Goal: Obtain resource: Download file/media

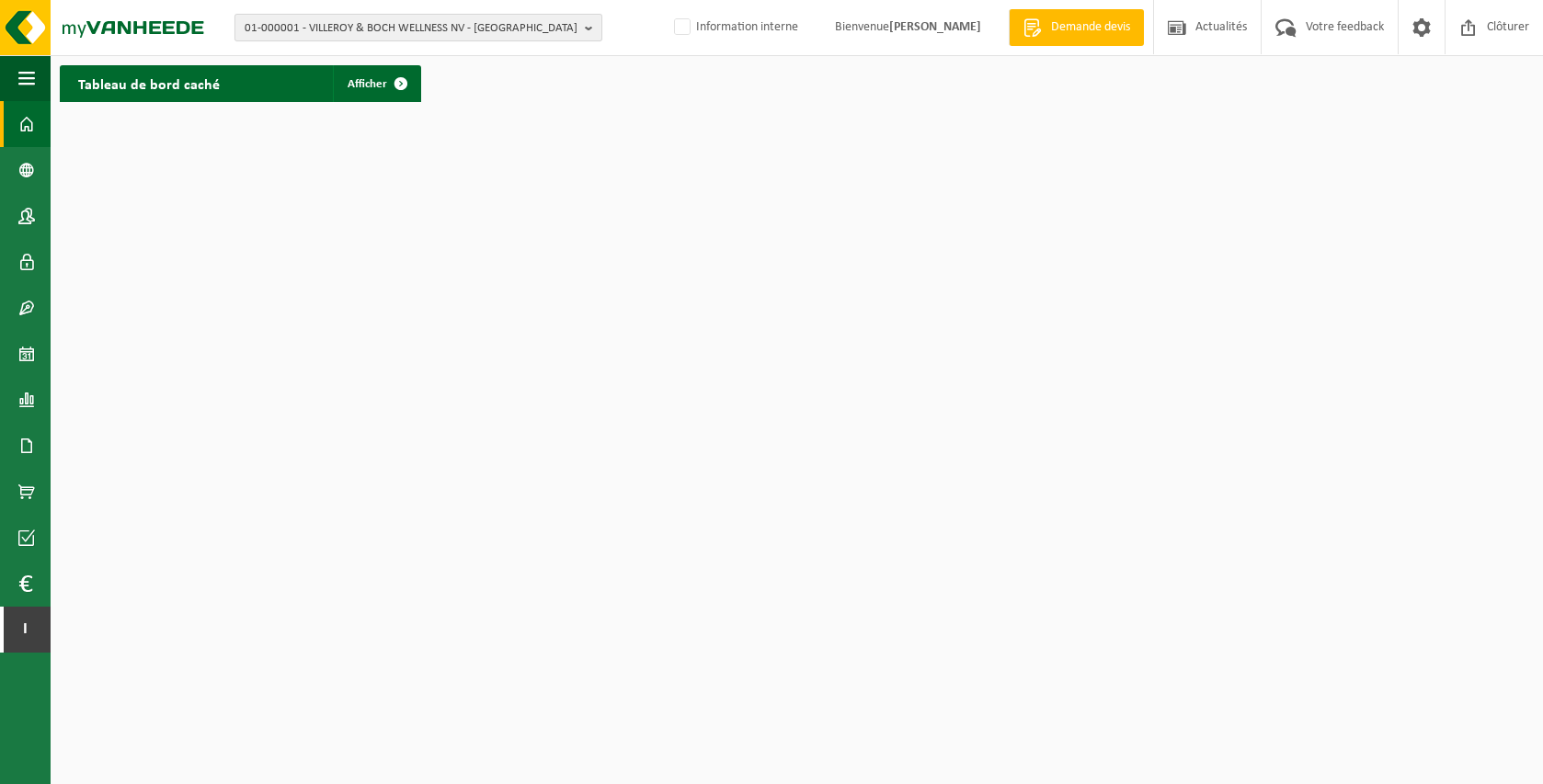
click at [339, 30] on span "01-000001 - VILLEROY & BOCH WELLNESS NV - ROESELARE" at bounding box center [411, 28] width 333 height 28
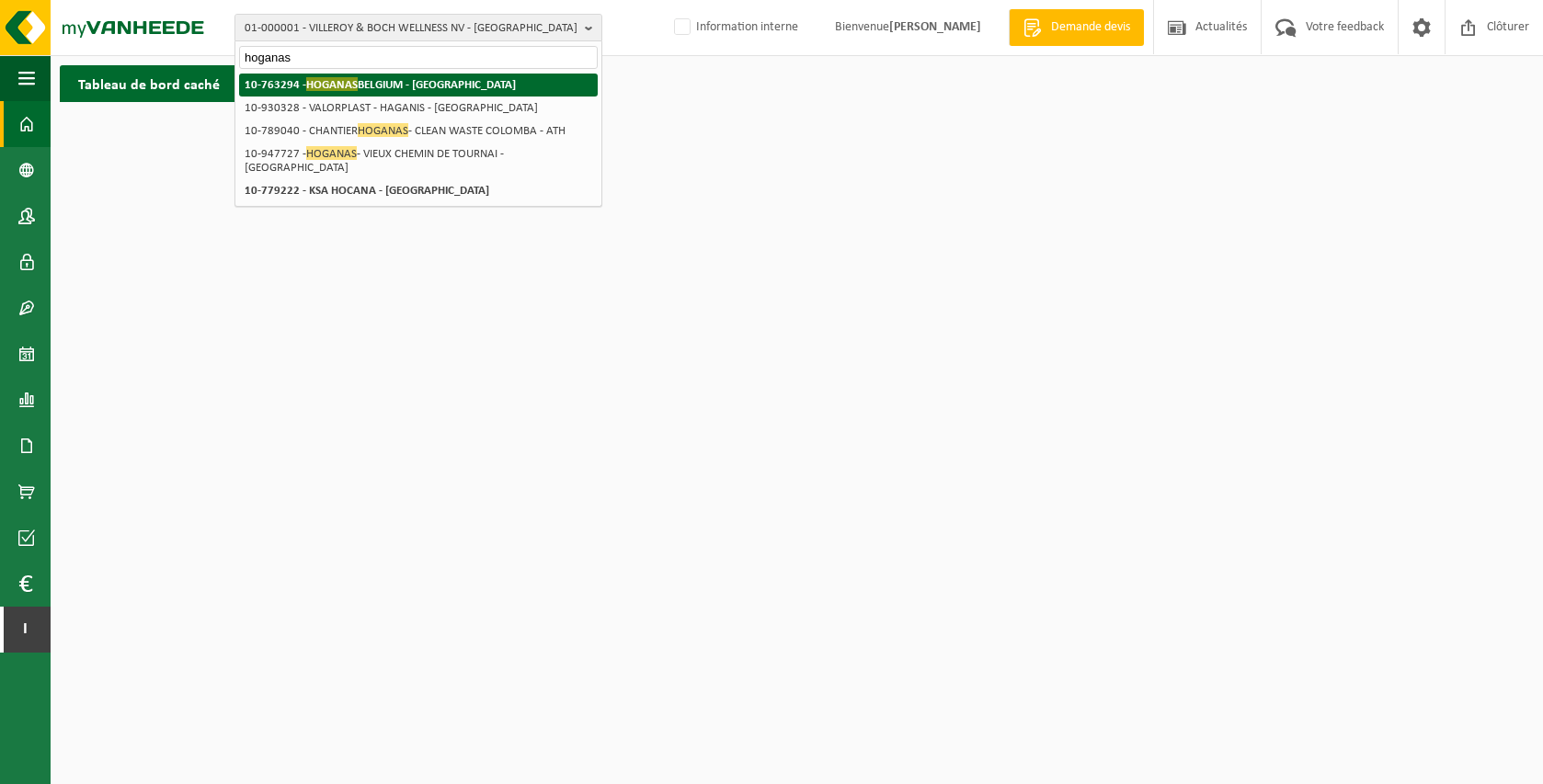
type input "hoganas"
click at [349, 90] on span "HOGANAS" at bounding box center [332, 84] width 51 height 13
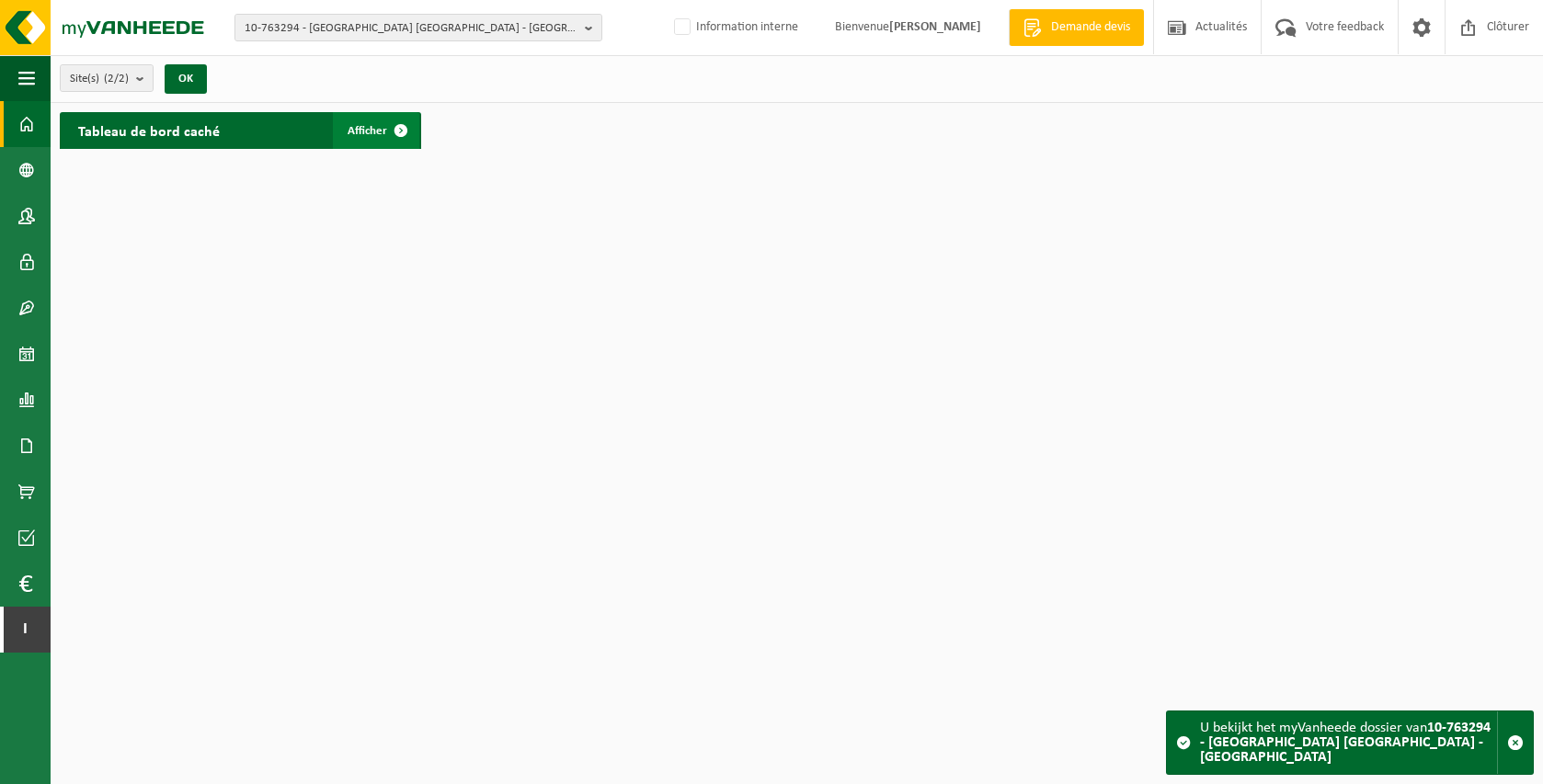
click at [345, 131] on link "Afficher" at bounding box center [376, 131] width 87 height 37
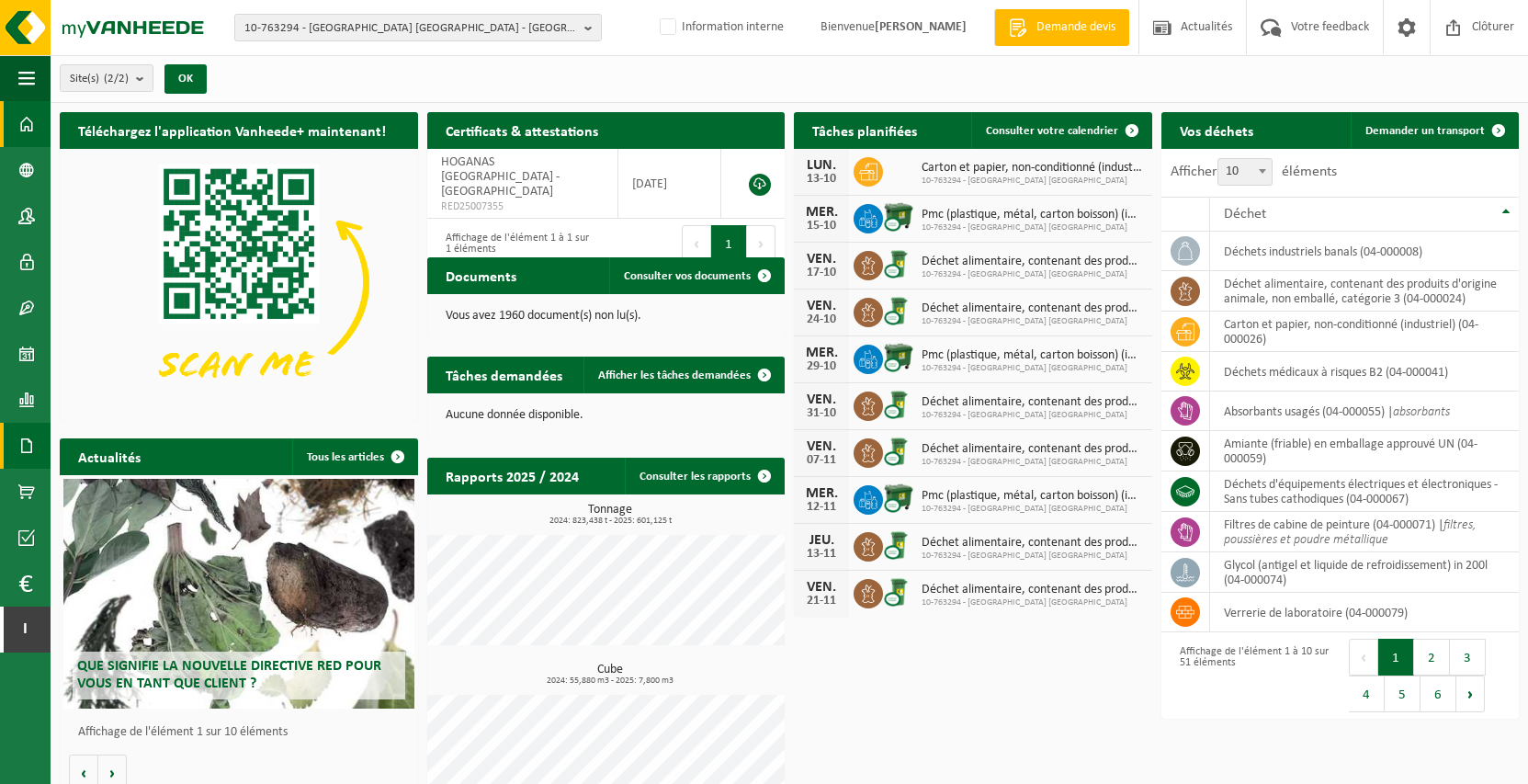
click at [27, 435] on span at bounding box center [26, 446] width 16 height 46
click at [107, 479] on span "Documents" at bounding box center [137, 485] width 61 height 35
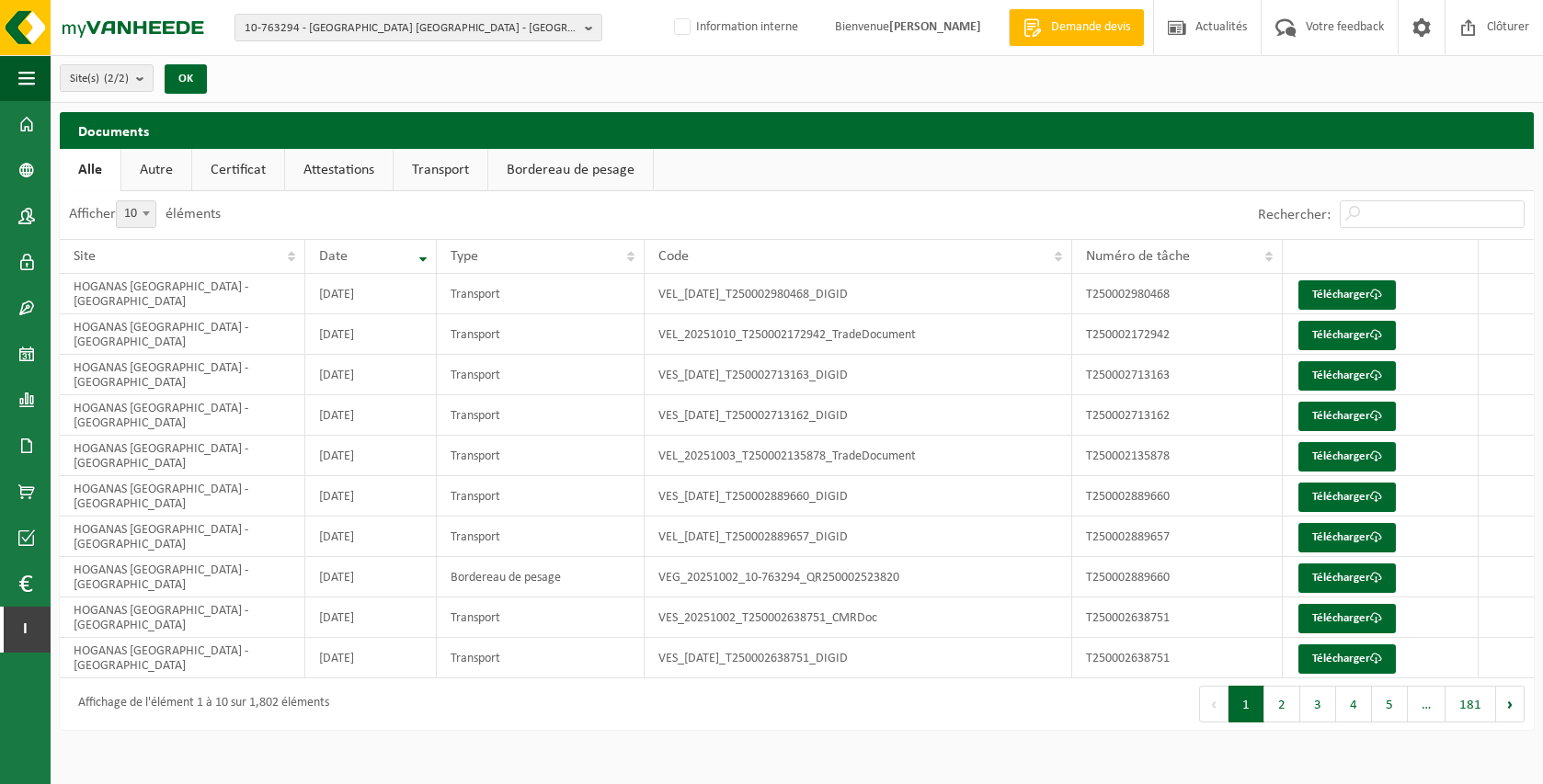
click at [274, 166] on link "Certificat" at bounding box center [238, 170] width 91 height 42
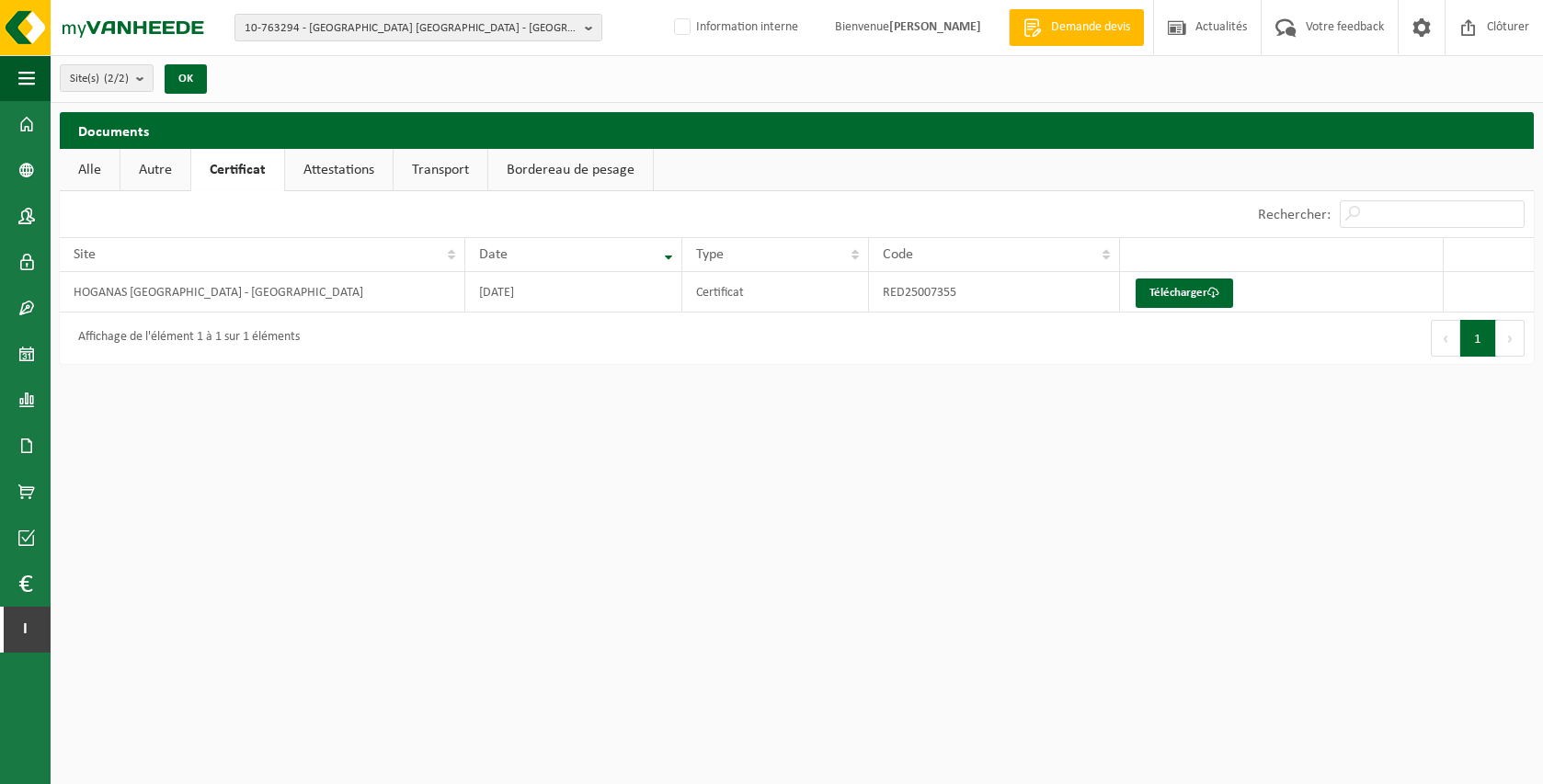
click at [347, 165] on link "Attestations" at bounding box center [338, 170] width 108 height 42
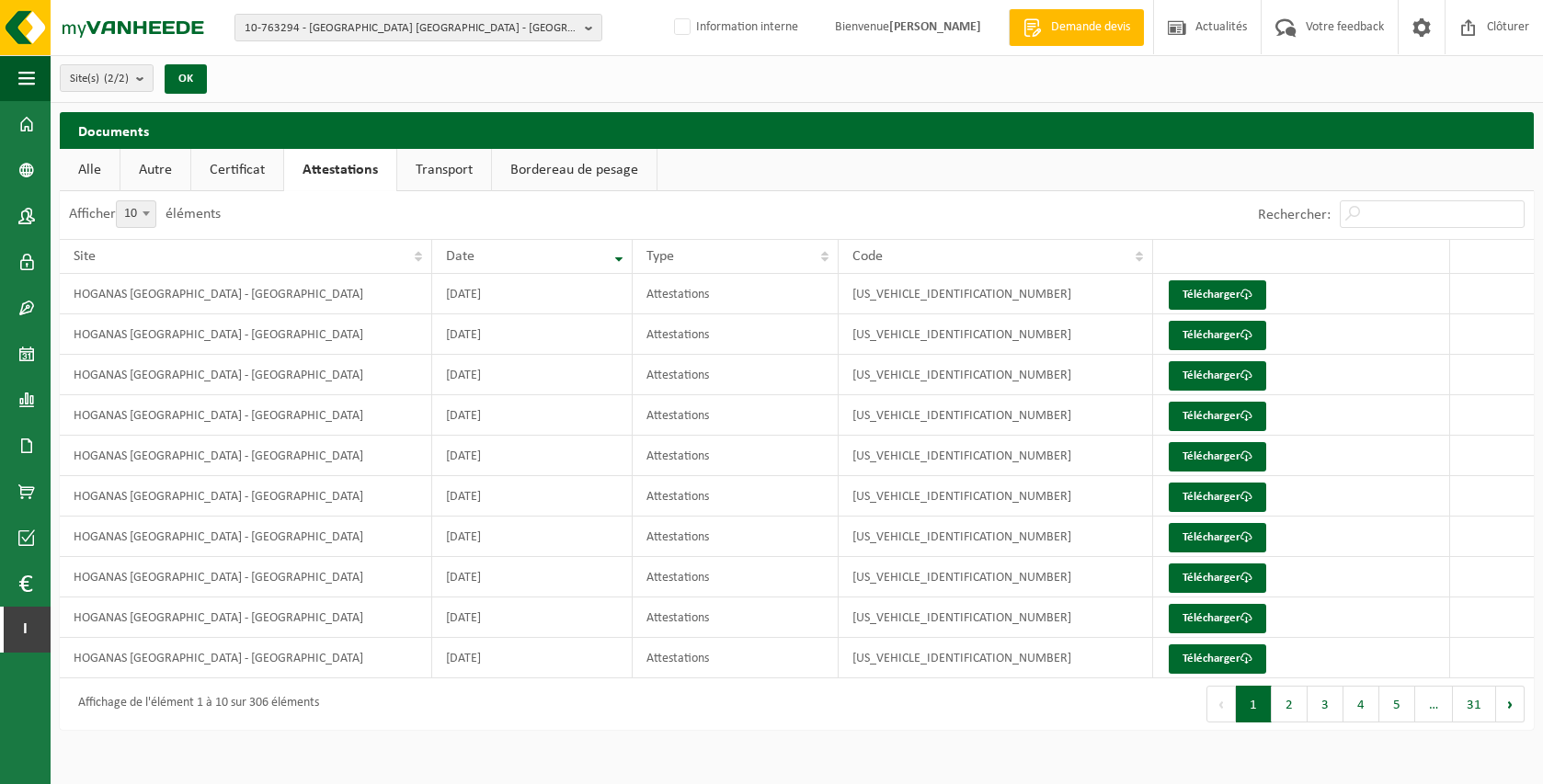
click at [475, 171] on link "Transport" at bounding box center [444, 170] width 93 height 42
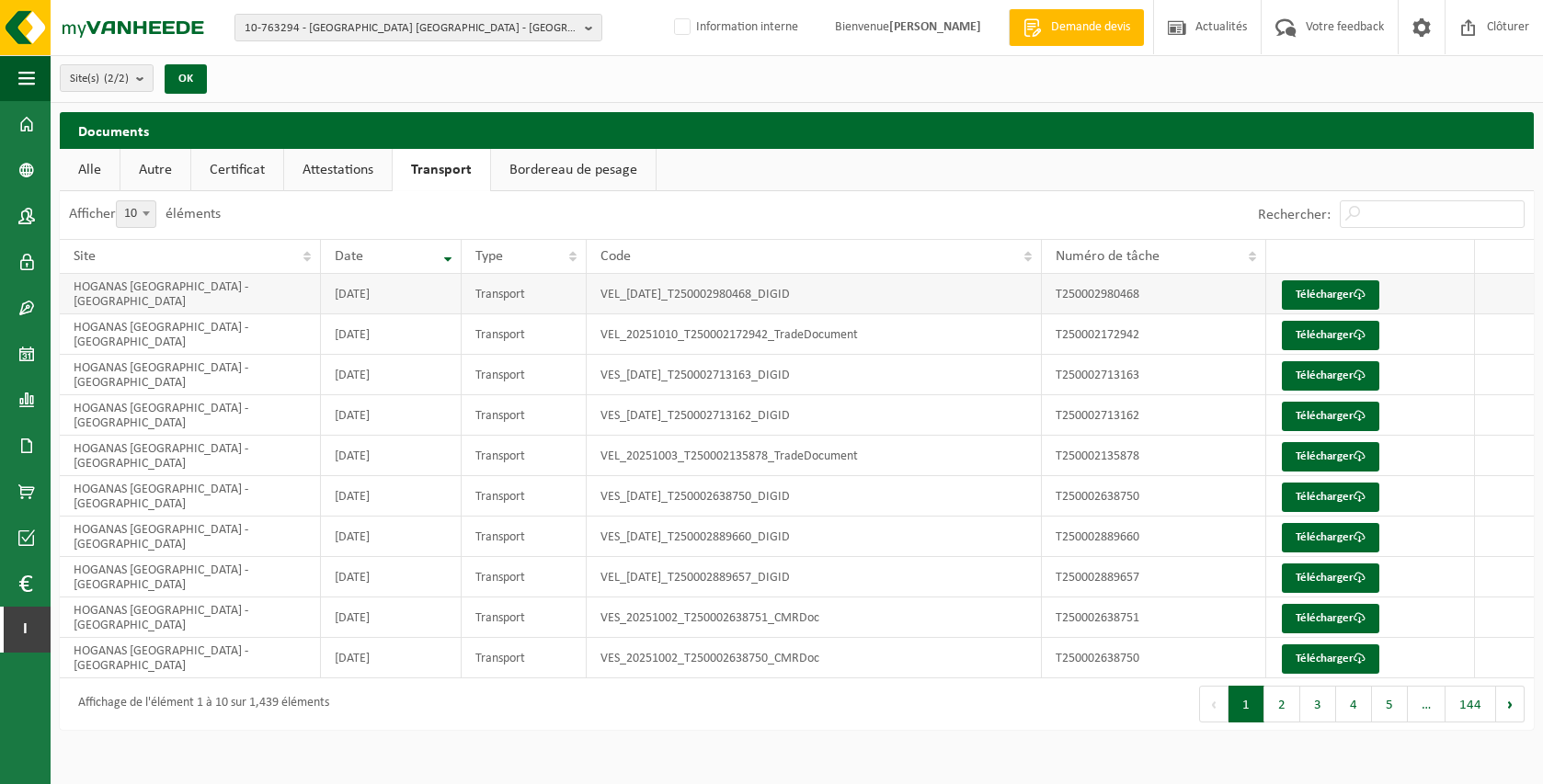
click at [1100, 296] on td "T250002980468" at bounding box center [1153, 293] width 224 height 40
click at [1098, 300] on td "T250002980468" at bounding box center [1153, 293] width 224 height 40
click at [34, 396] on span at bounding box center [26, 400] width 16 height 46
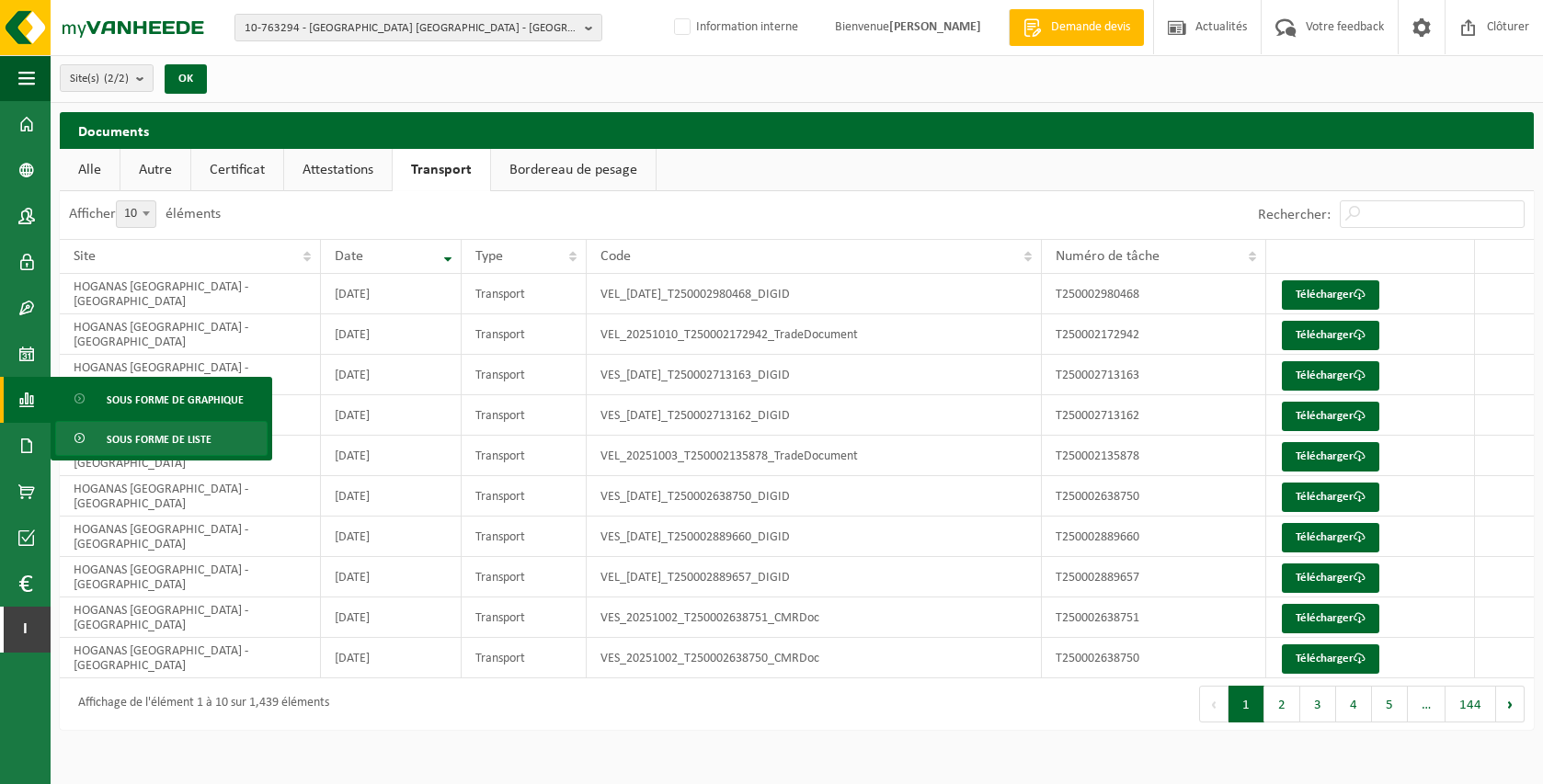
click at [132, 442] on span "Sous forme de liste" at bounding box center [159, 439] width 105 height 35
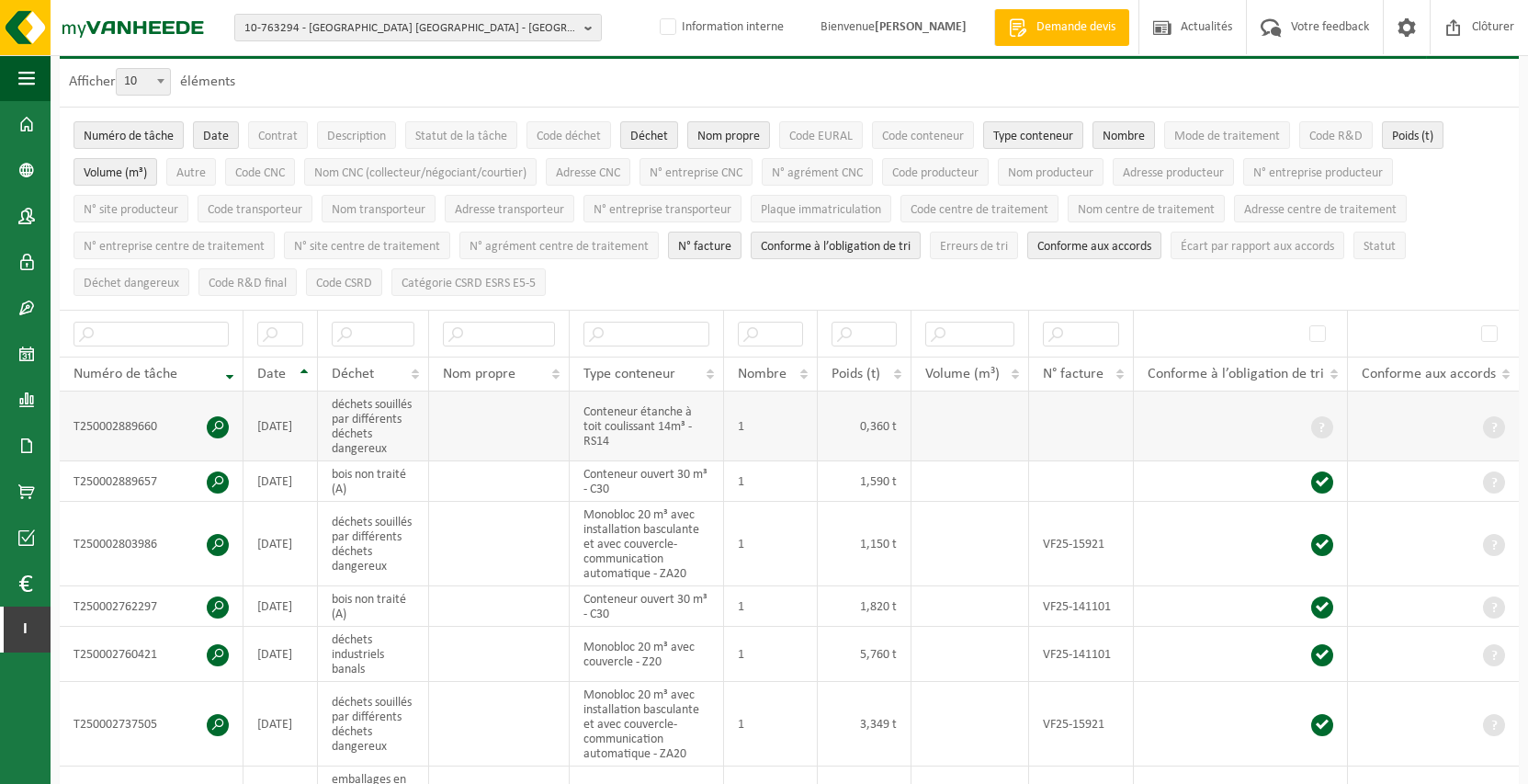
scroll to position [91, 0]
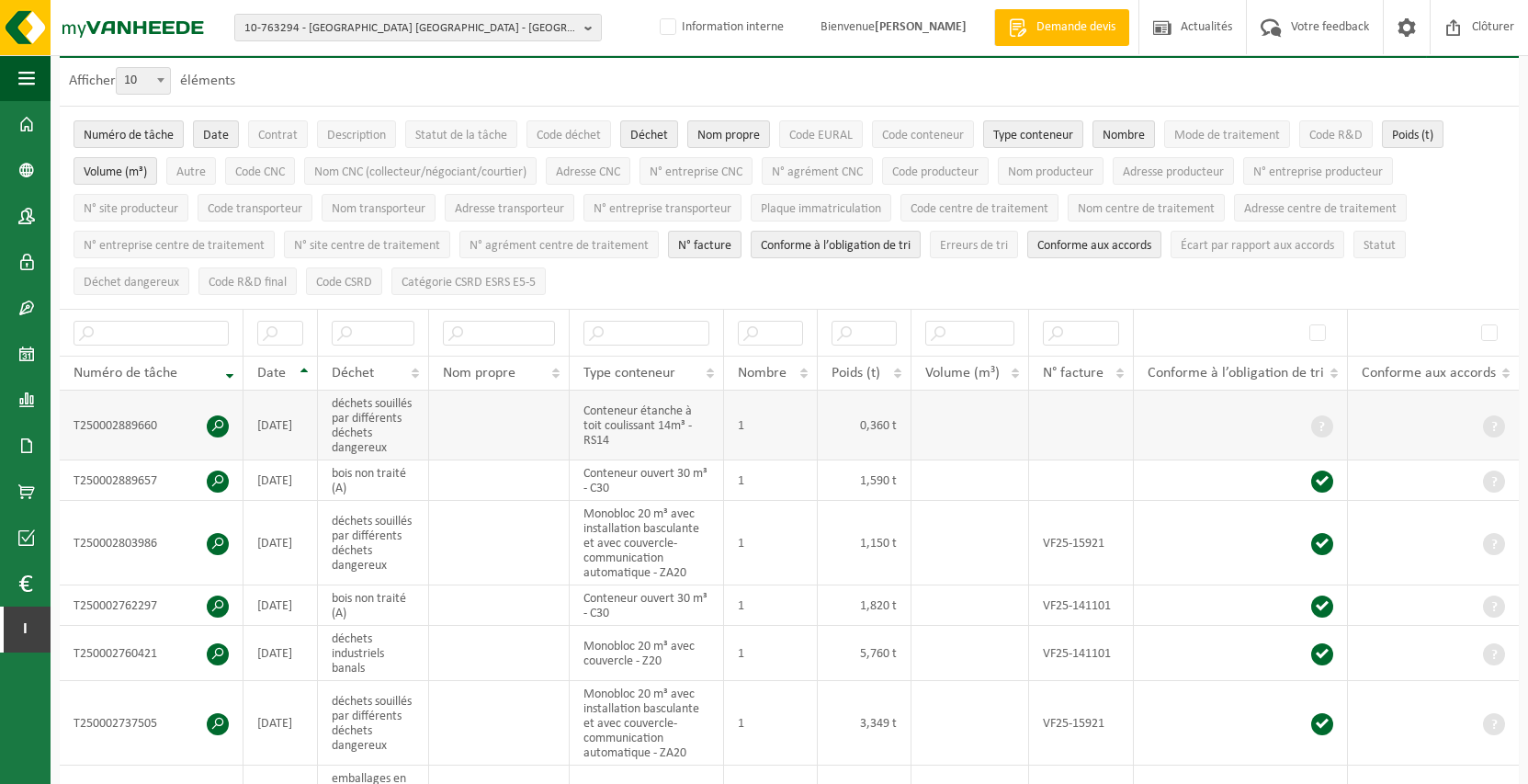
click at [212, 421] on span at bounding box center [217, 426] width 22 height 22
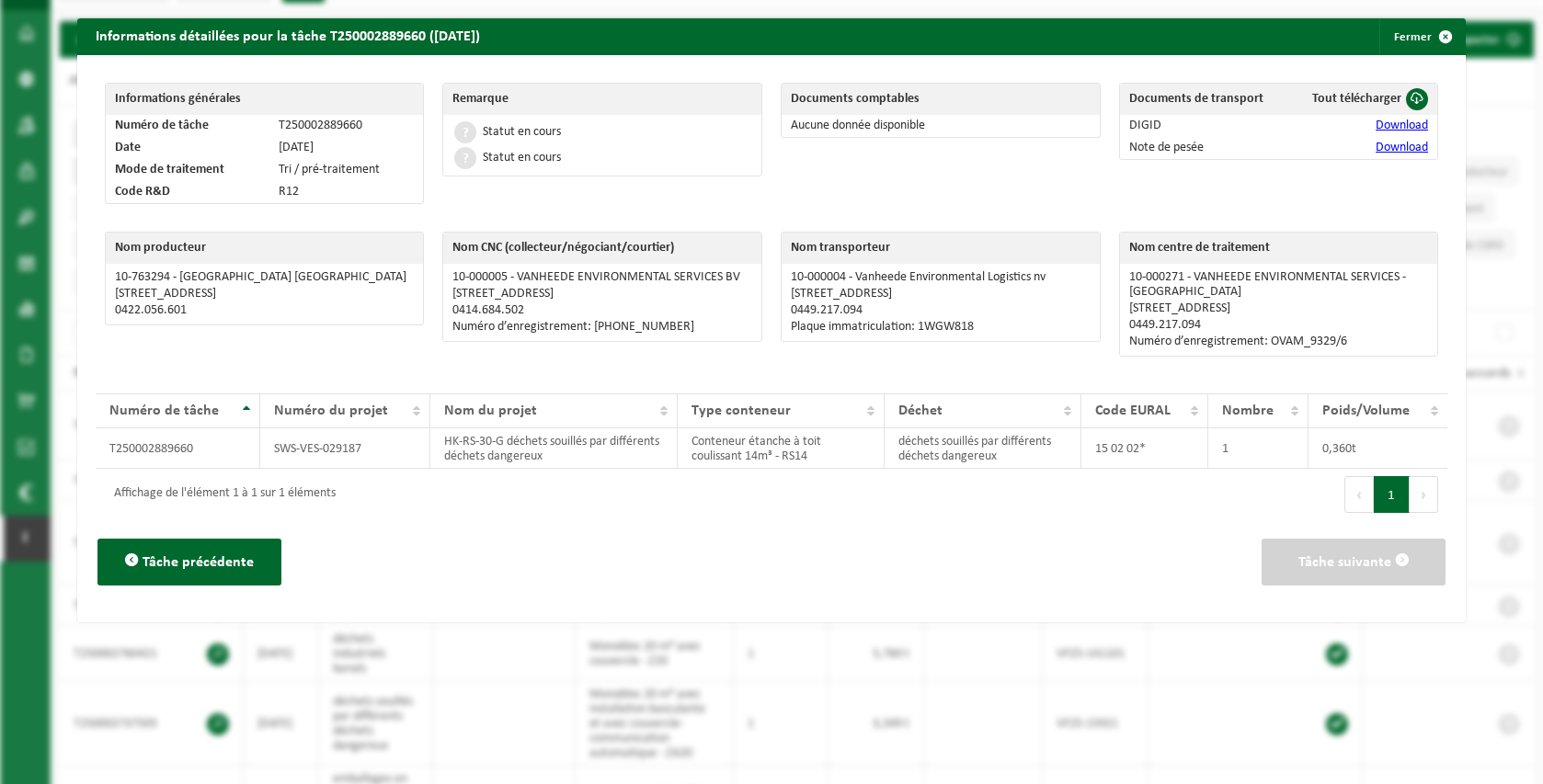
click at [1398, 126] on link "Download" at bounding box center [1401, 125] width 52 height 13
click at [69, 124] on div "Informations détaillées pour la tâche T250002889660 (02-10-2025) Fermer Informa…" at bounding box center [771, 392] width 1543 height 784
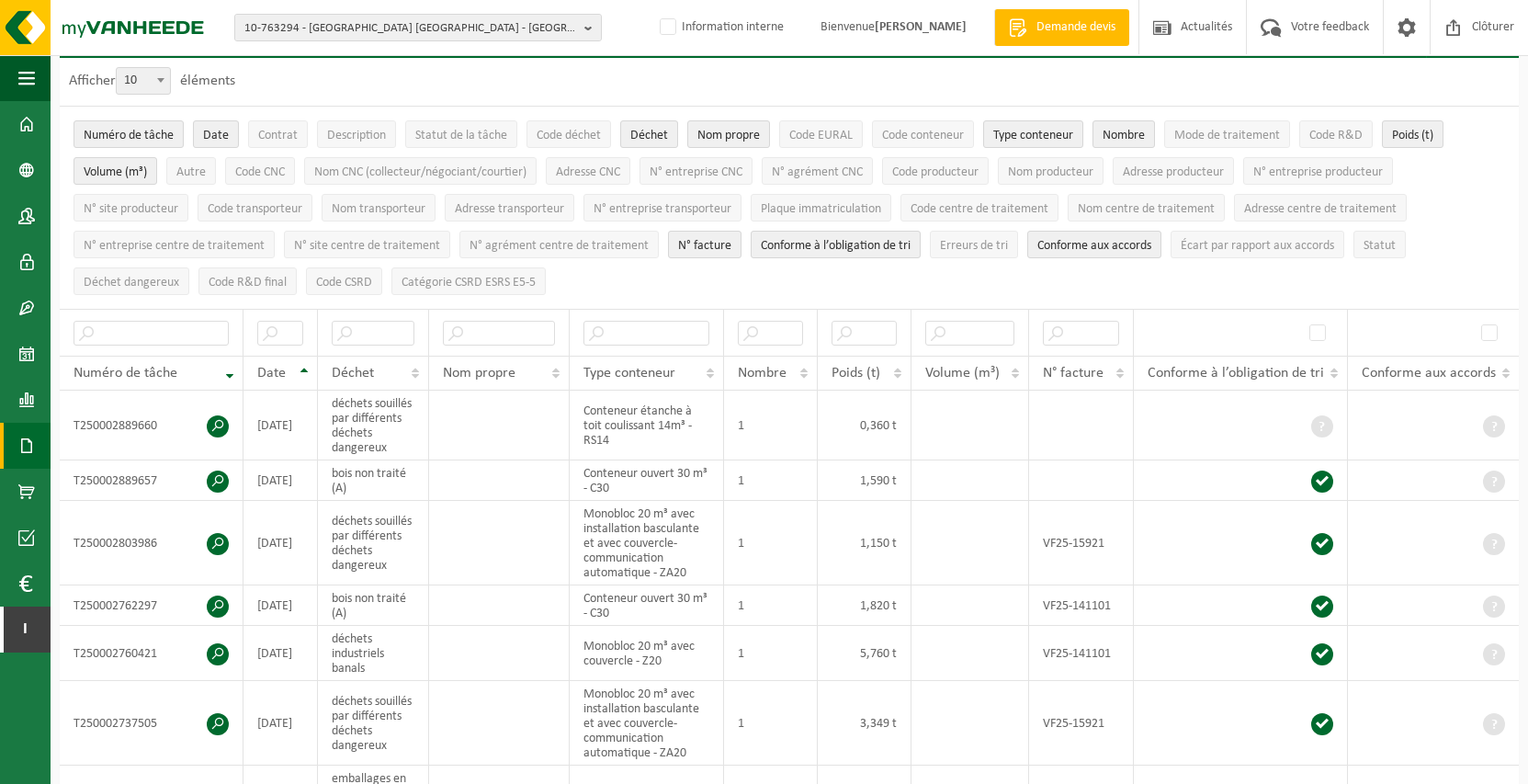
click at [36, 434] on link "Documents" at bounding box center [25, 446] width 50 height 46
click at [78, 481] on span at bounding box center [80, 485] width 14 height 35
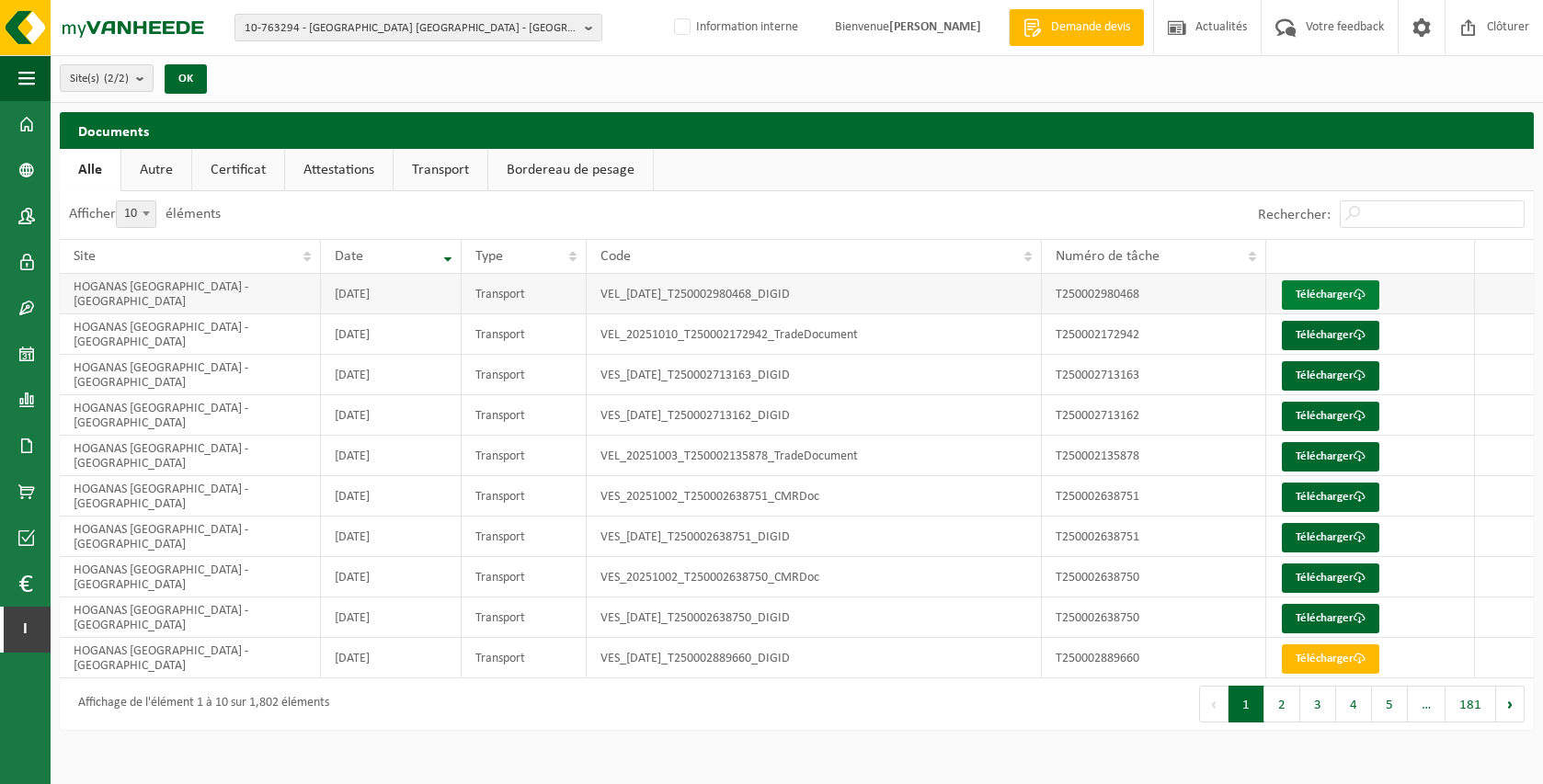
click at [1344, 287] on link "Télécharger" at bounding box center [1330, 294] width 97 height 30
click at [455, 171] on link "Transport" at bounding box center [440, 170] width 93 height 42
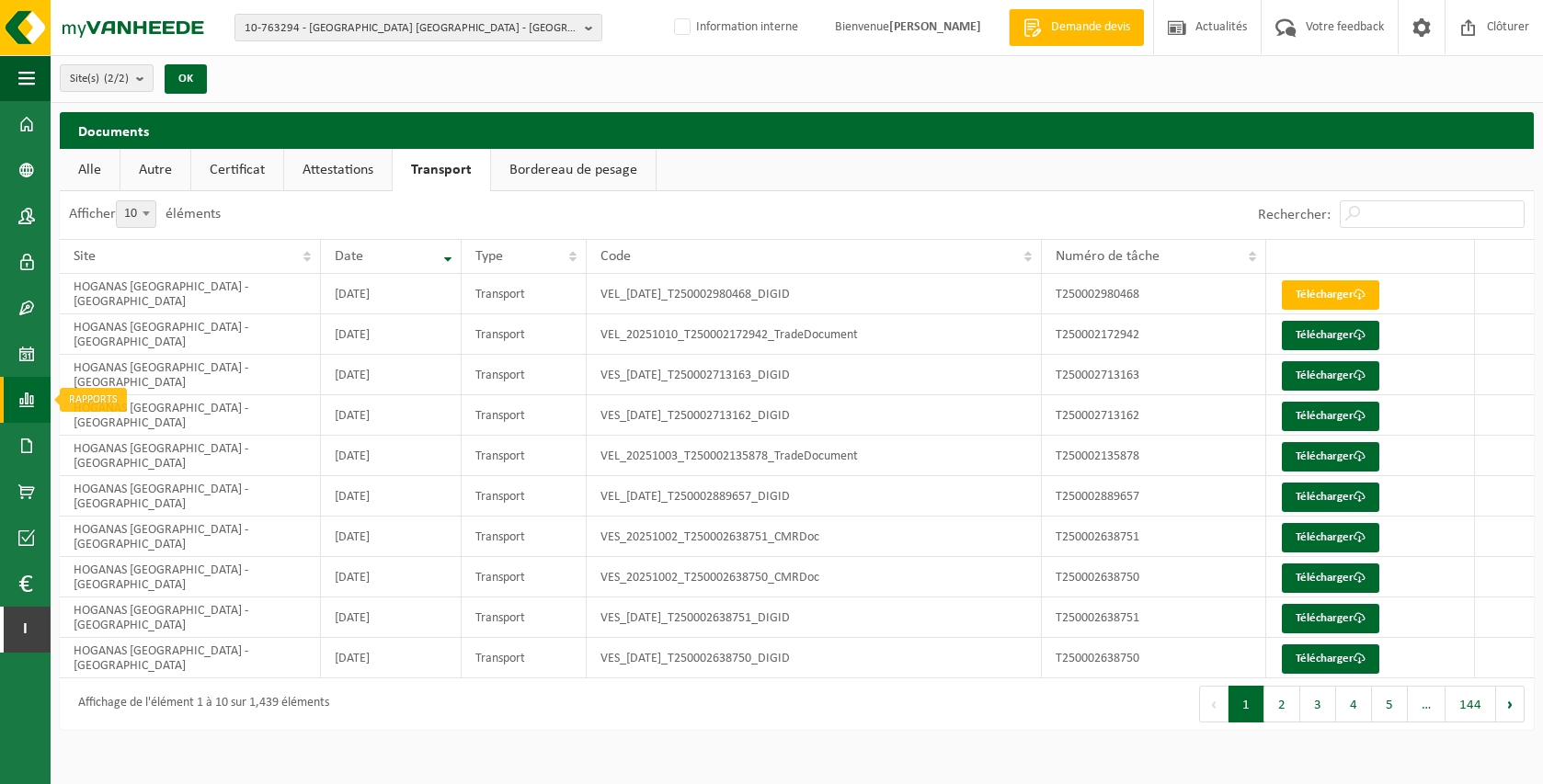
click at [16, 399] on link "Rapports" at bounding box center [25, 400] width 51 height 46
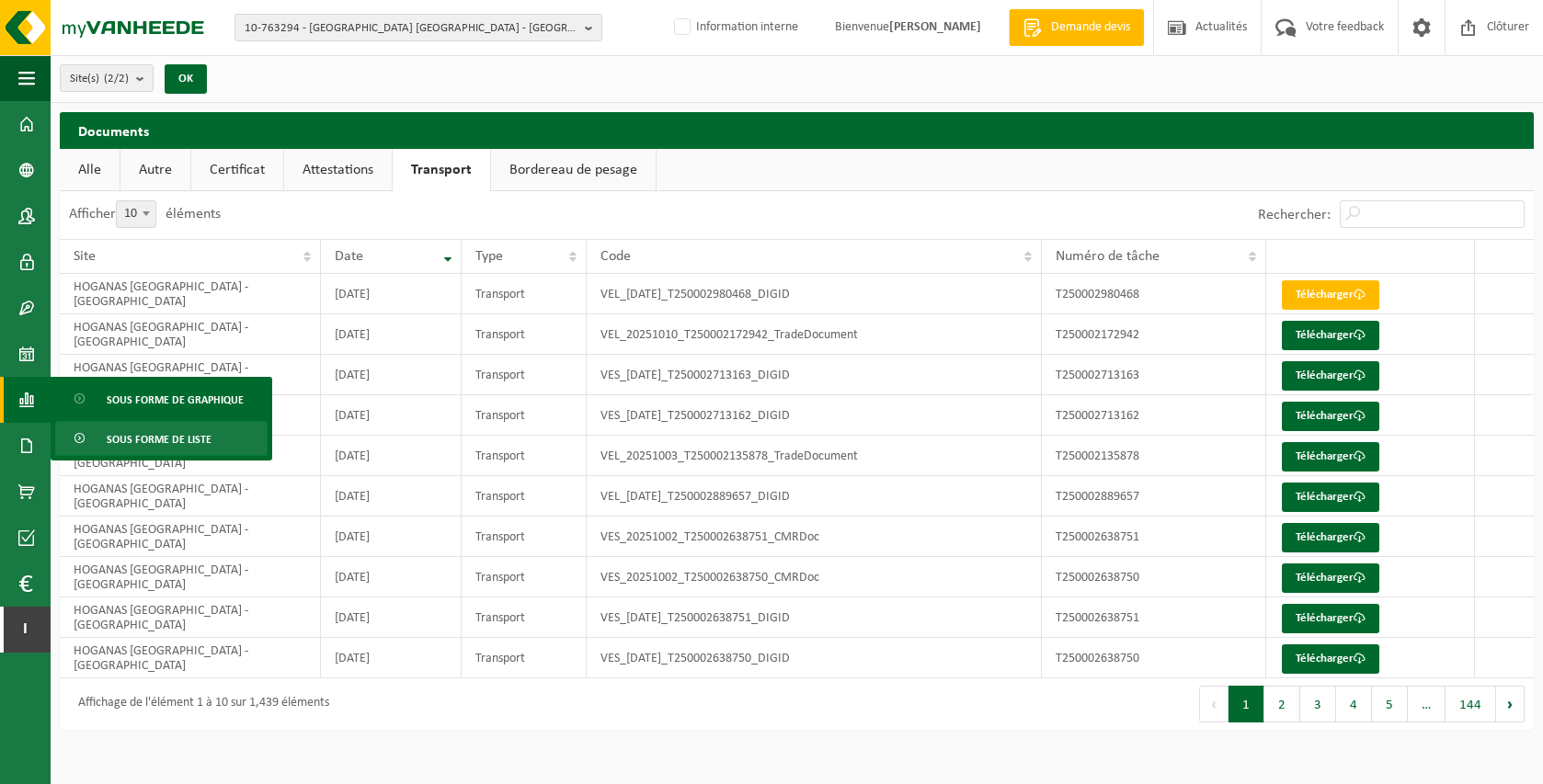
click at [143, 444] on span "Sous forme de liste" at bounding box center [159, 439] width 105 height 35
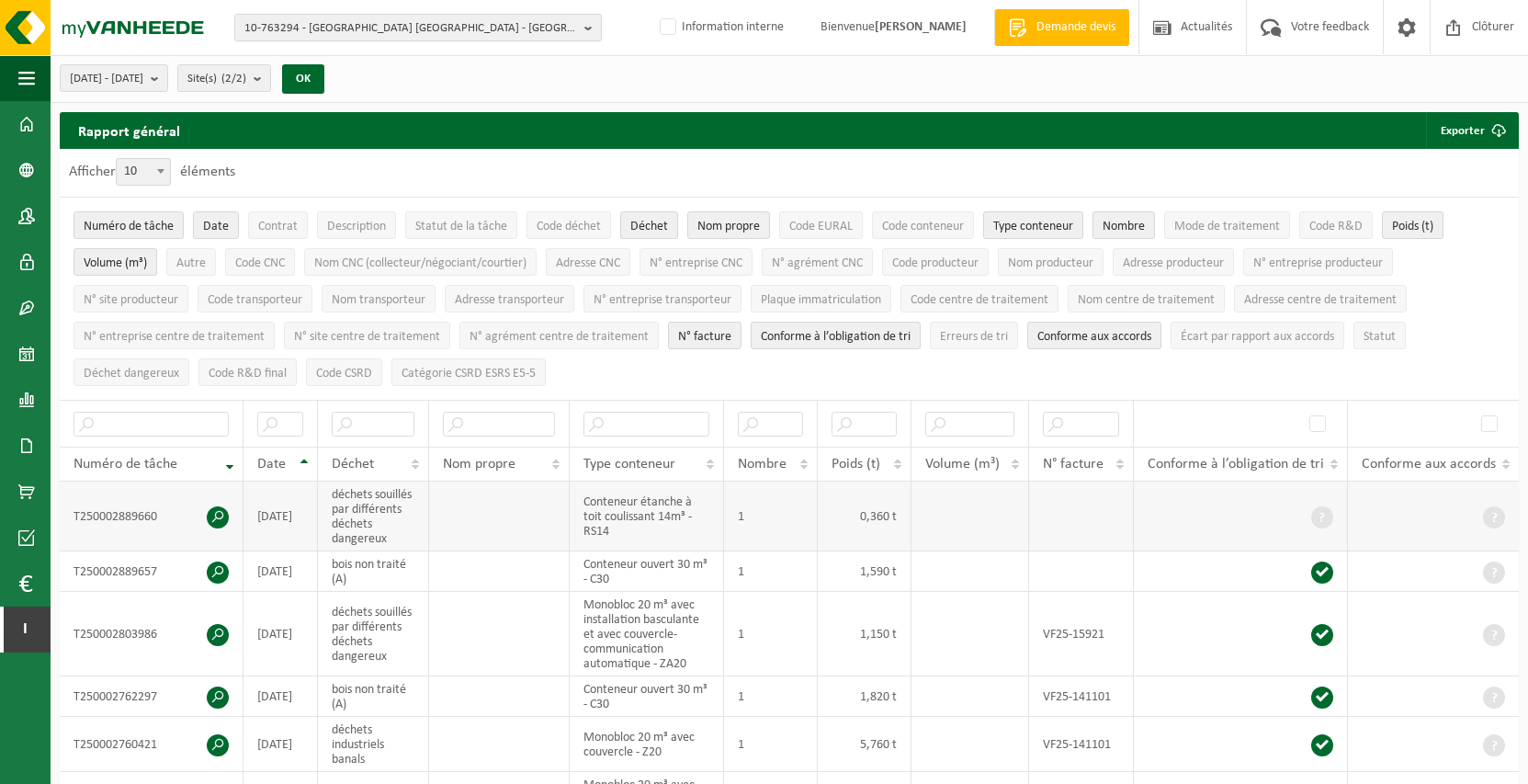
click at [213, 514] on span at bounding box center [217, 517] width 22 height 22
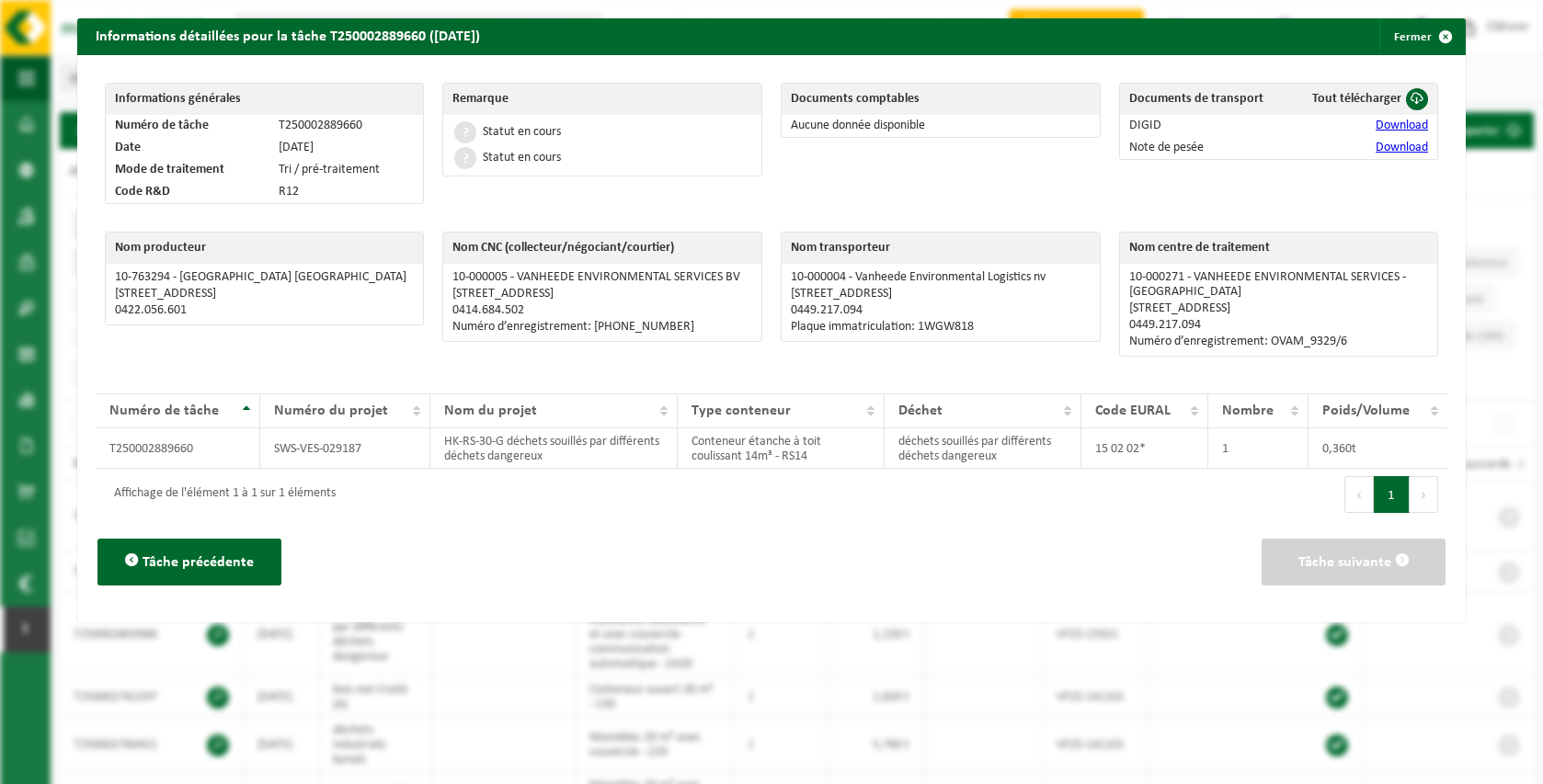
click at [1392, 128] on link "Download" at bounding box center [1401, 125] width 52 height 13
click at [1394, 149] on link "Download" at bounding box center [1401, 148] width 52 height 13
click at [51, 97] on div "Informations détaillées pour la tâche T250002889660 (02-10-2025) Fermer Informa…" at bounding box center [771, 392] width 1543 height 784
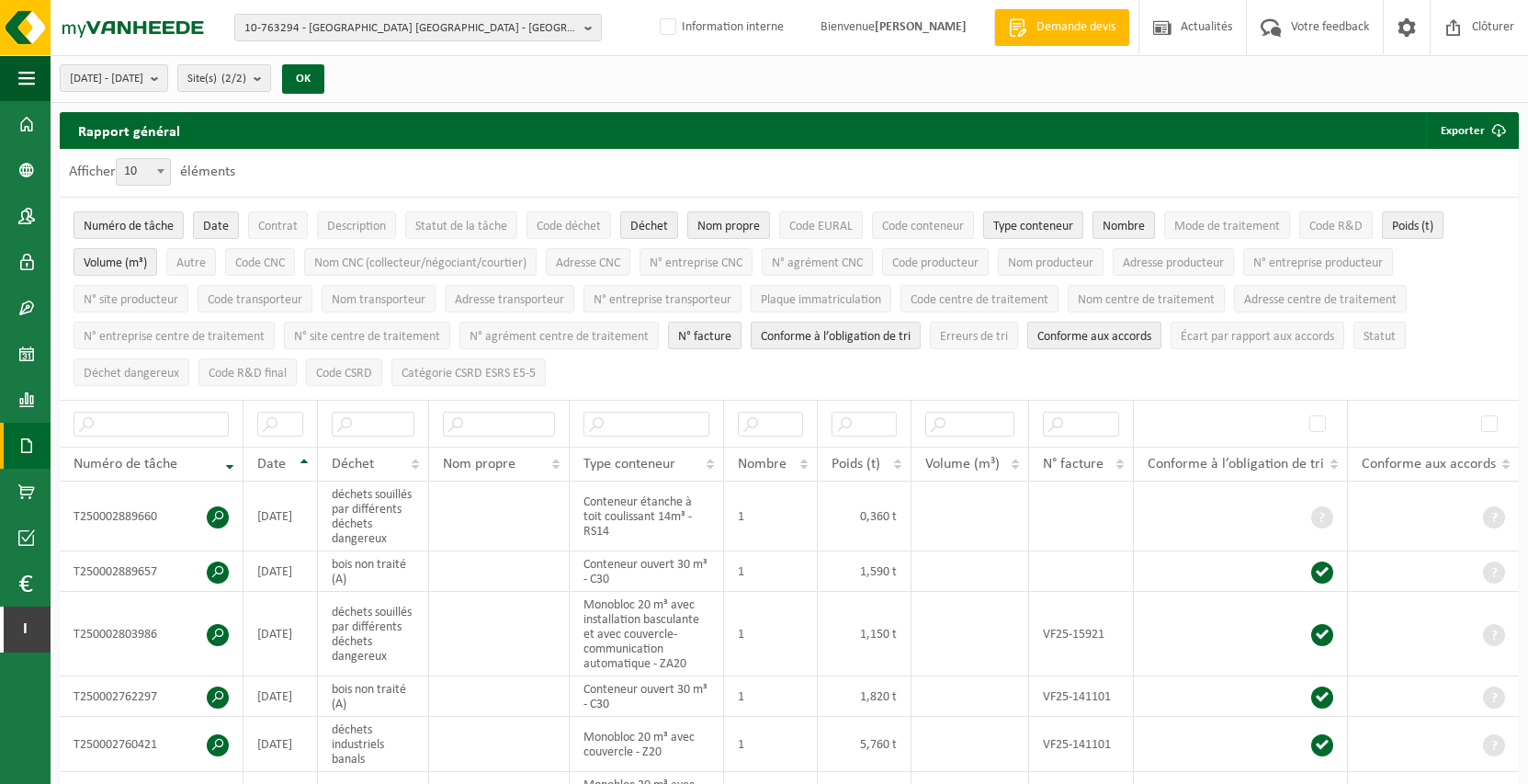
click at [30, 440] on span at bounding box center [26, 446] width 16 height 46
click at [101, 490] on link "Documents" at bounding box center [123, 484] width 136 height 35
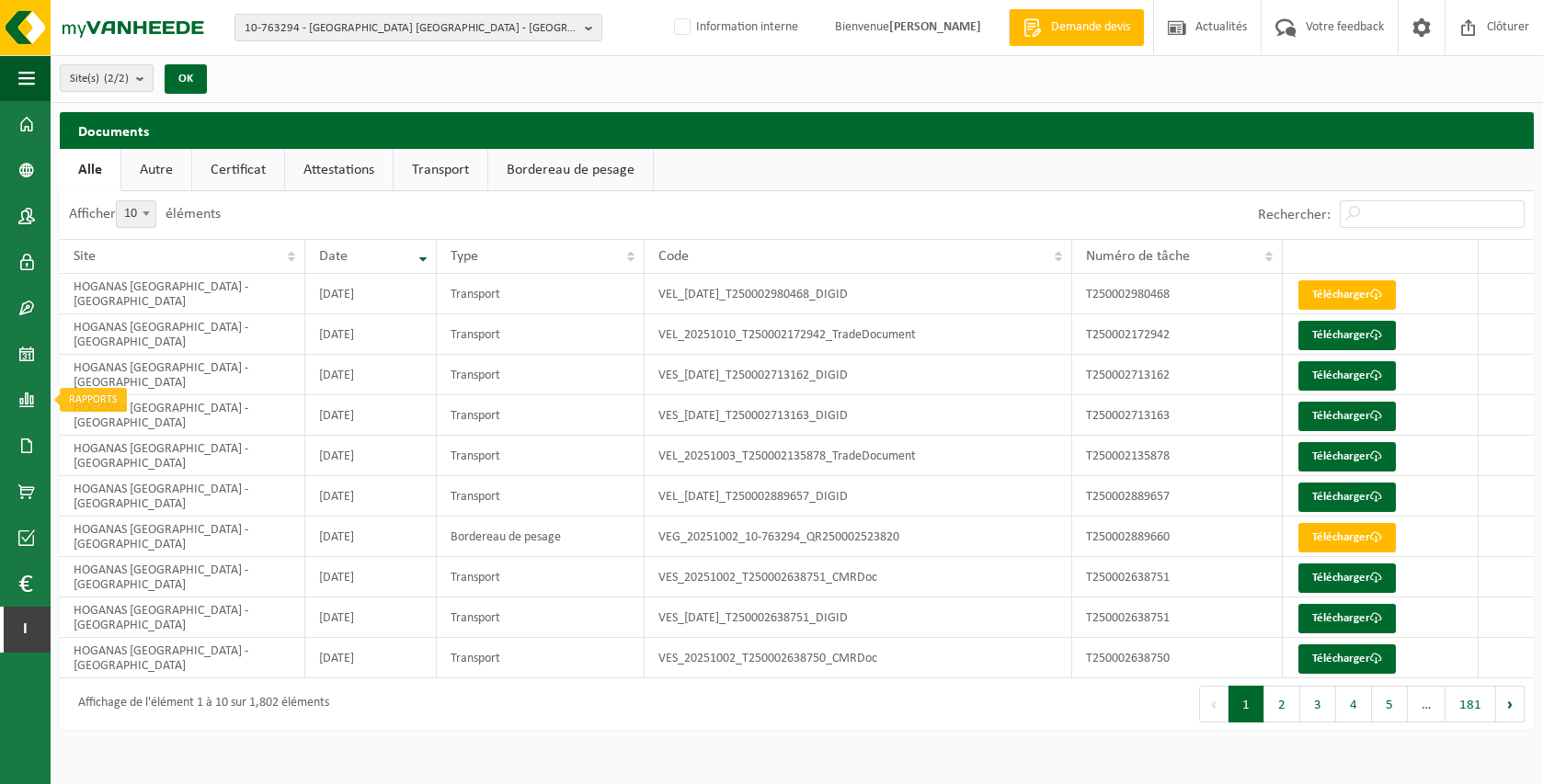
drag, startPoint x: 25, startPoint y: 393, endPoint x: 59, endPoint y: 417, distance: 41.6
click at [25, 393] on span at bounding box center [26, 400] width 16 height 46
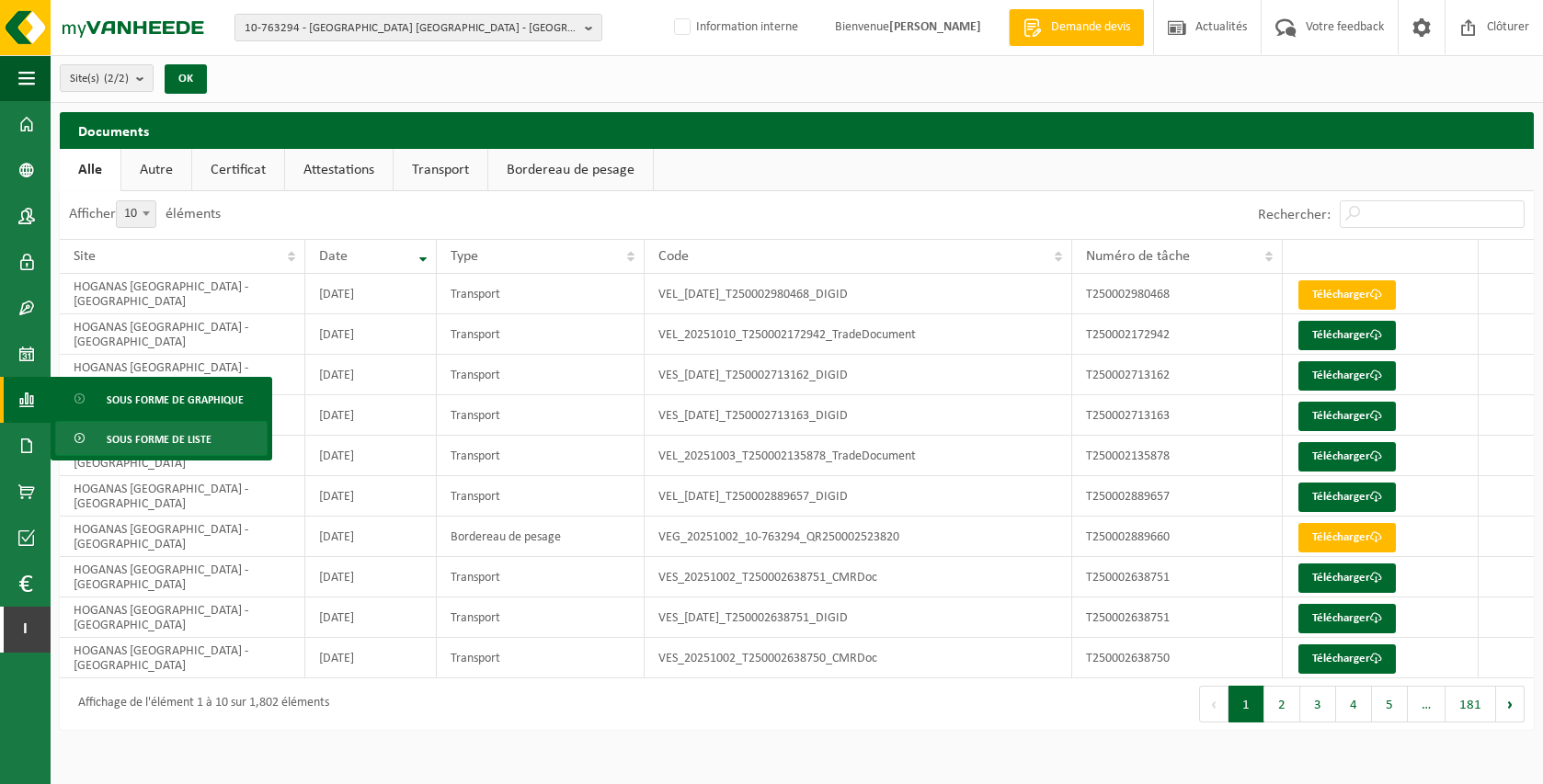
click at [86, 431] on span at bounding box center [80, 439] width 14 height 35
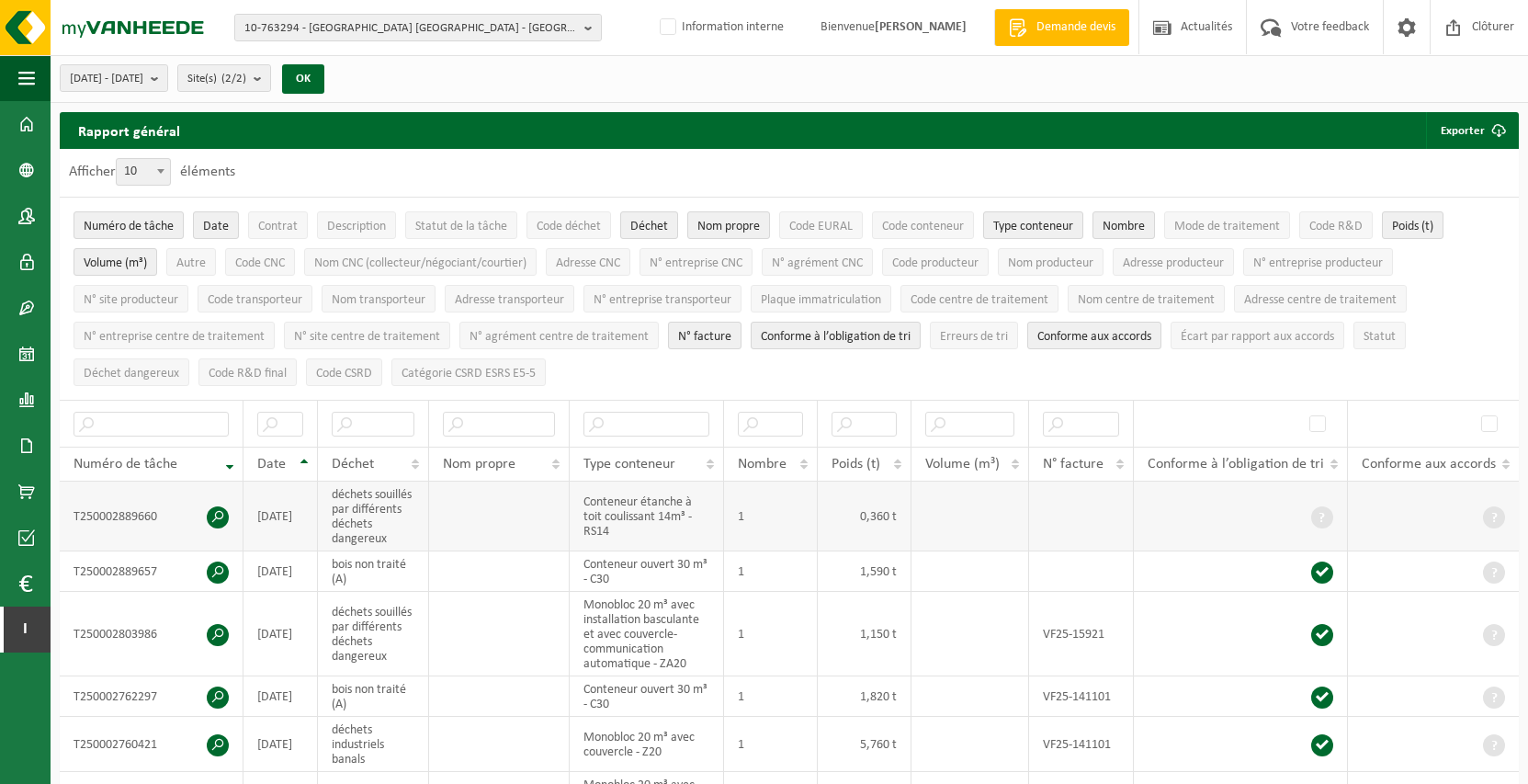
click at [214, 513] on span at bounding box center [217, 517] width 22 height 22
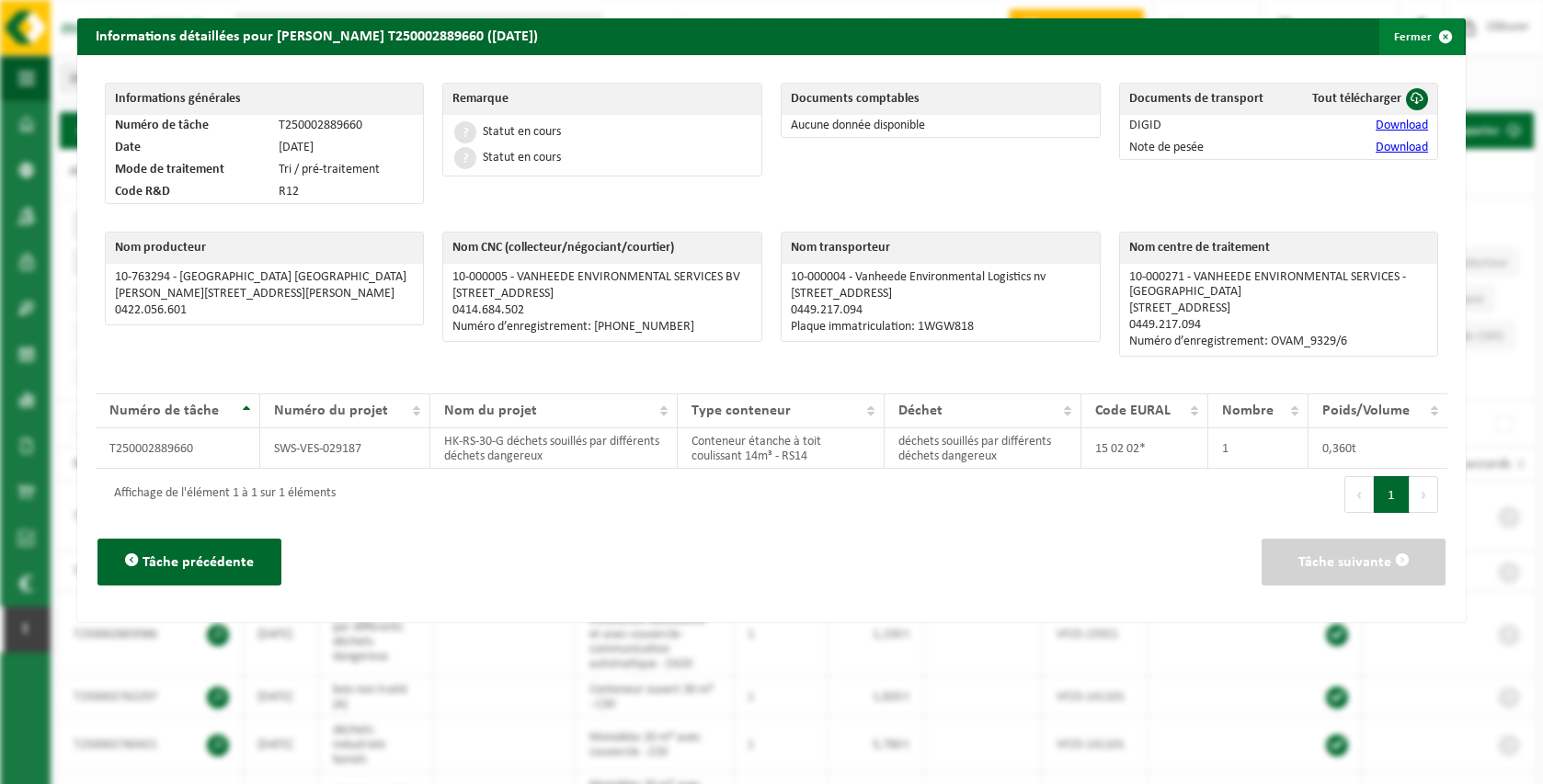
click at [1396, 49] on button "Fermer" at bounding box center [1421, 36] width 85 height 37
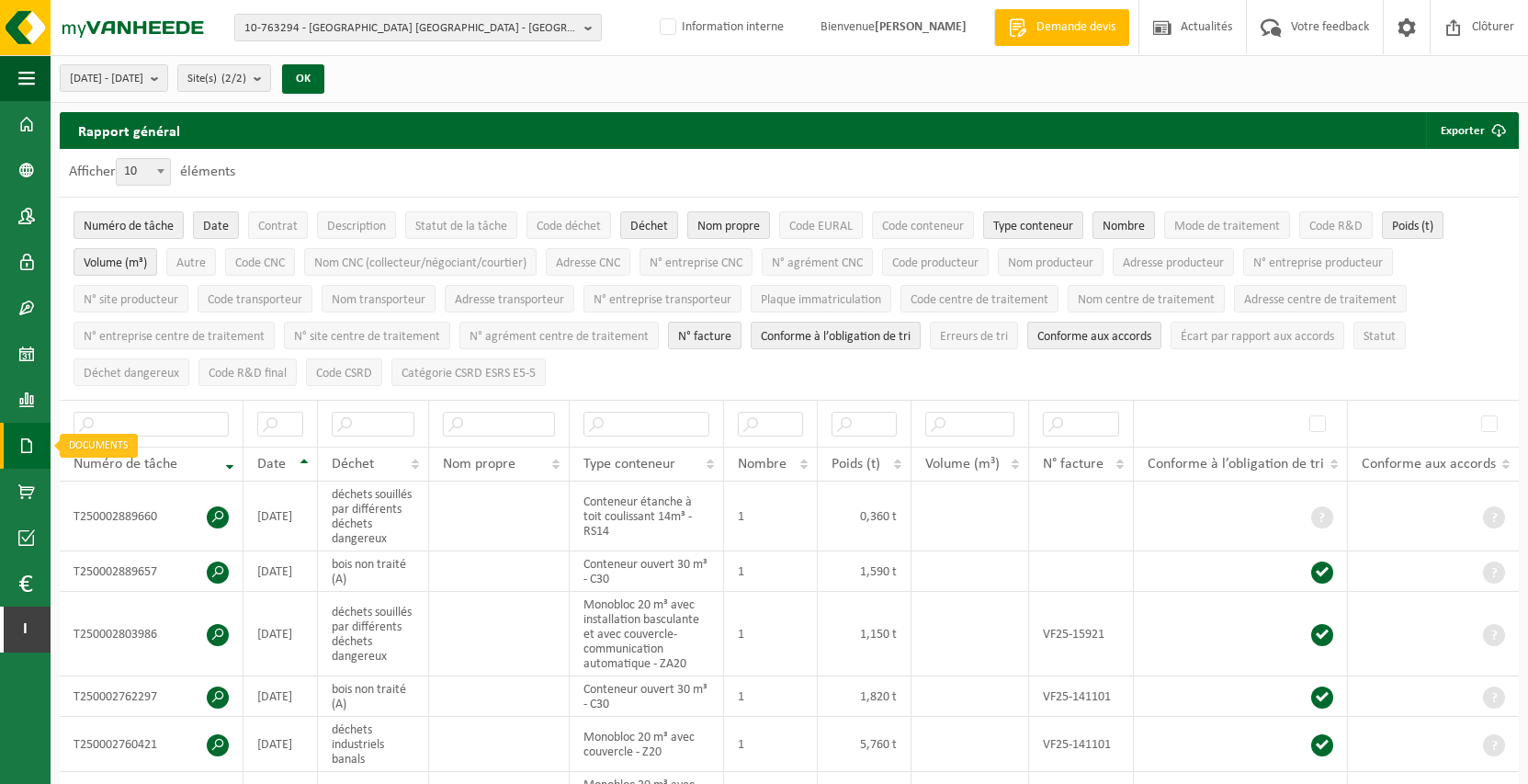
click at [41, 431] on link "Documents" at bounding box center [25, 446] width 50 height 46
click at [128, 493] on span "Documents" at bounding box center [137, 485] width 61 height 35
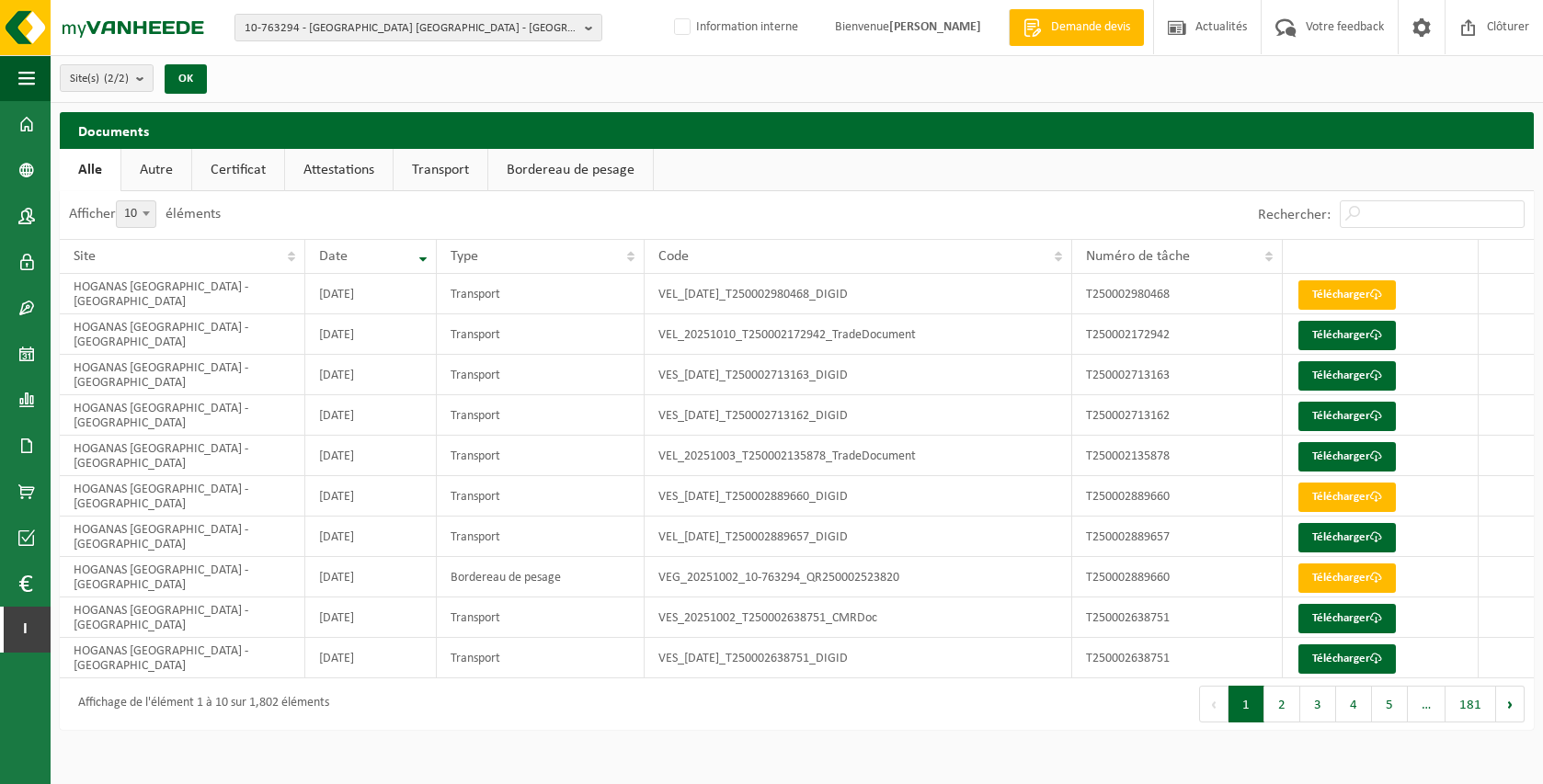
click at [345, 165] on link "Attestations" at bounding box center [338, 170] width 108 height 42
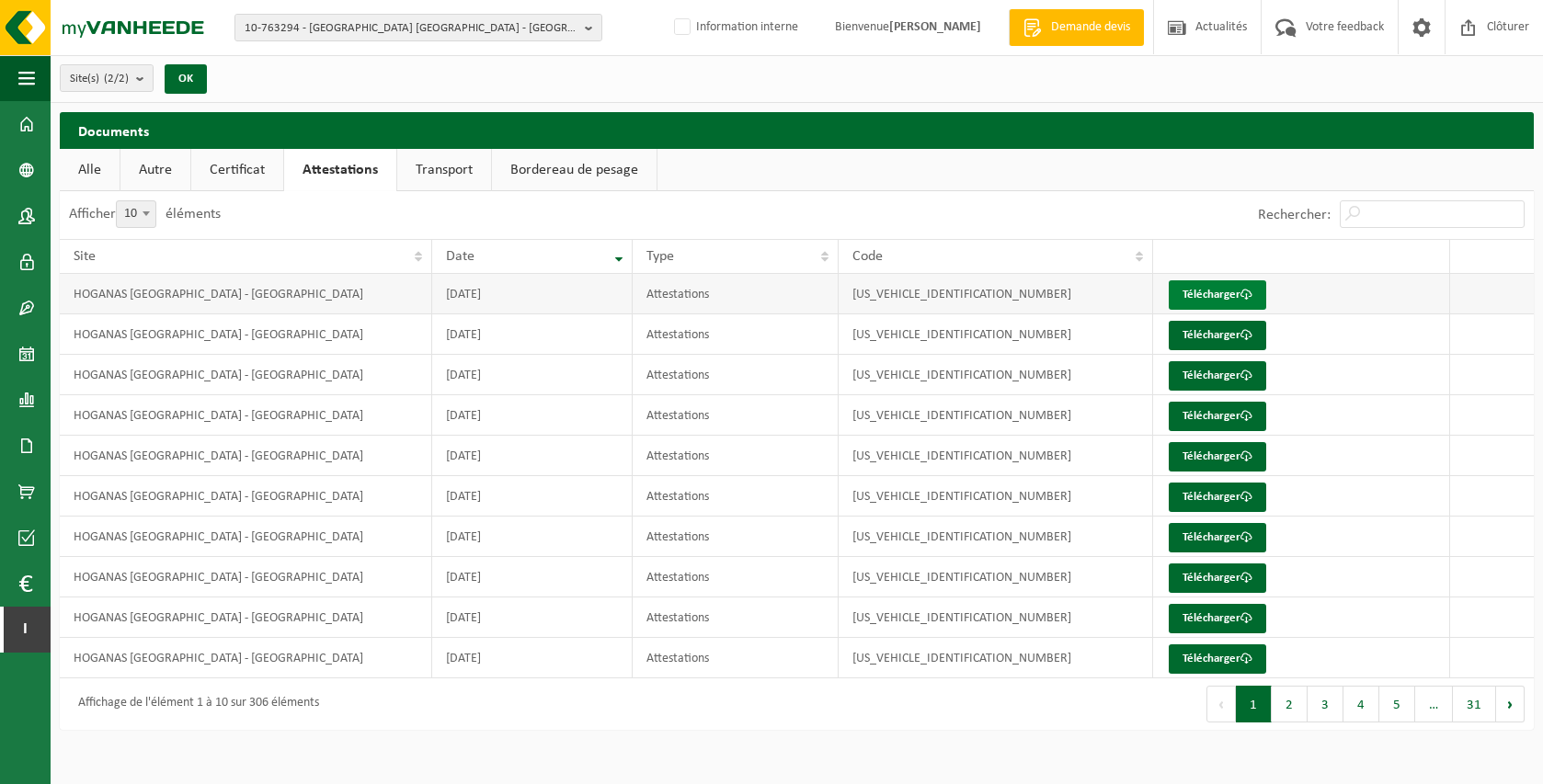
click at [1226, 297] on link "Télécharger" at bounding box center [1217, 294] width 97 height 30
click at [34, 388] on span at bounding box center [26, 400] width 16 height 46
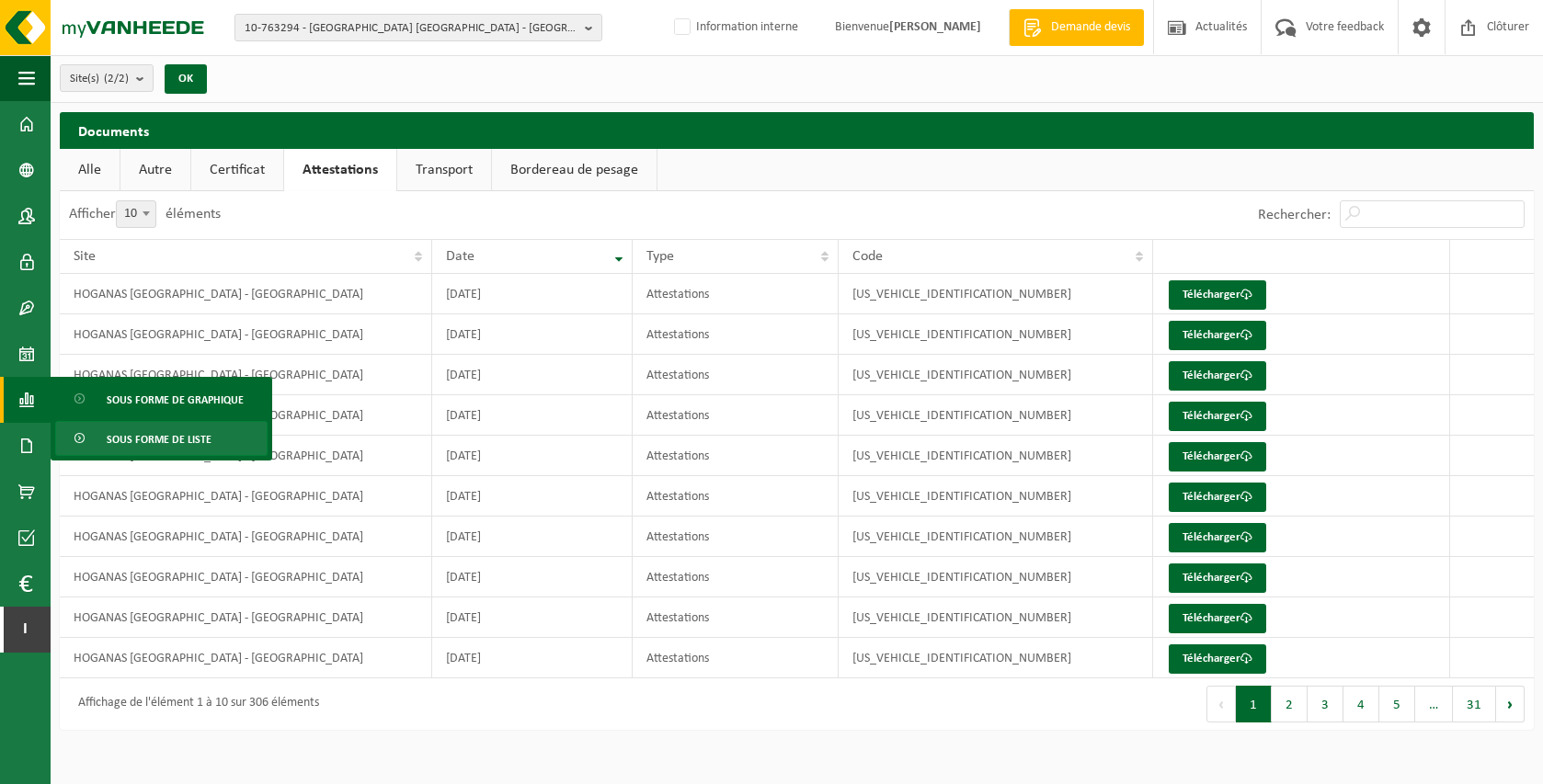
click at [122, 447] on span "Sous forme de liste" at bounding box center [159, 439] width 105 height 35
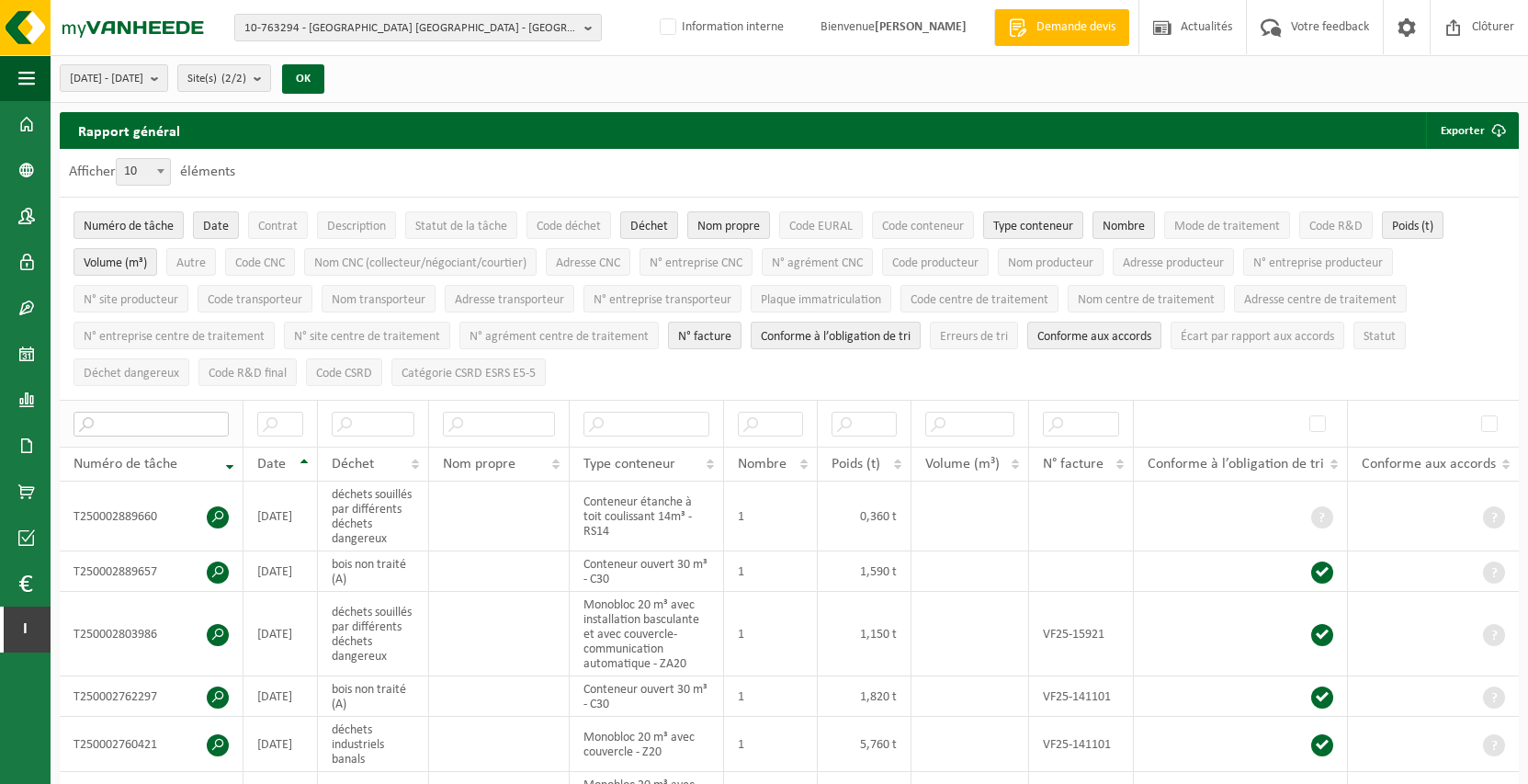
click at [124, 412] on input "text" at bounding box center [151, 424] width 155 height 25
paste input "T250001797960"
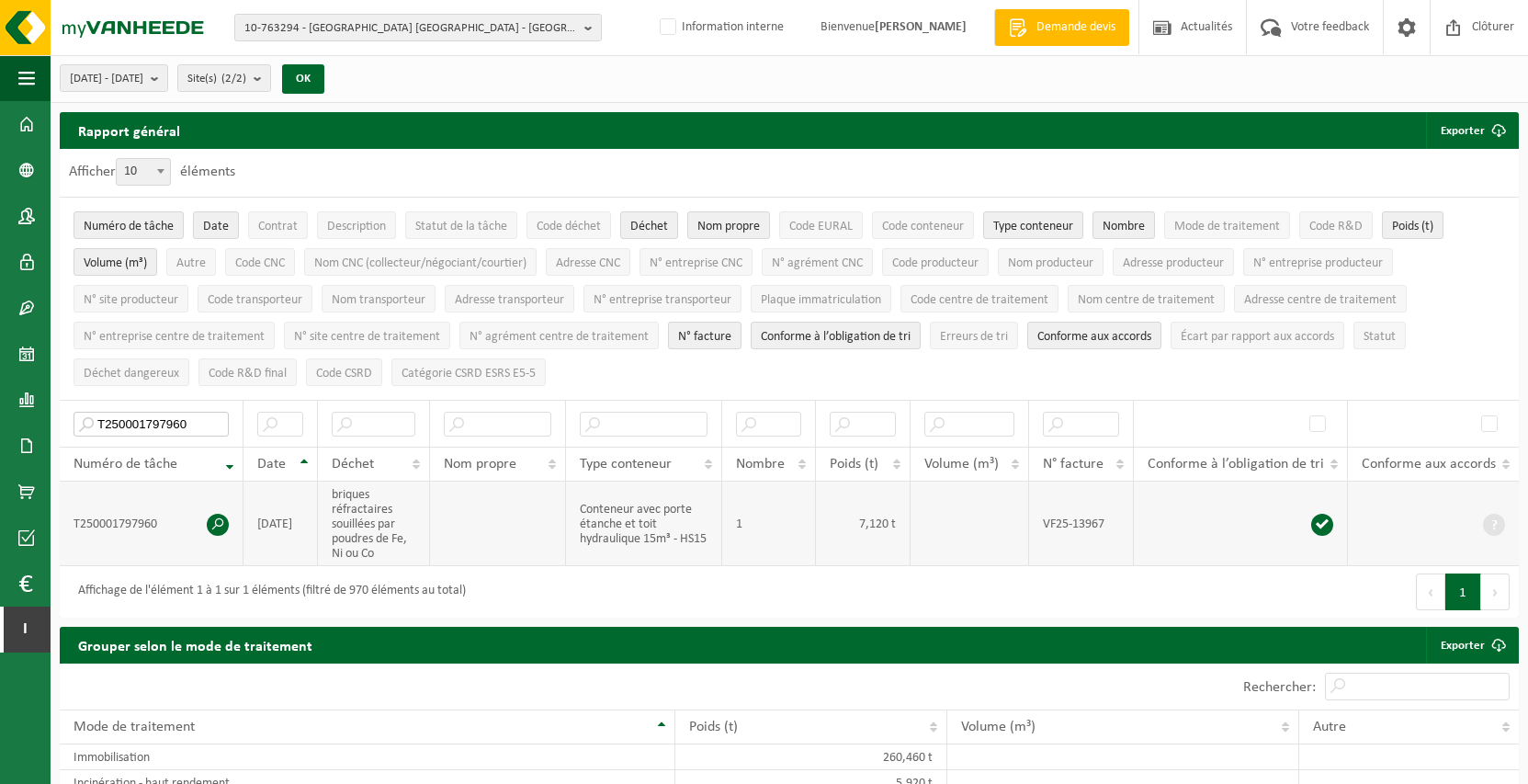
type input "T250001797960"
click at [219, 518] on span at bounding box center [217, 524] width 22 height 22
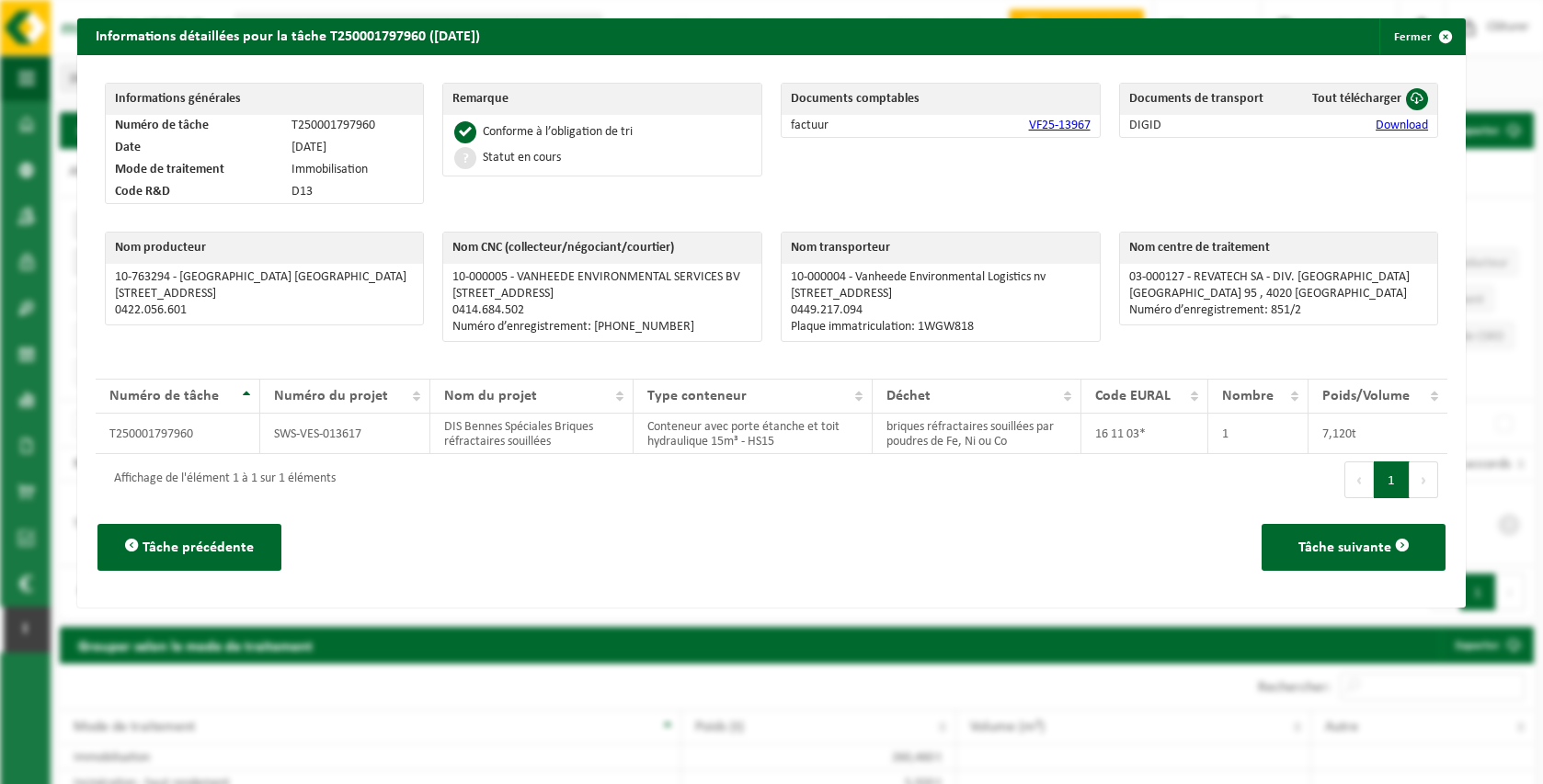
click at [1385, 124] on link "Download" at bounding box center [1401, 125] width 52 height 13
click at [1427, 35] on span "button" at bounding box center [1445, 36] width 37 height 37
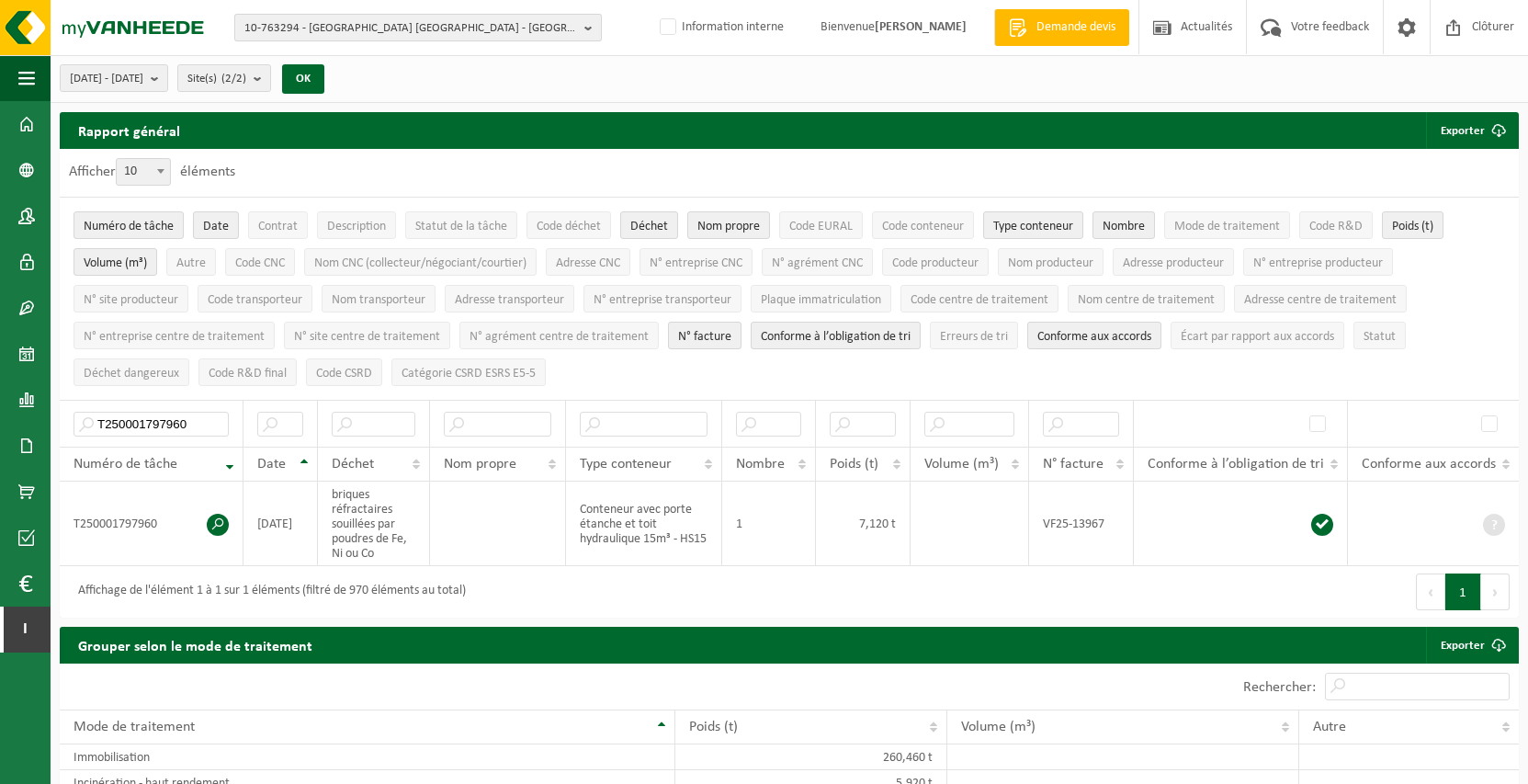
click at [478, 20] on span "10-763294 - HOGANAS BELGIUM - ATH" at bounding box center [411, 28] width 332 height 28
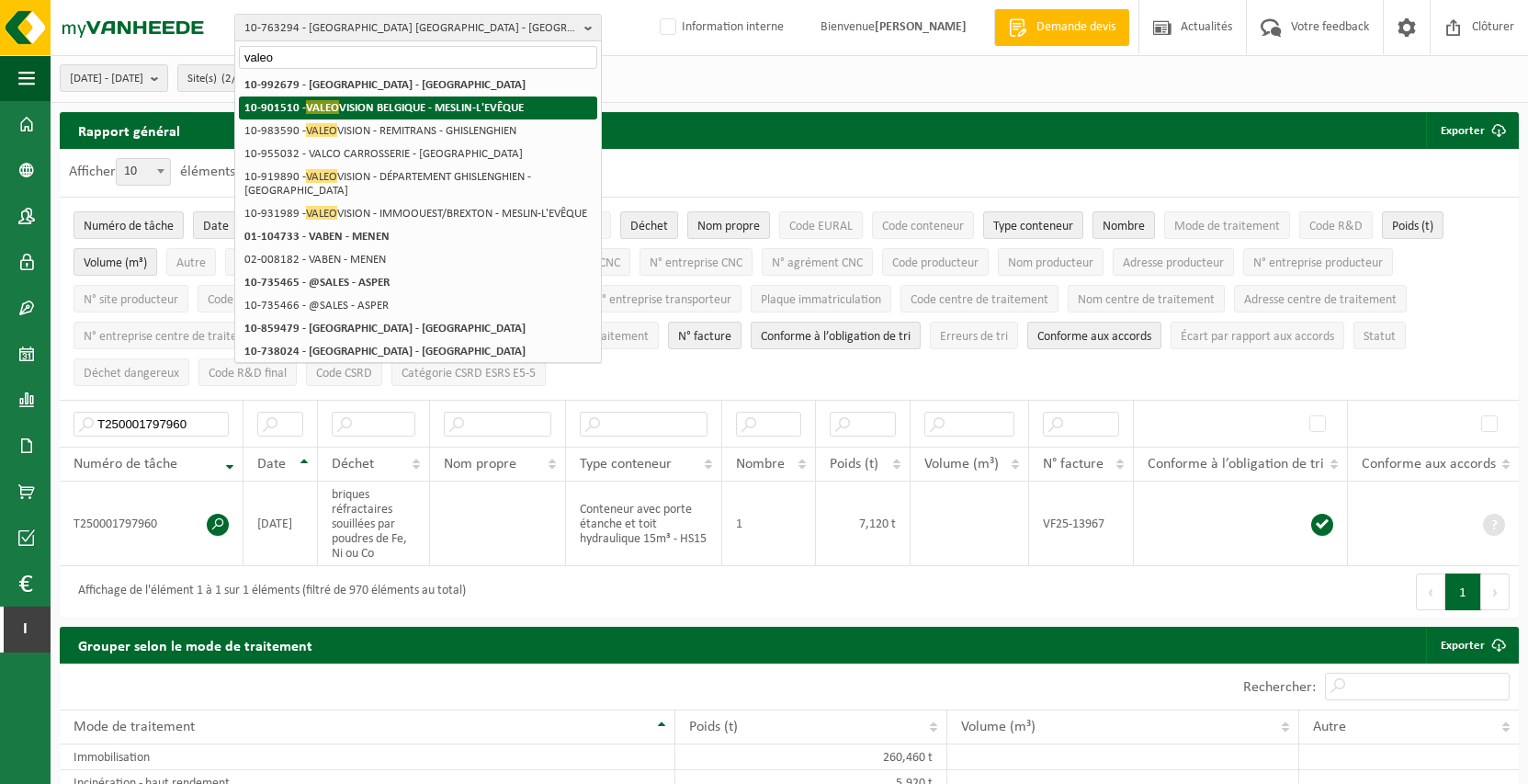
type input "valeo"
click at [455, 114] on strong "10-901510 - VALEO VISION BELGIQUE - MESLIN-L'EVÊQUE" at bounding box center [384, 107] width 279 height 13
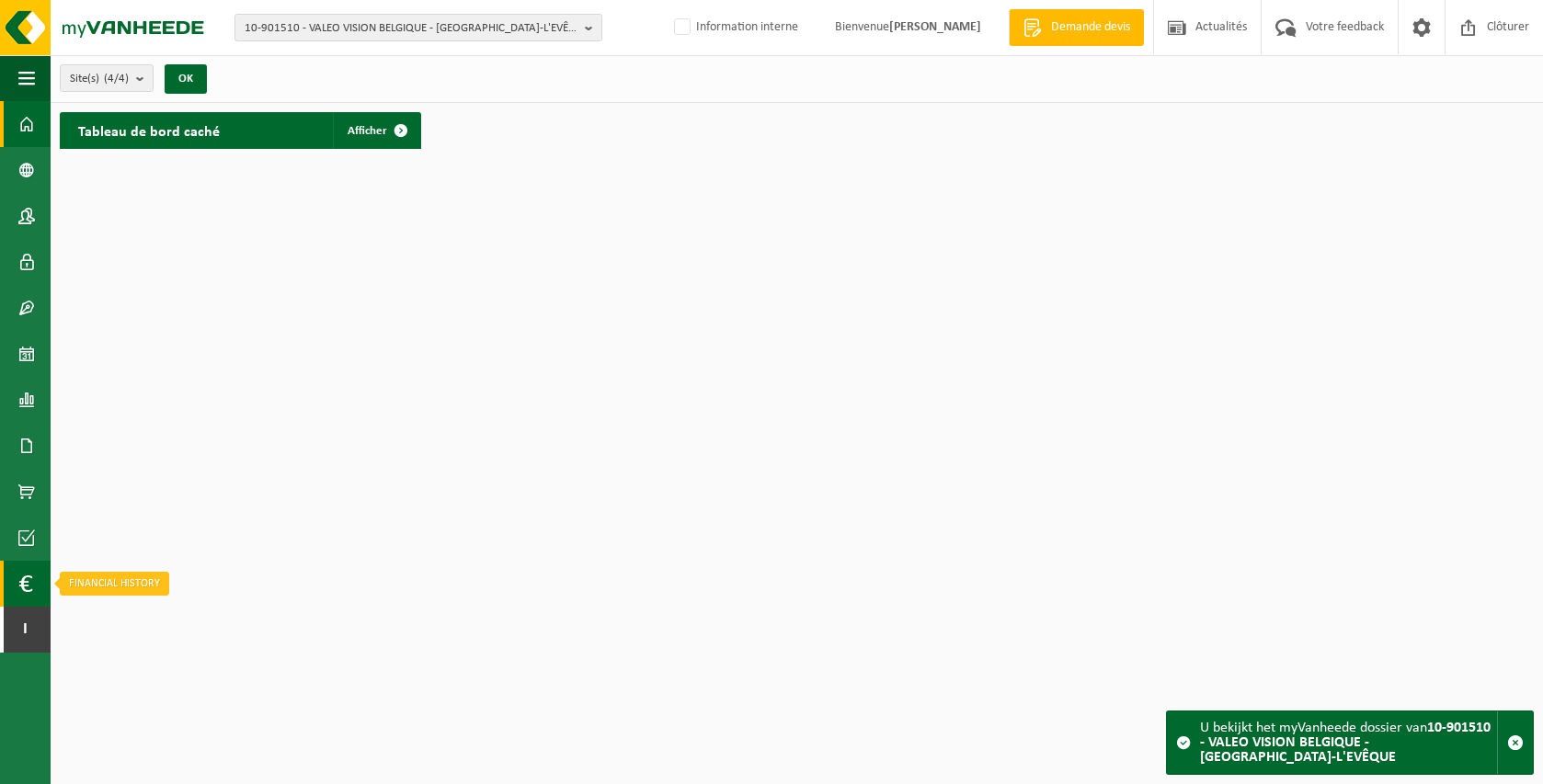
click at [20, 596] on span at bounding box center [25, 583] width 13 height 46
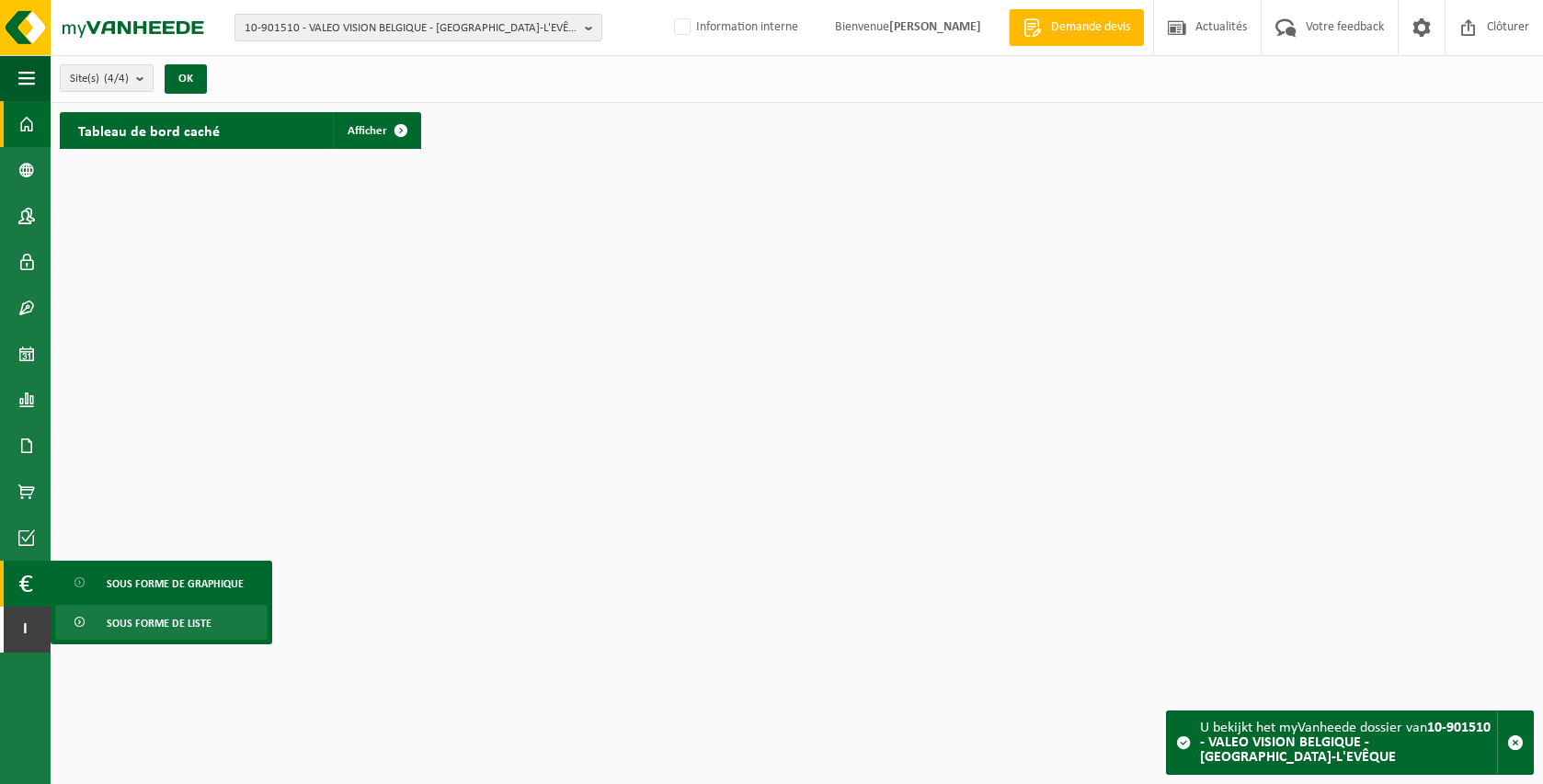
click at [174, 623] on span "Sous forme de liste" at bounding box center [159, 623] width 105 height 35
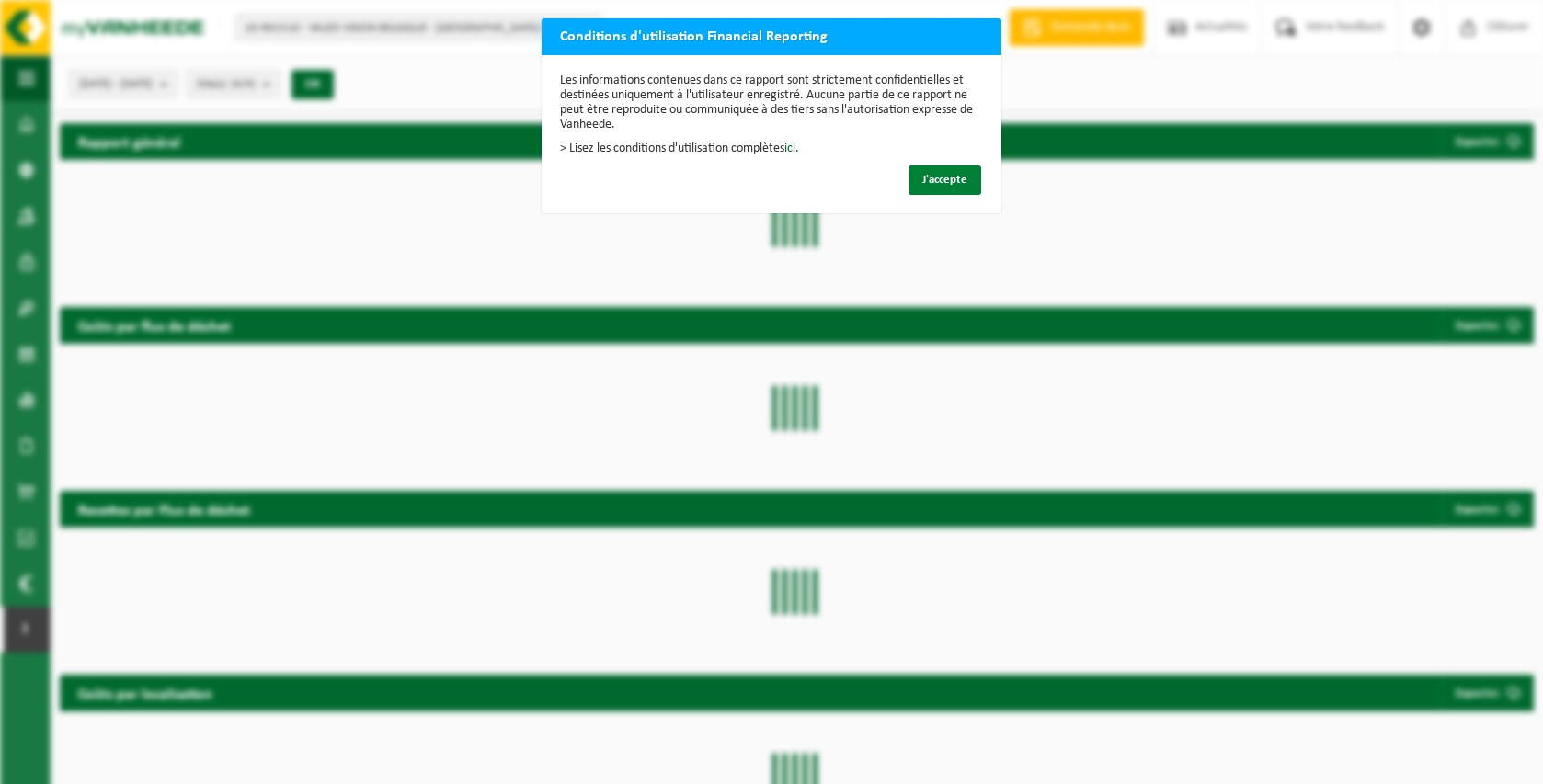
click at [951, 173] on span "J'accepte" at bounding box center [944, 179] width 45 height 12
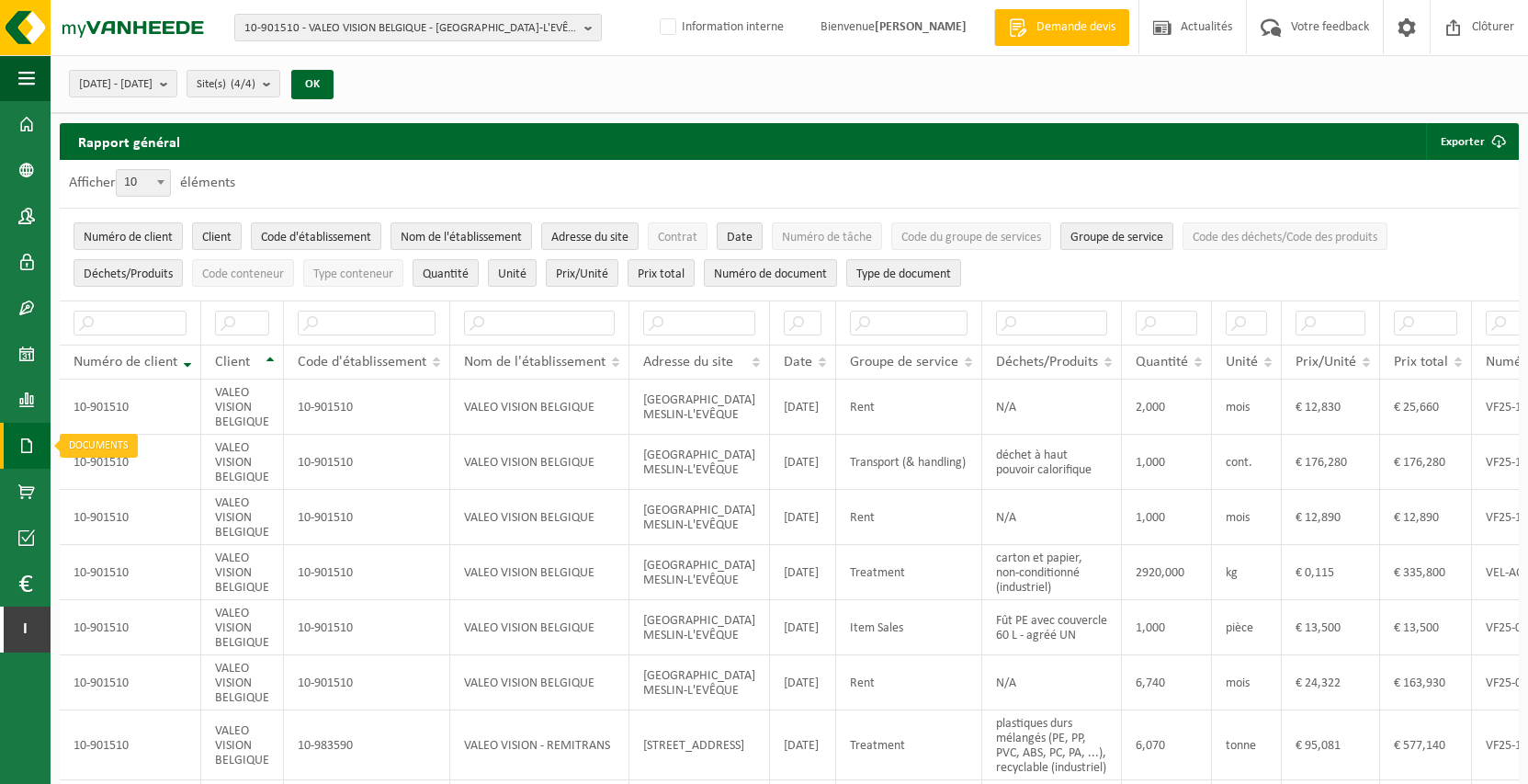
click at [25, 438] on span at bounding box center [26, 446] width 16 height 46
click at [106, 491] on link "Documents" at bounding box center [123, 484] width 136 height 35
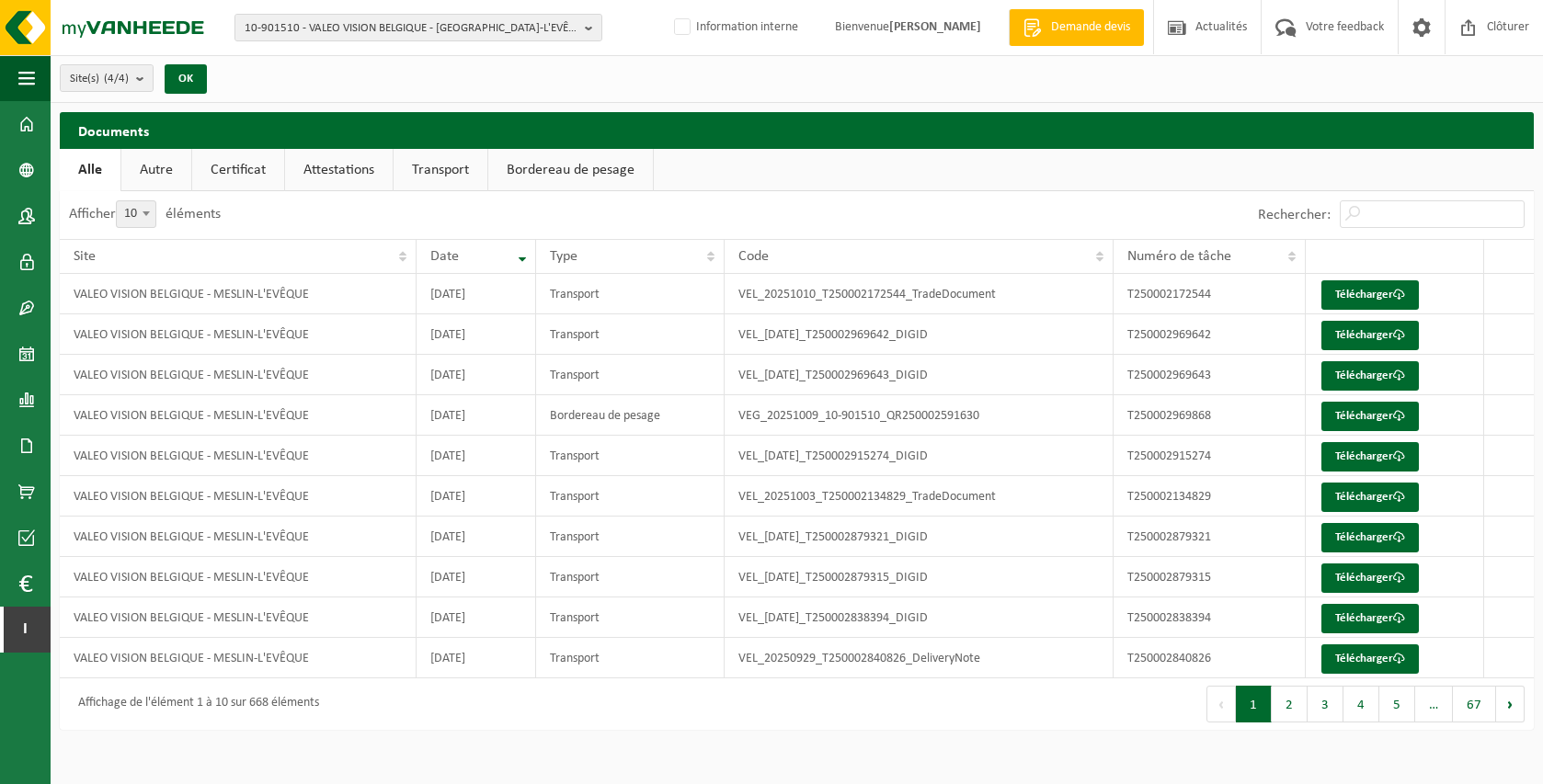
click at [559, 171] on link "Bordereau de pesage" at bounding box center [570, 170] width 165 height 42
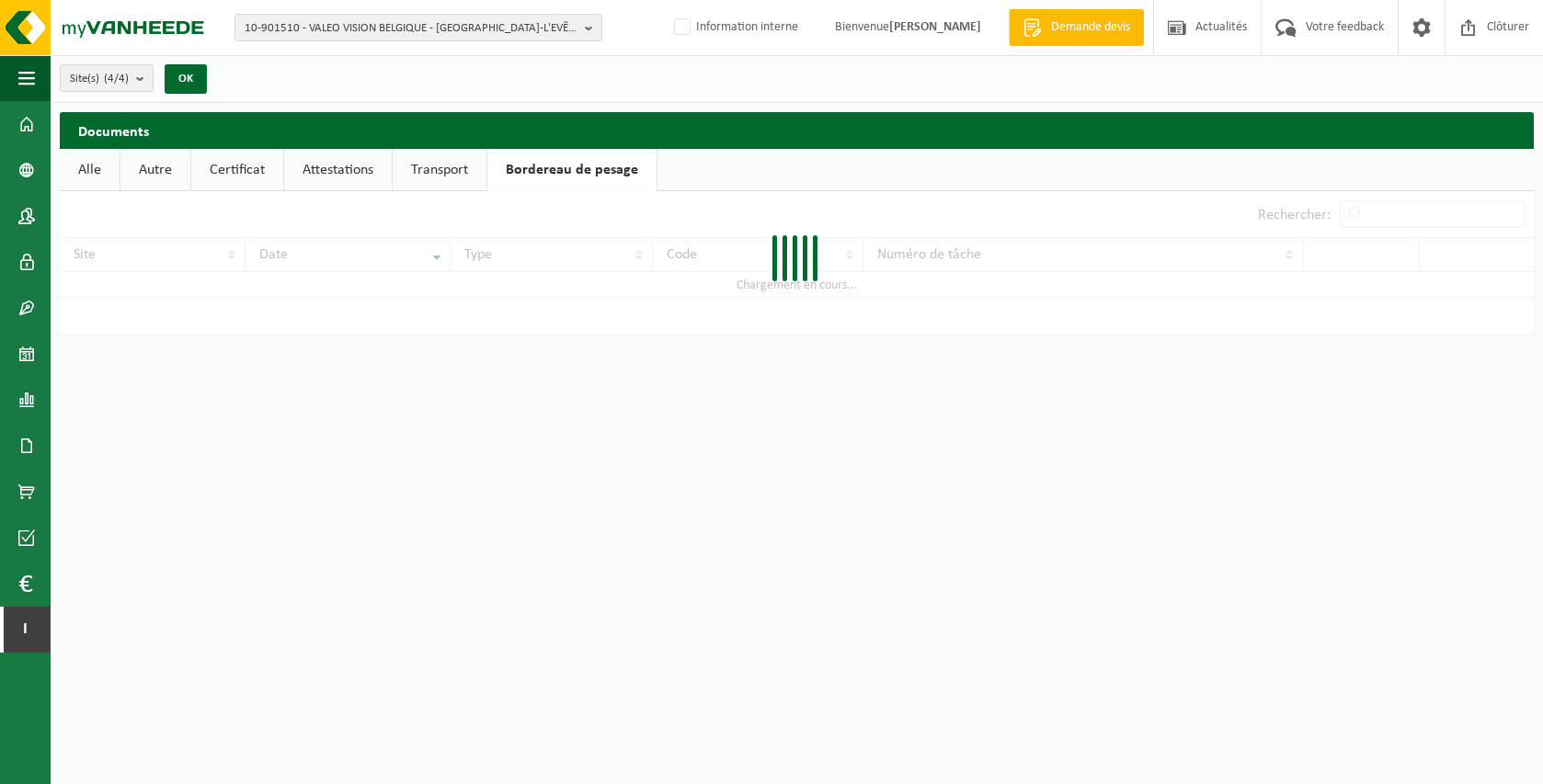
click at [460, 171] on link "Transport" at bounding box center [439, 170] width 93 height 42
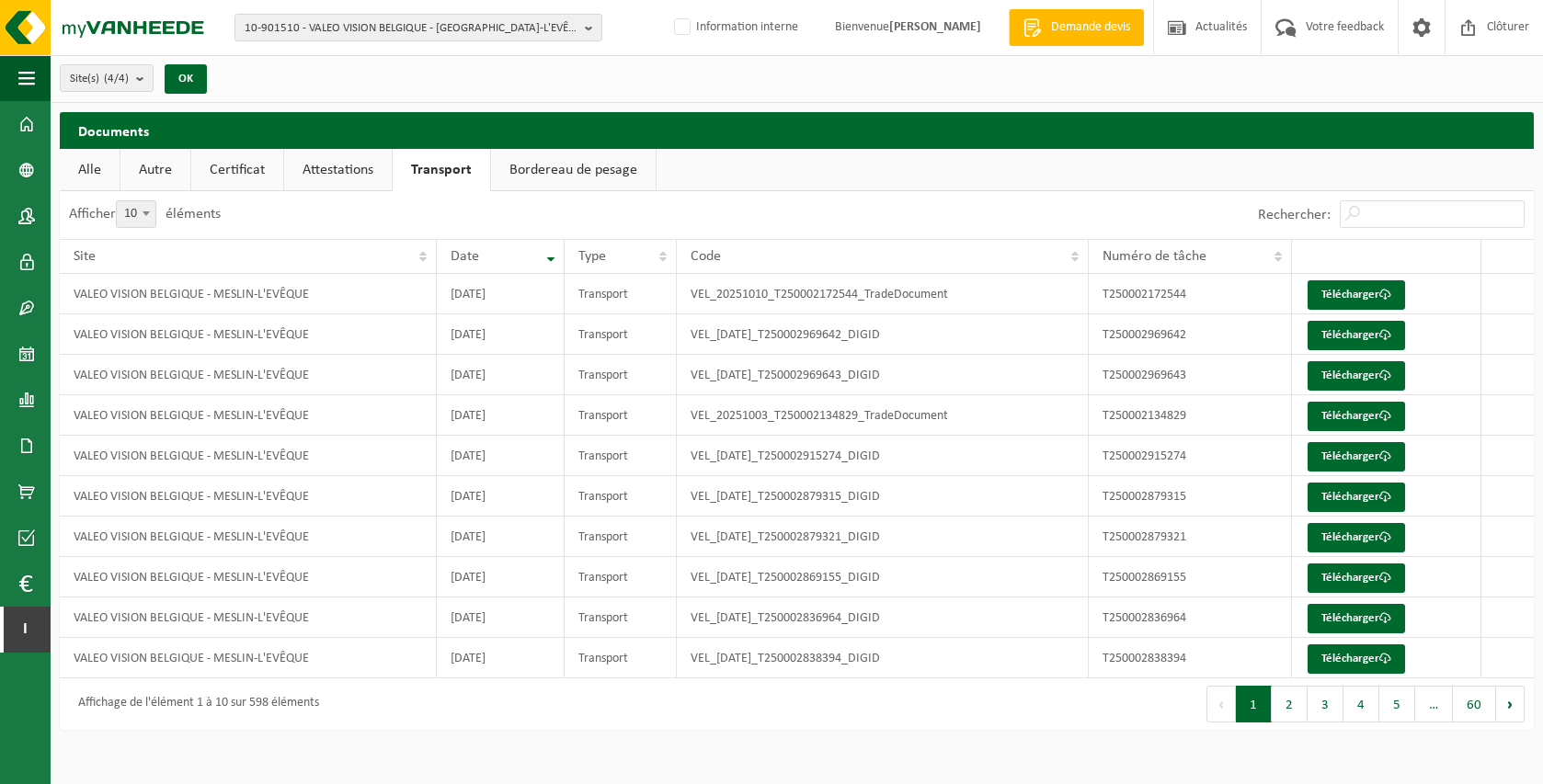
click at [161, 170] on link "Autre" at bounding box center [154, 170] width 70 height 42
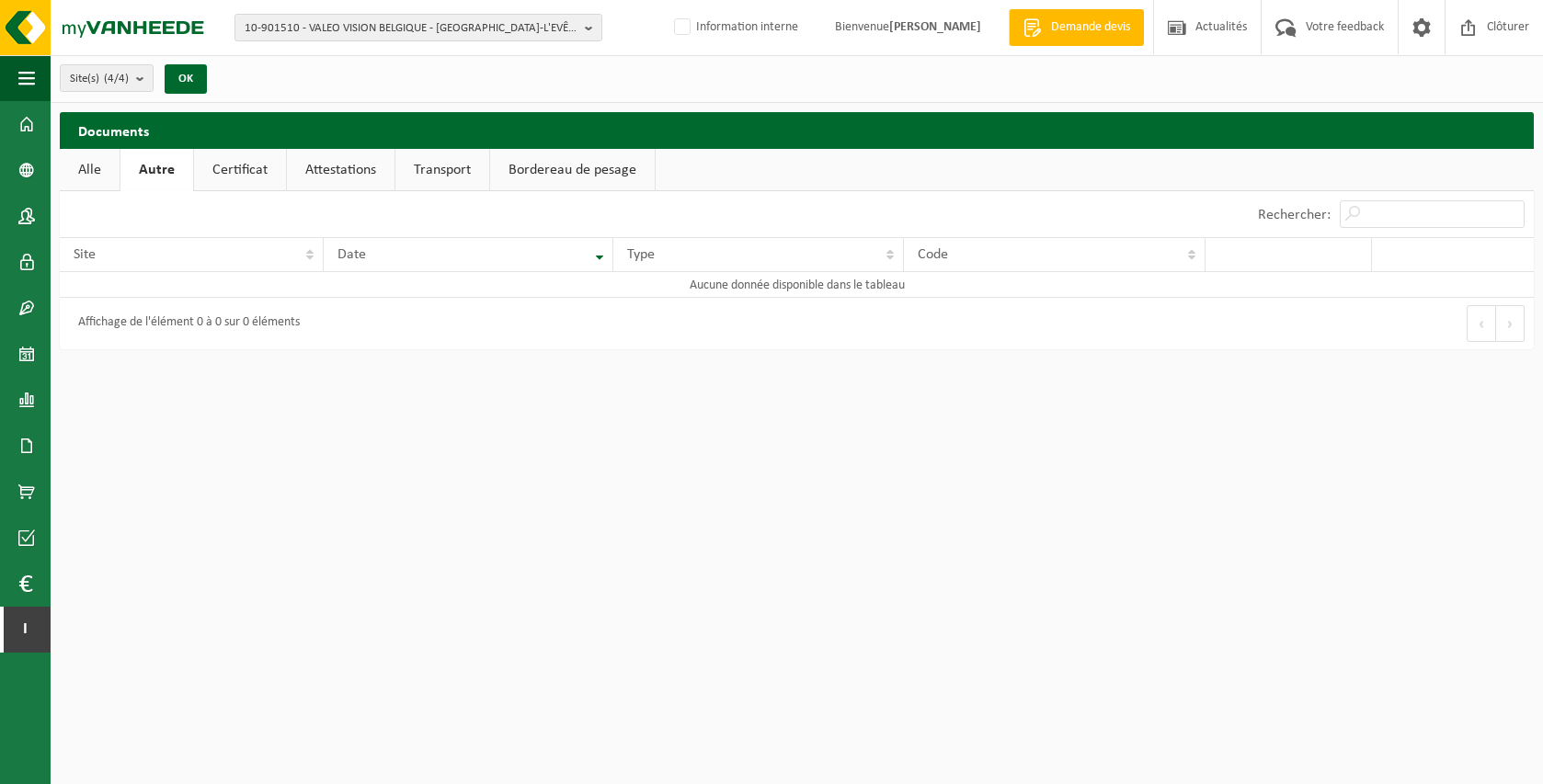
click at [221, 169] on link "Certificat" at bounding box center [240, 170] width 91 height 42
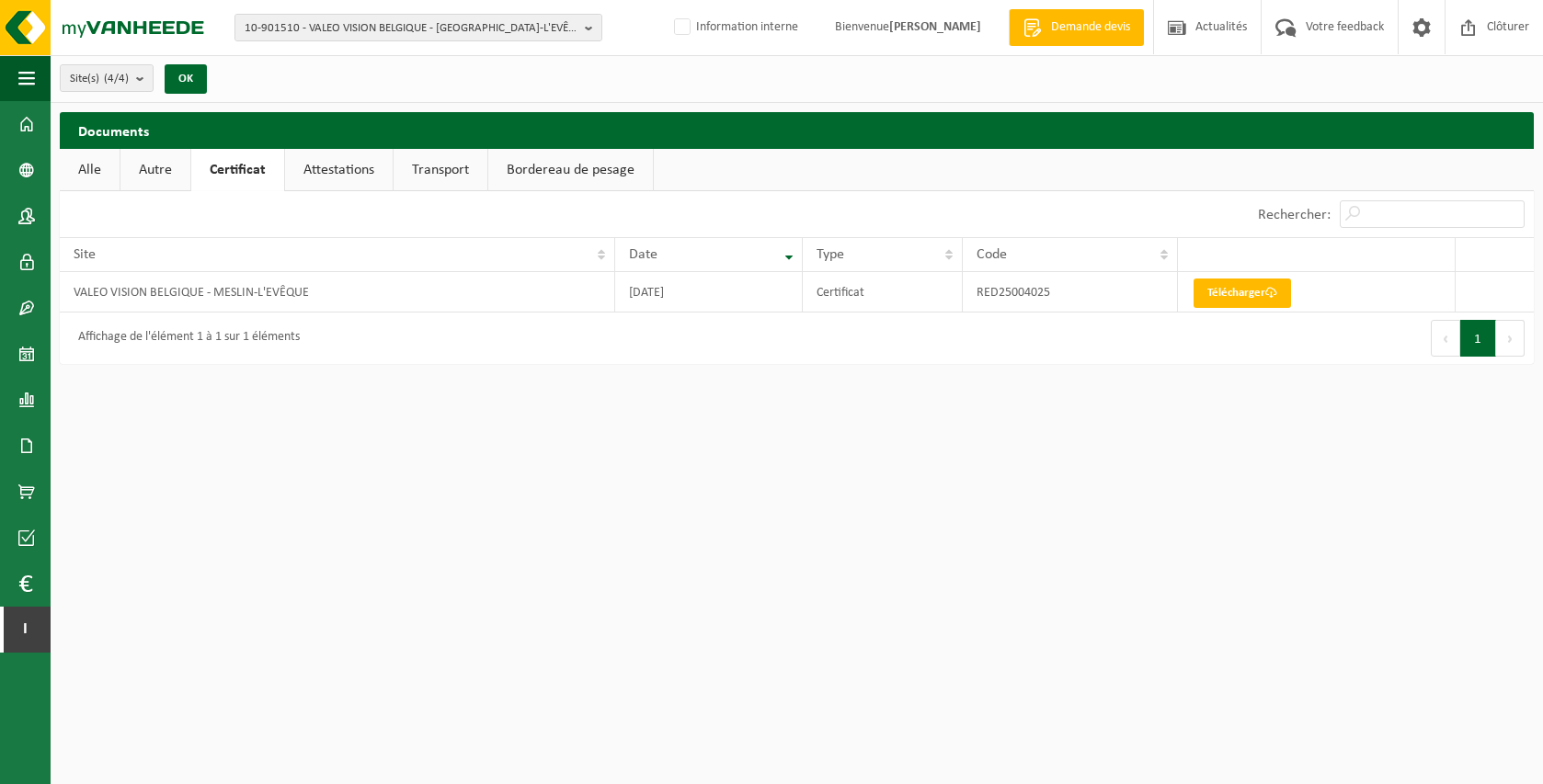
click at [340, 168] on link "Attestations" at bounding box center [338, 170] width 108 height 42
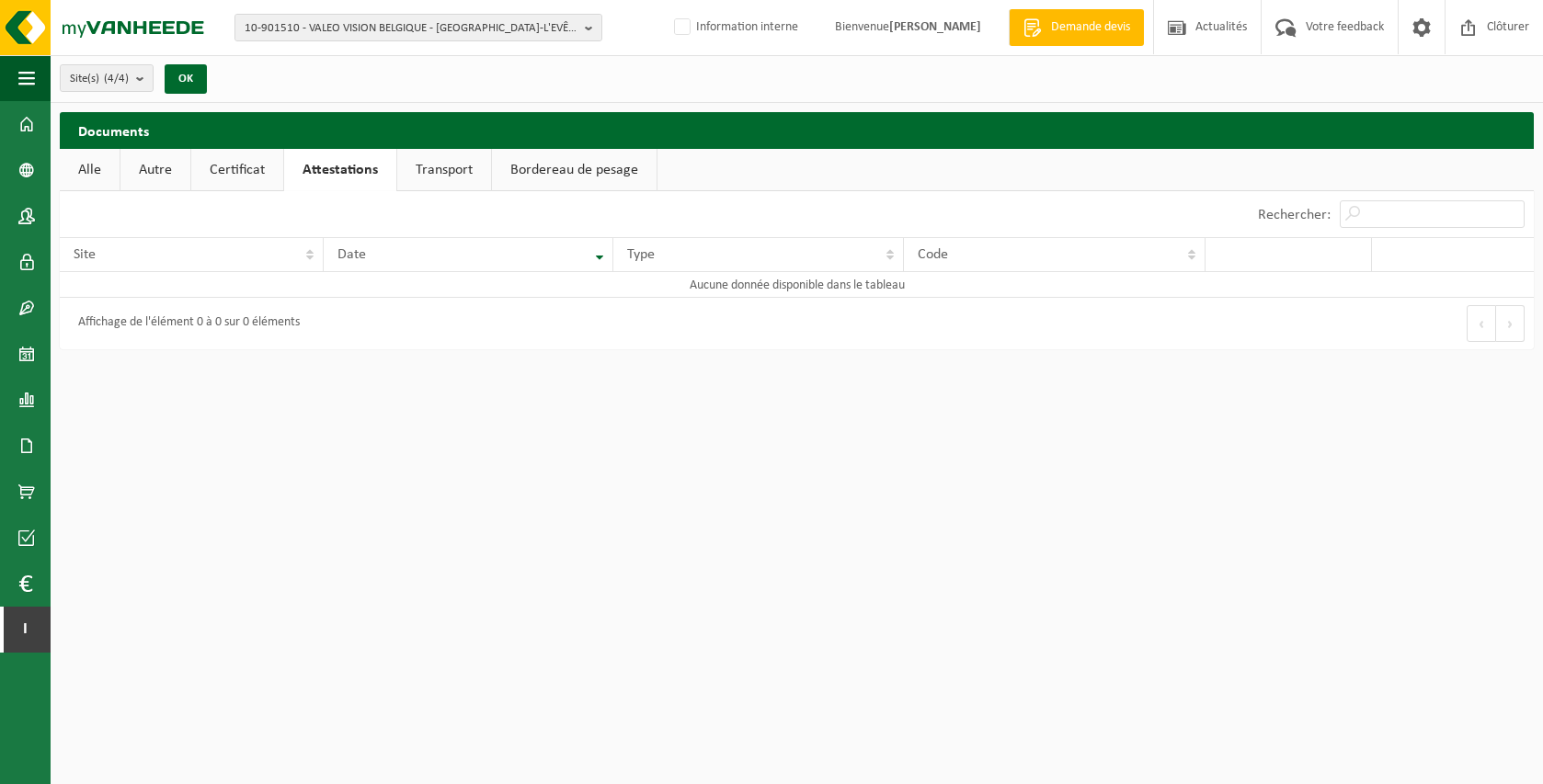
click at [431, 163] on link "Transport" at bounding box center [444, 170] width 93 height 42
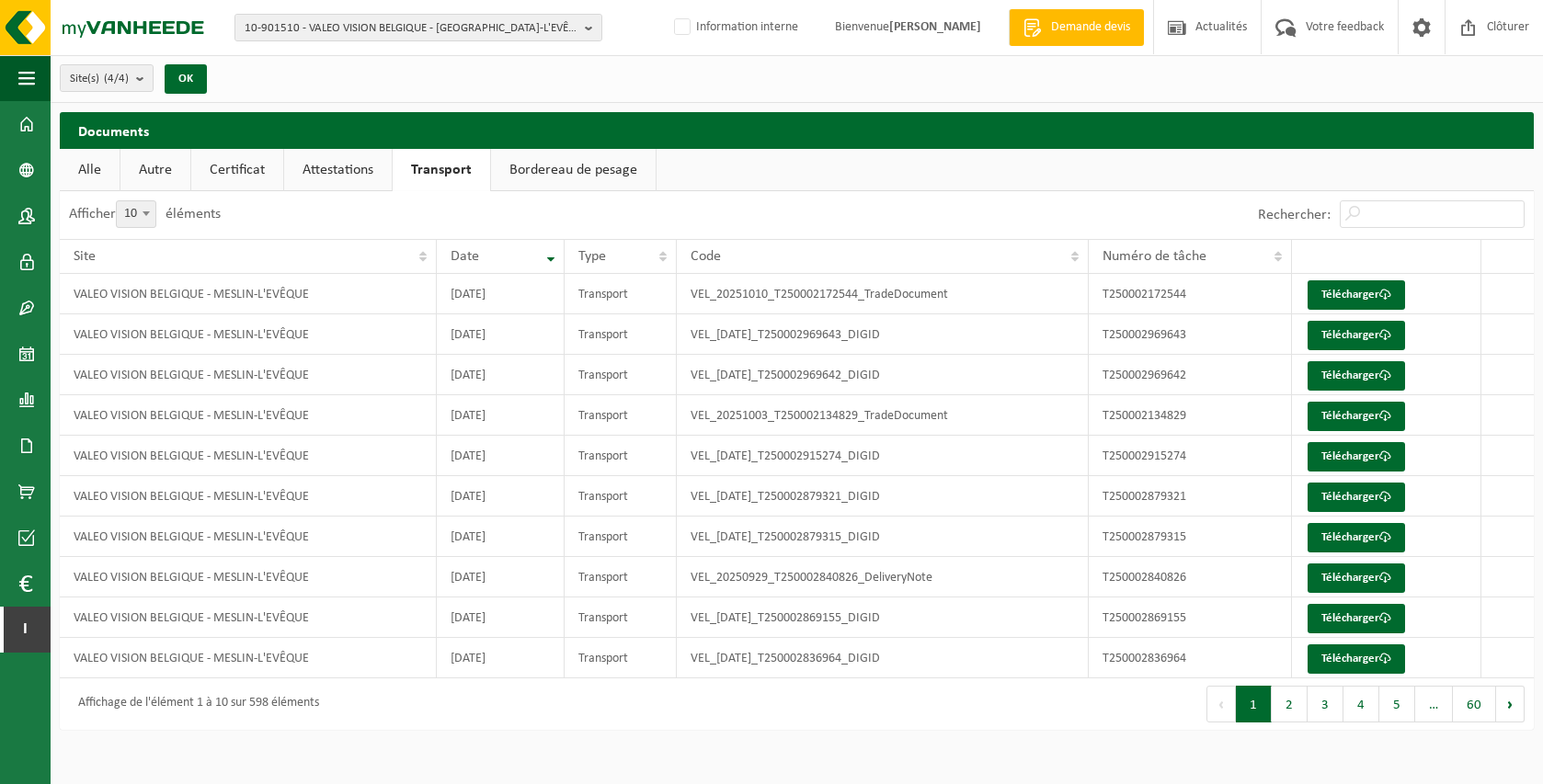
click at [518, 172] on link "Bordereau de pesage" at bounding box center [573, 170] width 165 height 42
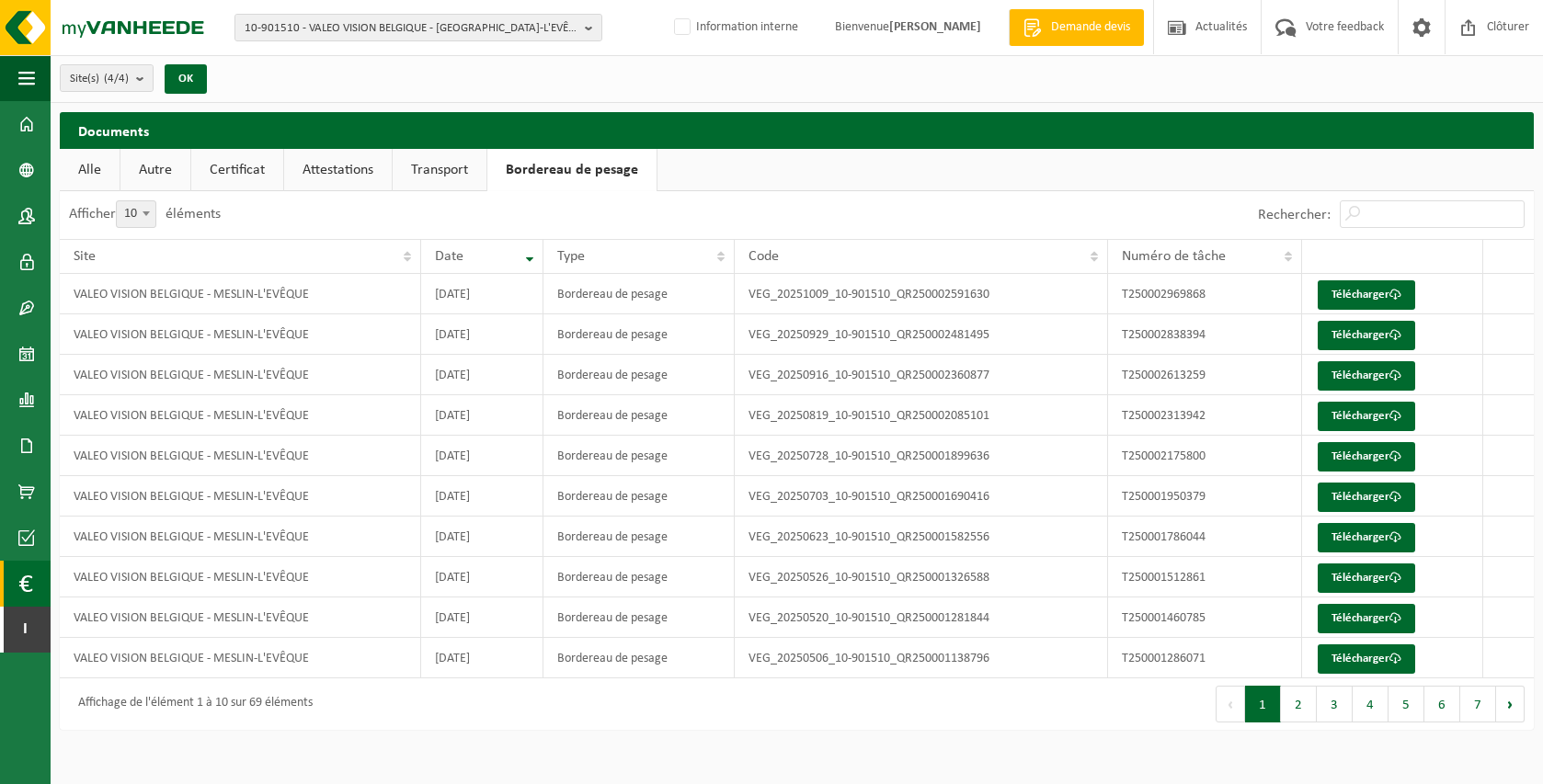
click at [25, 578] on span at bounding box center [25, 583] width 13 height 46
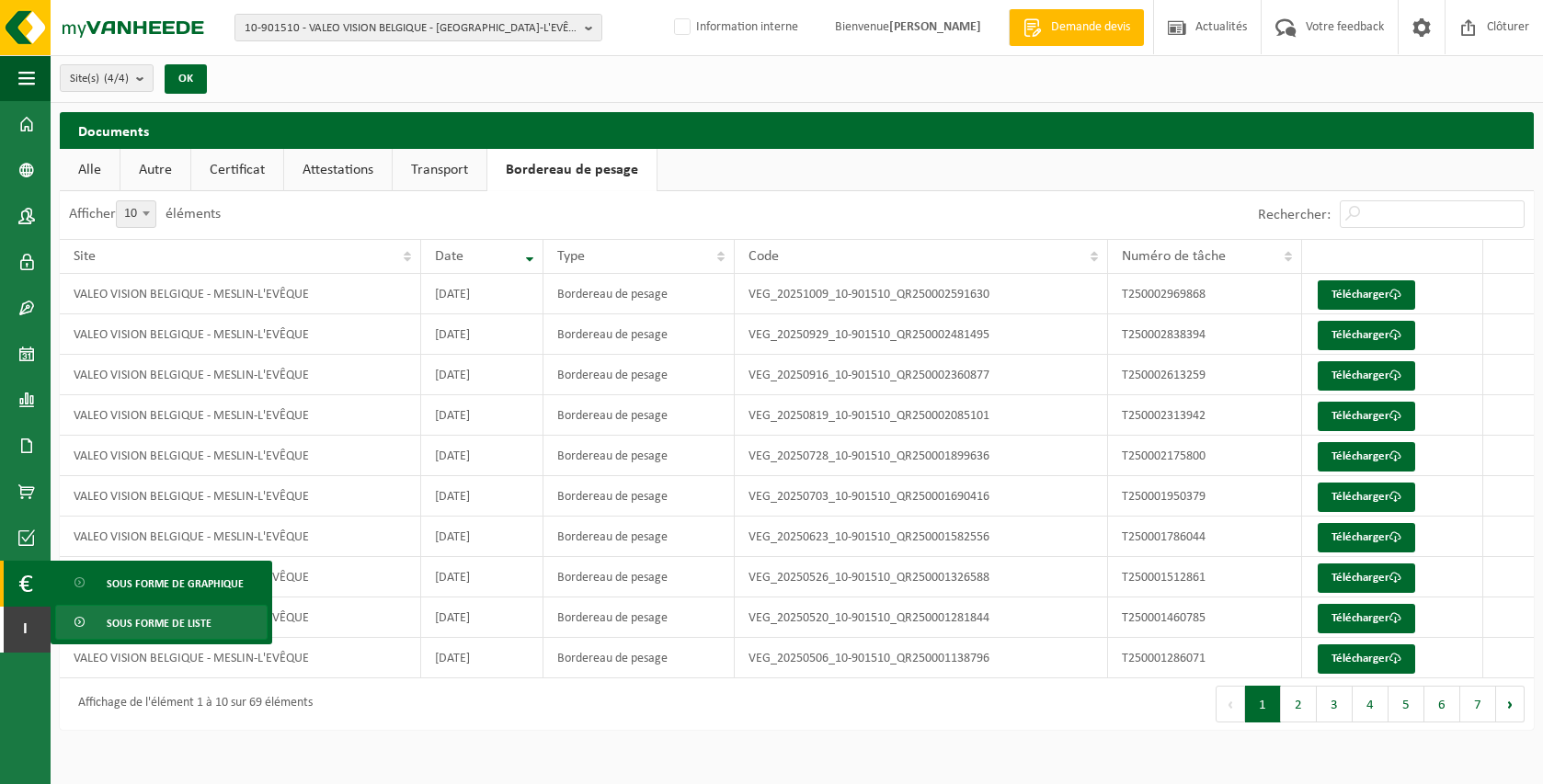
click at [169, 626] on span "Sous forme de liste" at bounding box center [159, 623] width 105 height 35
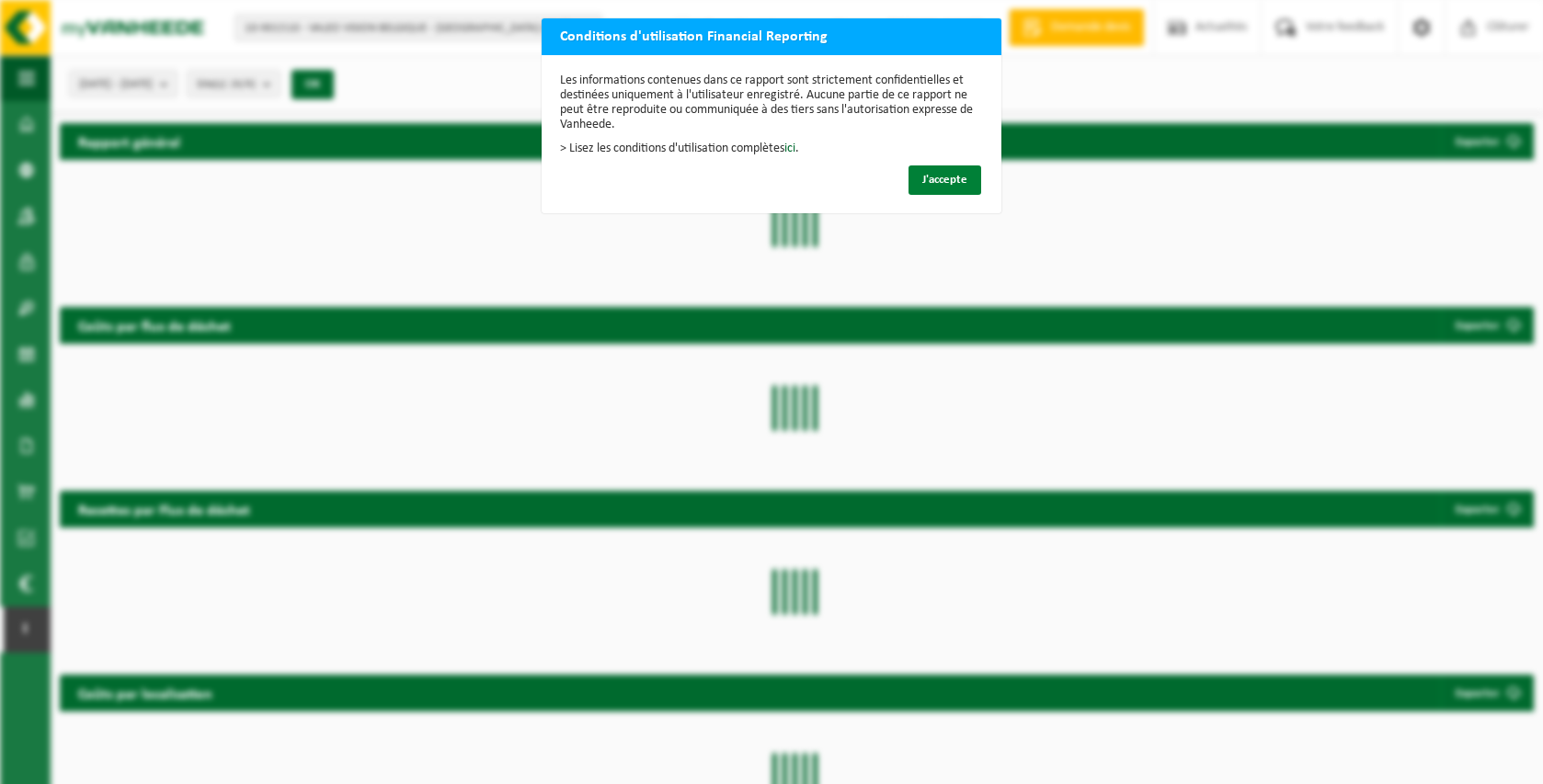
click at [914, 184] on button "J'accepte" at bounding box center [944, 180] width 72 height 30
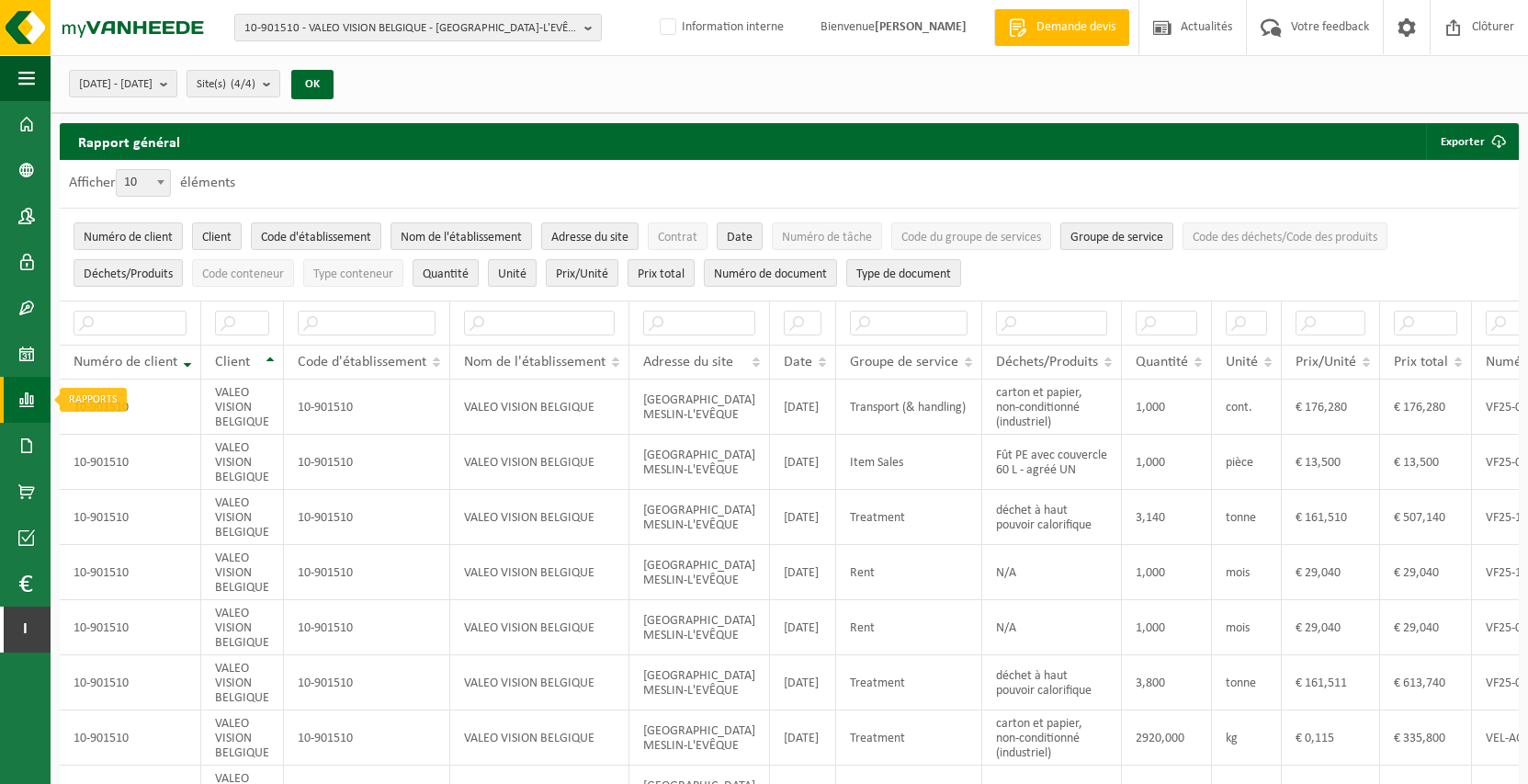
click at [33, 394] on span at bounding box center [26, 400] width 16 height 46
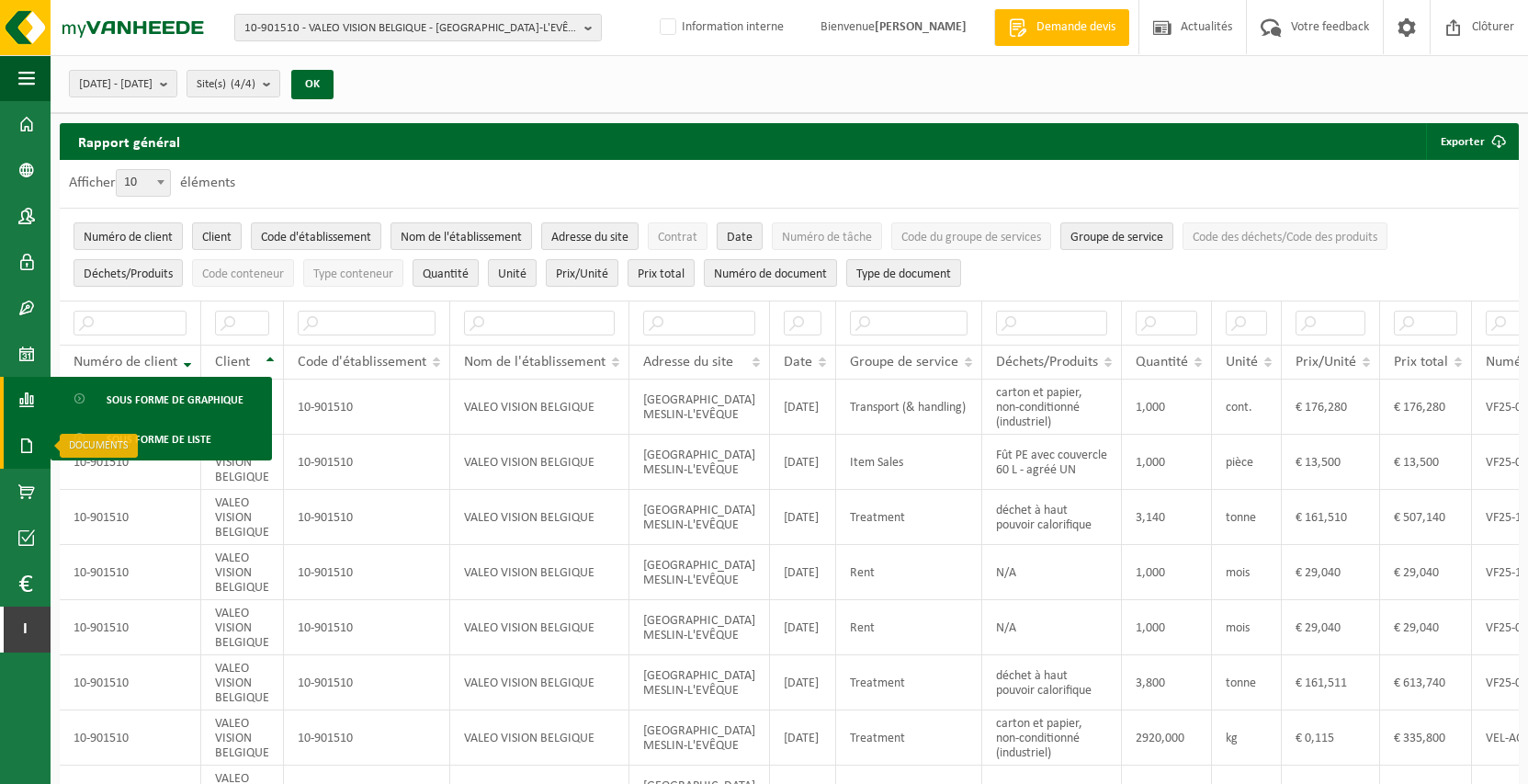
click at [38, 454] on link "Documents" at bounding box center [25, 446] width 50 height 46
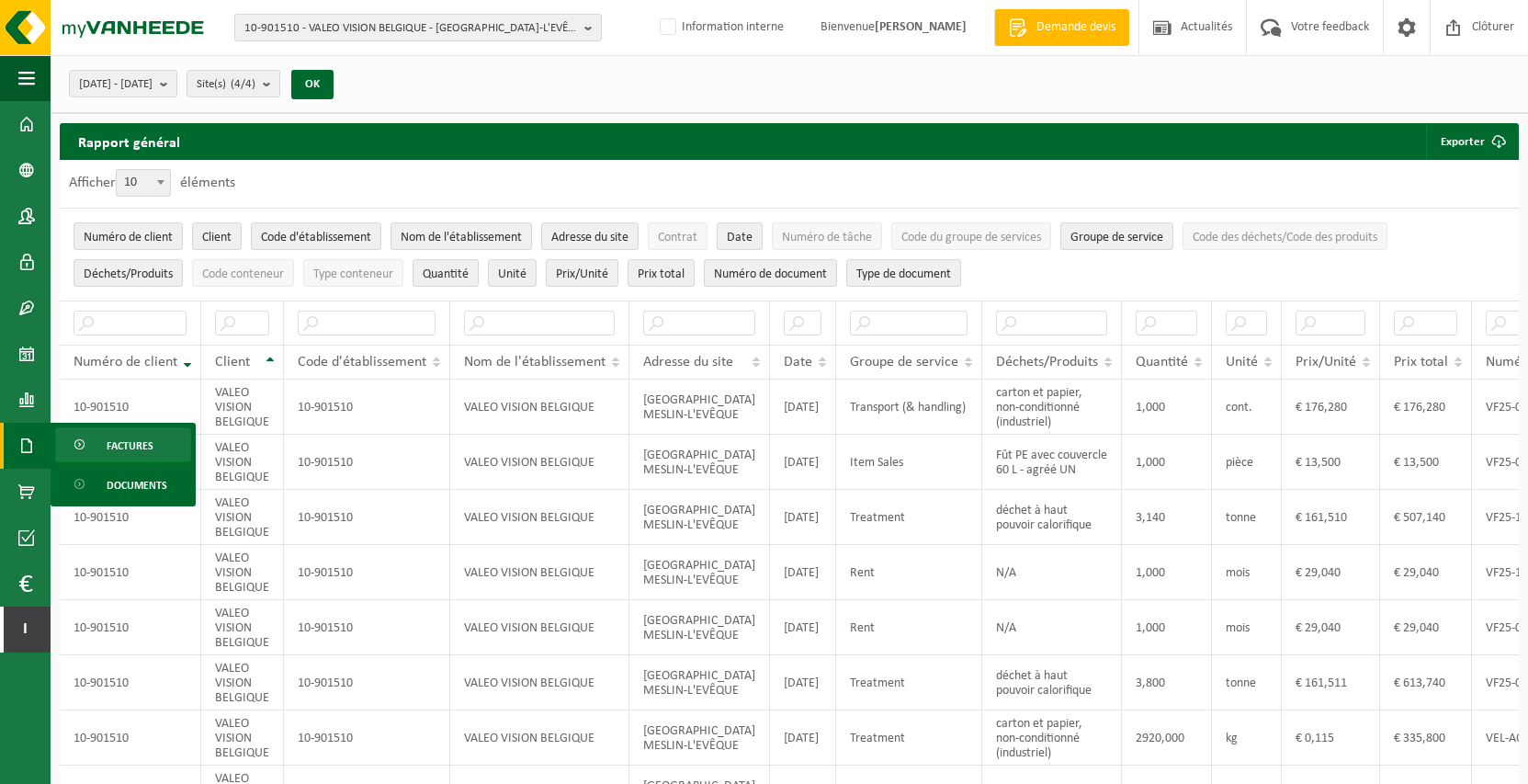
click at [127, 440] on span "Factures" at bounding box center [130, 446] width 47 height 35
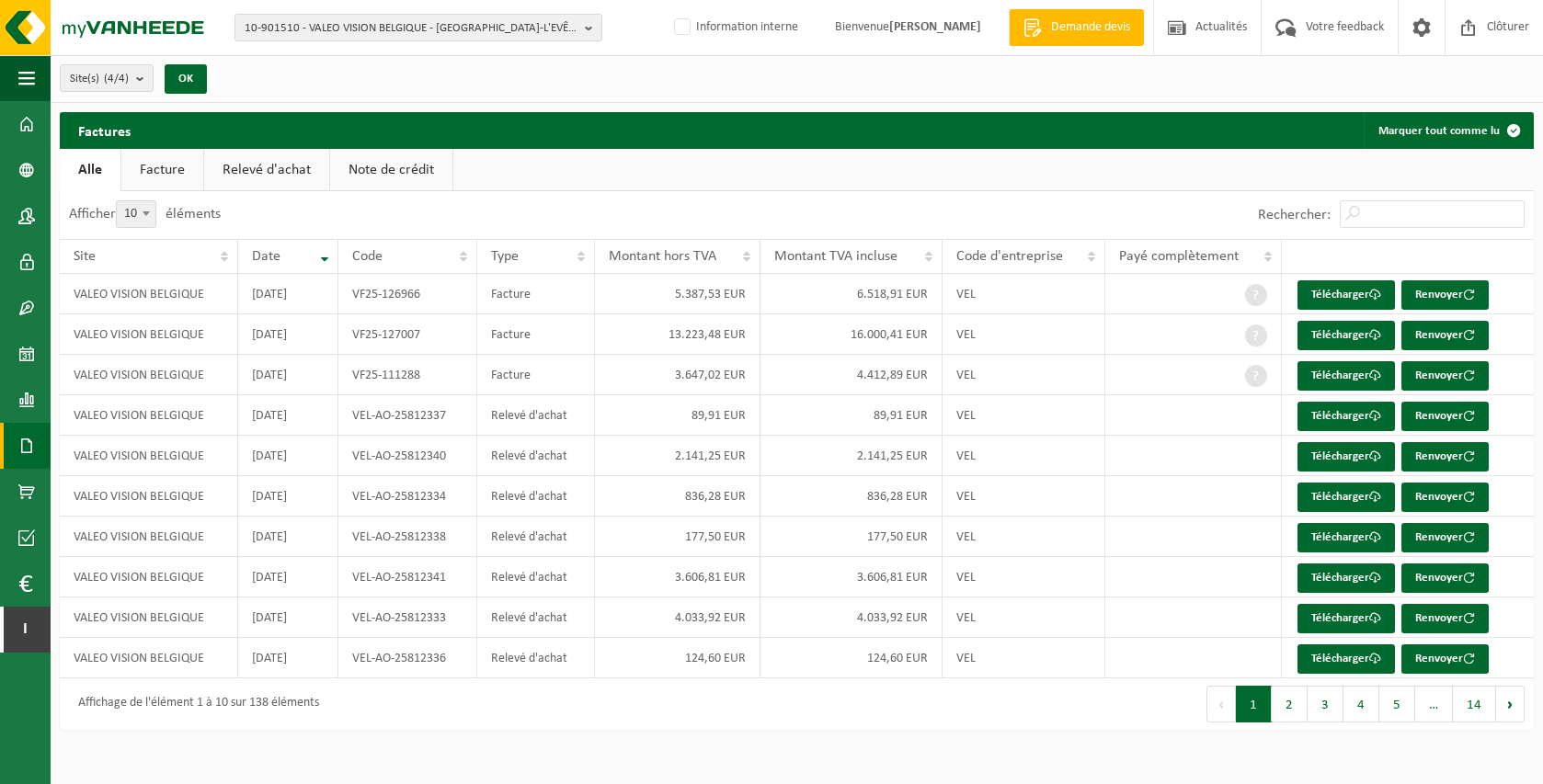
click at [301, 170] on link "Relevé d'achat" at bounding box center [266, 170] width 125 height 42
click at [27, 584] on span at bounding box center [25, 583] width 13 height 46
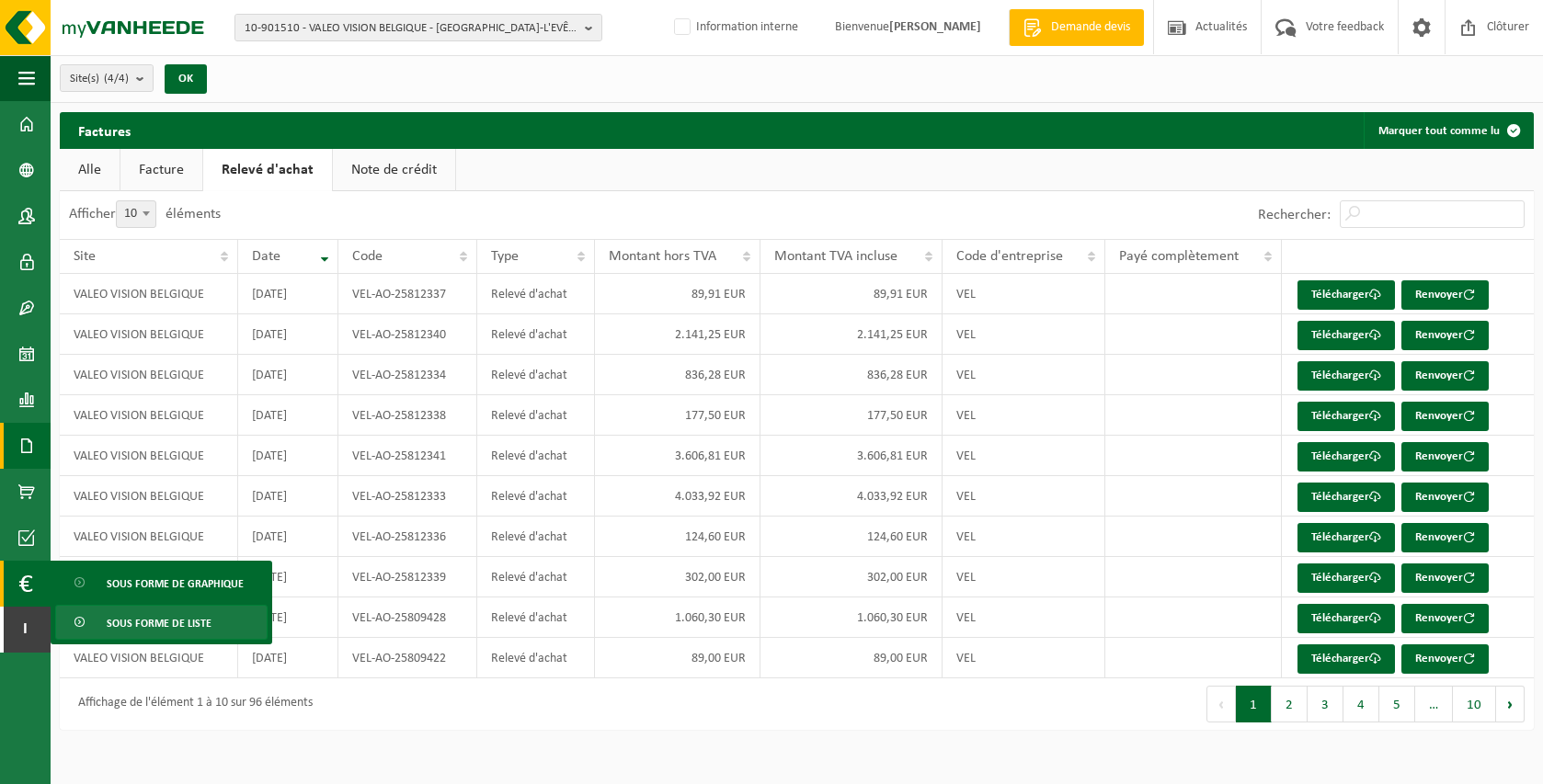
click at [121, 628] on span "Sous forme de liste" at bounding box center [159, 623] width 105 height 35
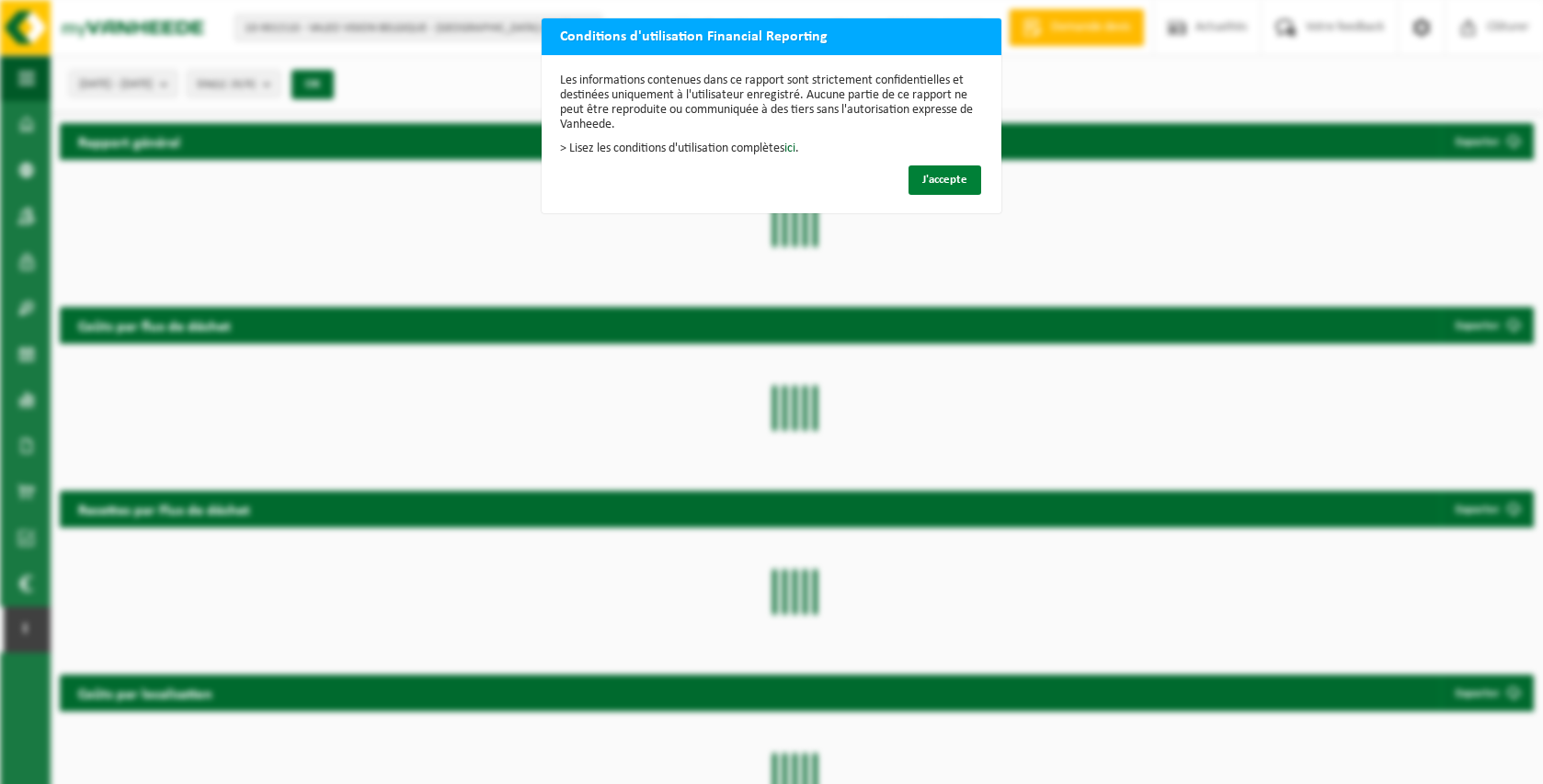
click at [942, 178] on span "J'accepte" at bounding box center [944, 179] width 45 height 12
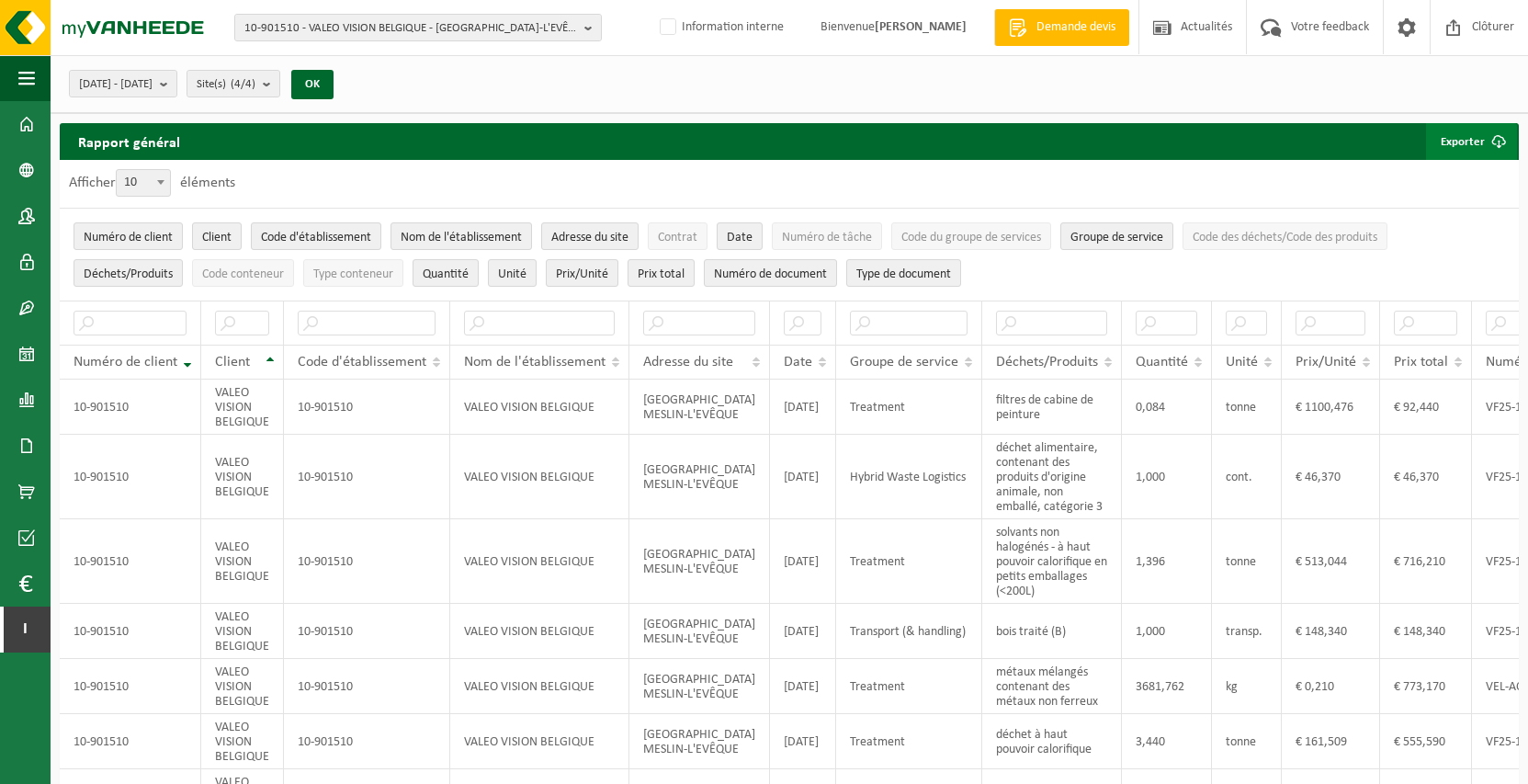
click at [1481, 146] on span "button" at bounding box center [1498, 141] width 37 height 37
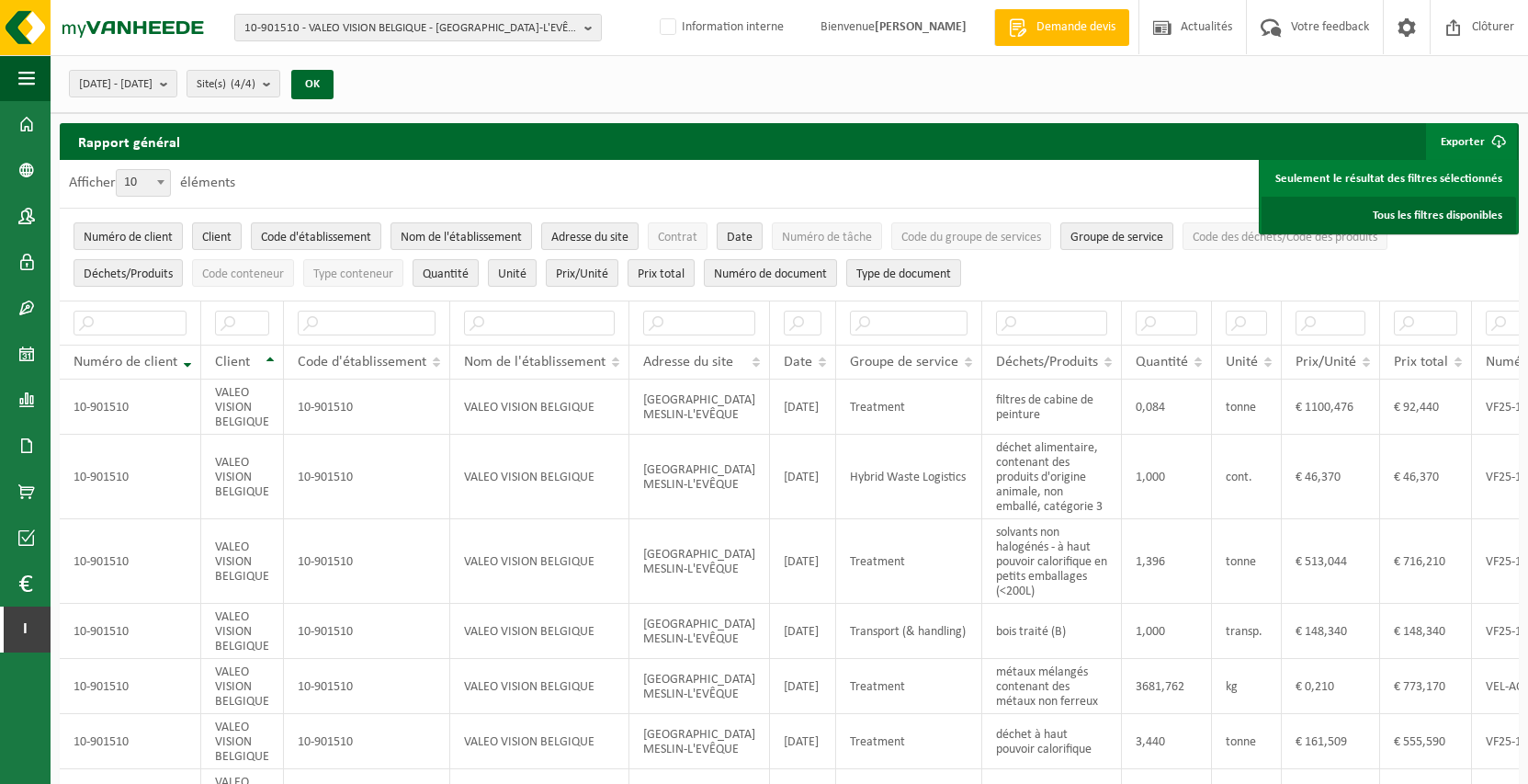
click at [1469, 210] on link "Tous les filtres disponibles" at bounding box center [1388, 214] width 254 height 37
click at [610, 177] on div "Afficher 10 25 50 100 10 éléments" at bounding box center [790, 184] width 1459 height 48
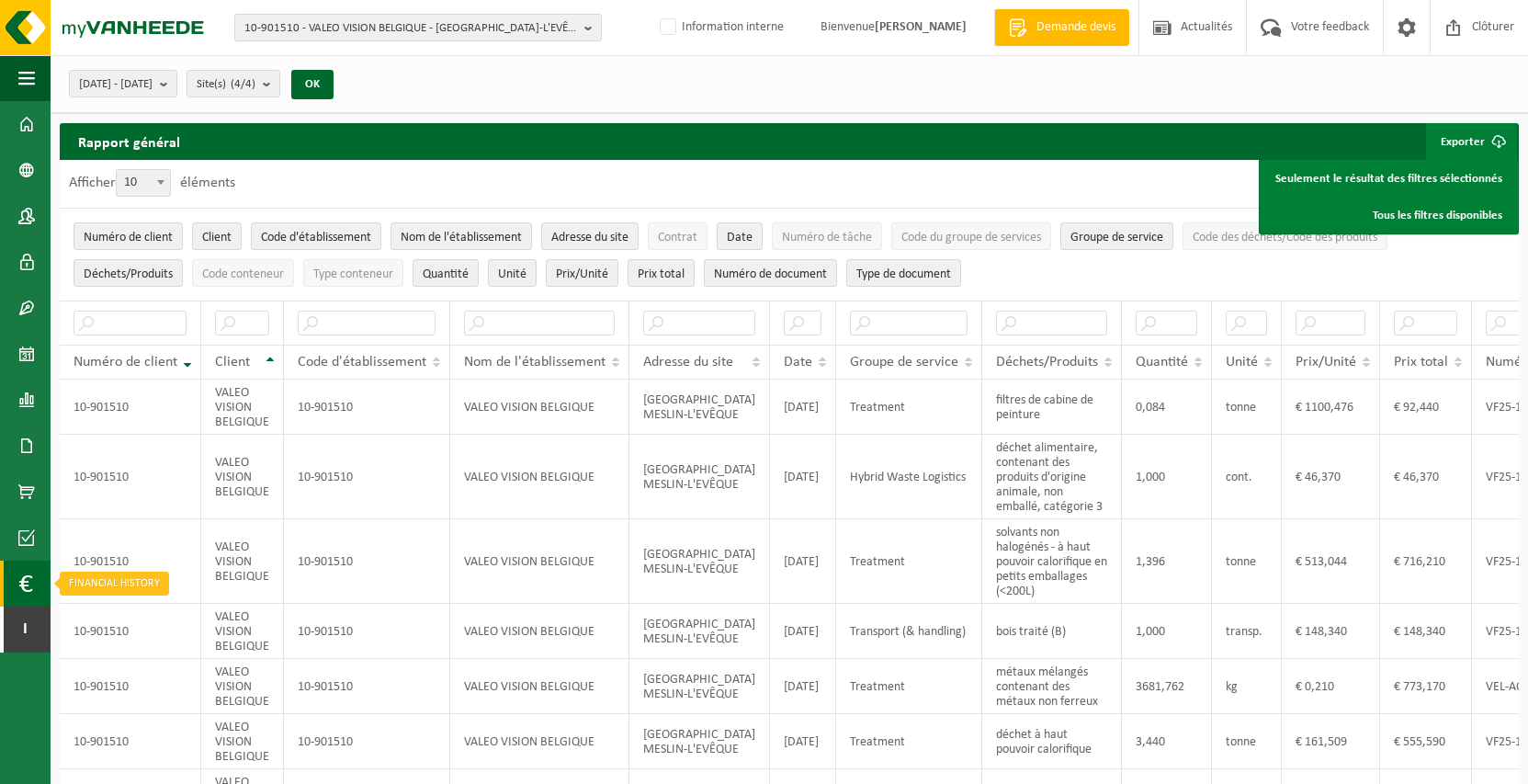
click at [33, 589] on link "Financial History" at bounding box center [25, 583] width 50 height 46
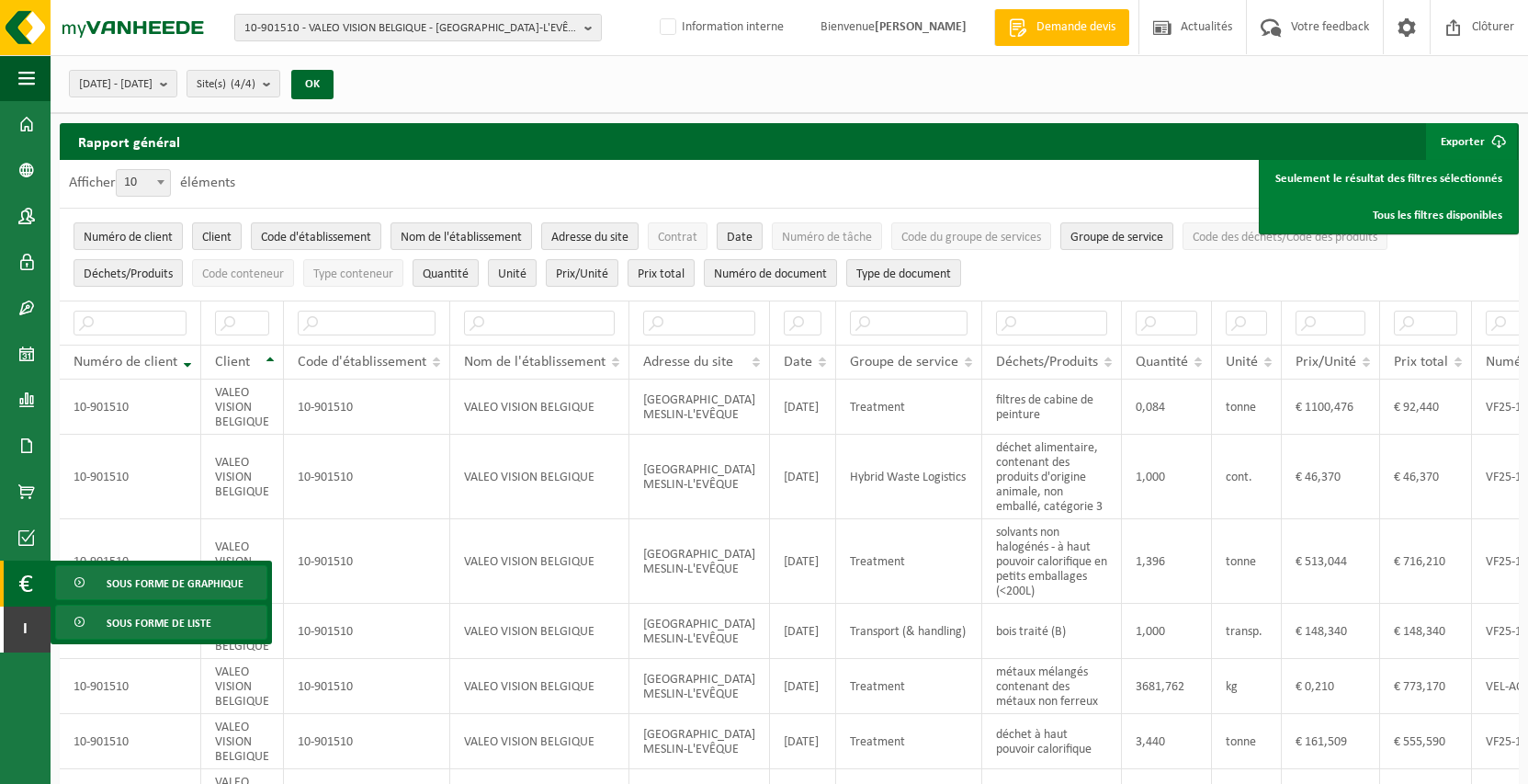
click at [113, 589] on span "Sous forme de graphique" at bounding box center [175, 583] width 137 height 35
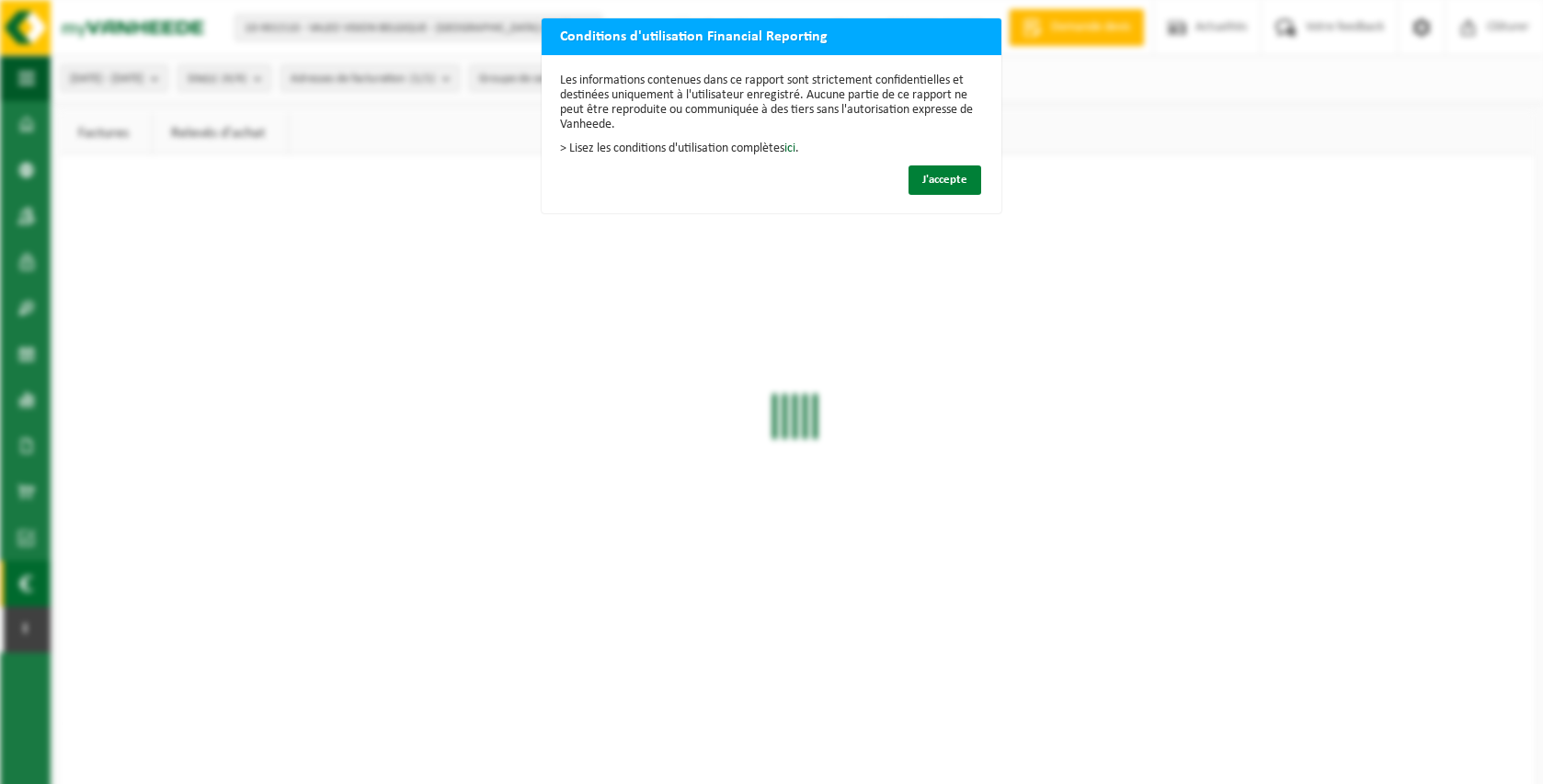
click at [943, 178] on span "J'accepte" at bounding box center [944, 179] width 45 height 12
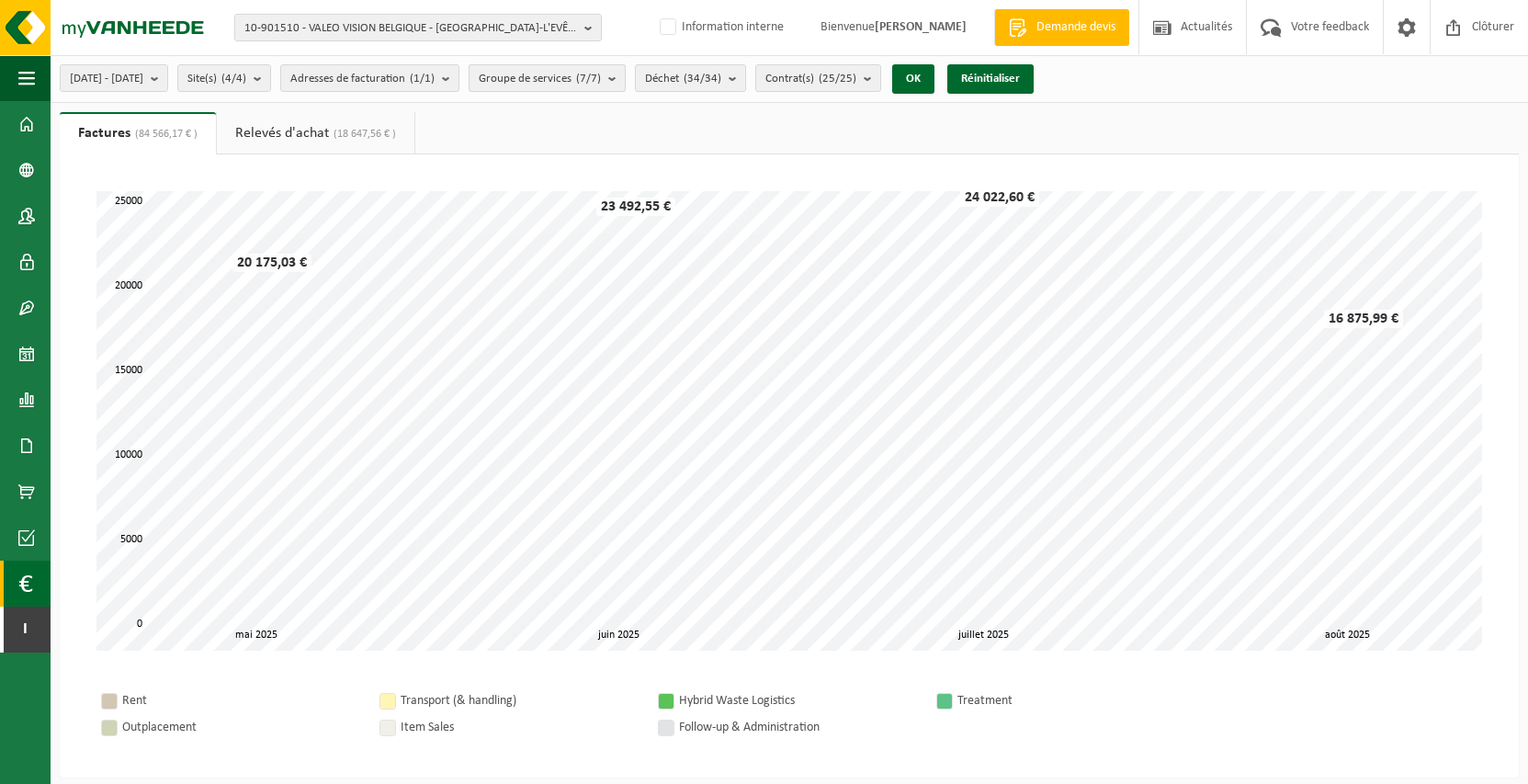
click at [601, 84] on span "Groupe de services (7/7)" at bounding box center [540, 78] width 122 height 28
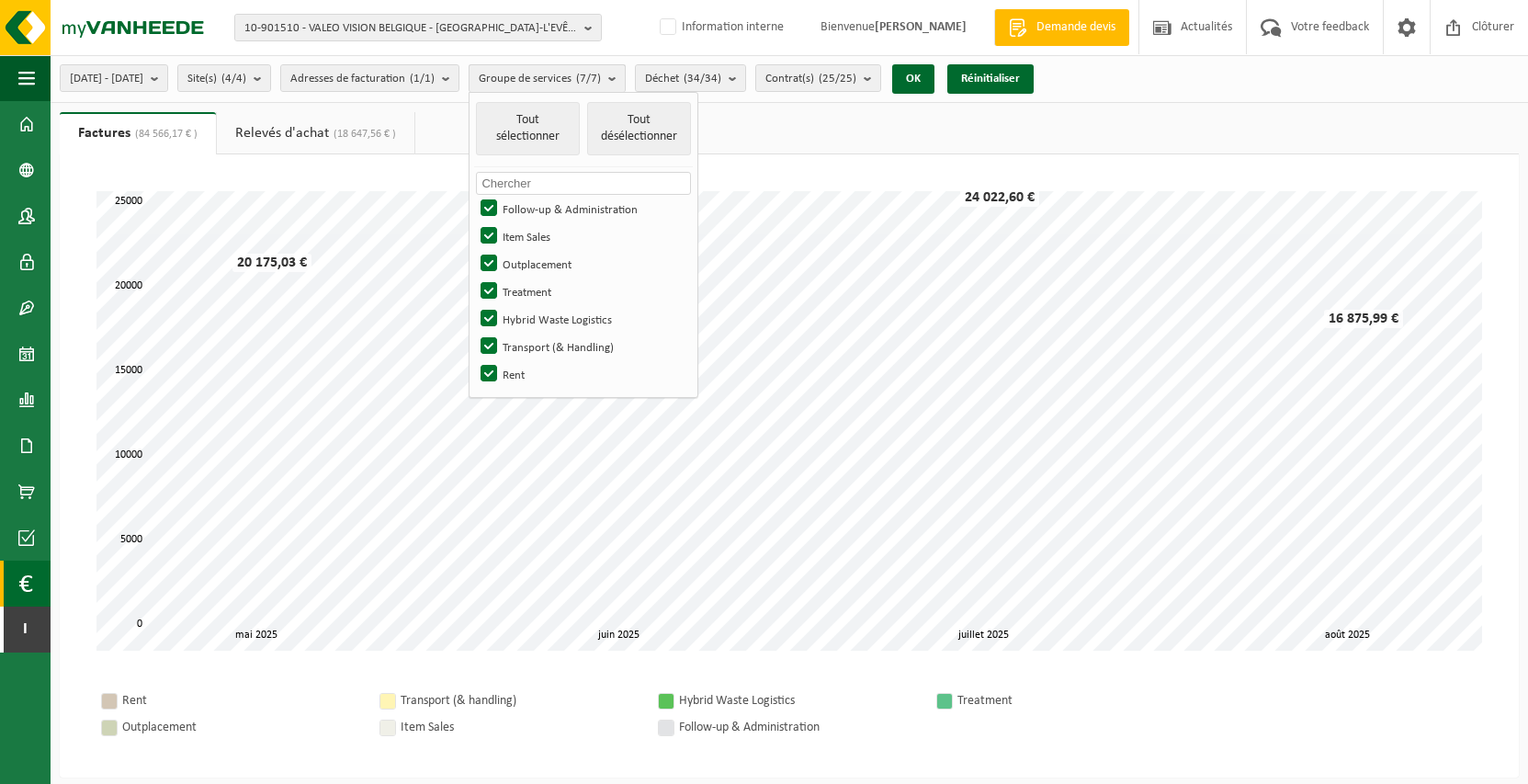
click at [601, 85] on span "Groupe de services (7/7)" at bounding box center [540, 78] width 122 height 28
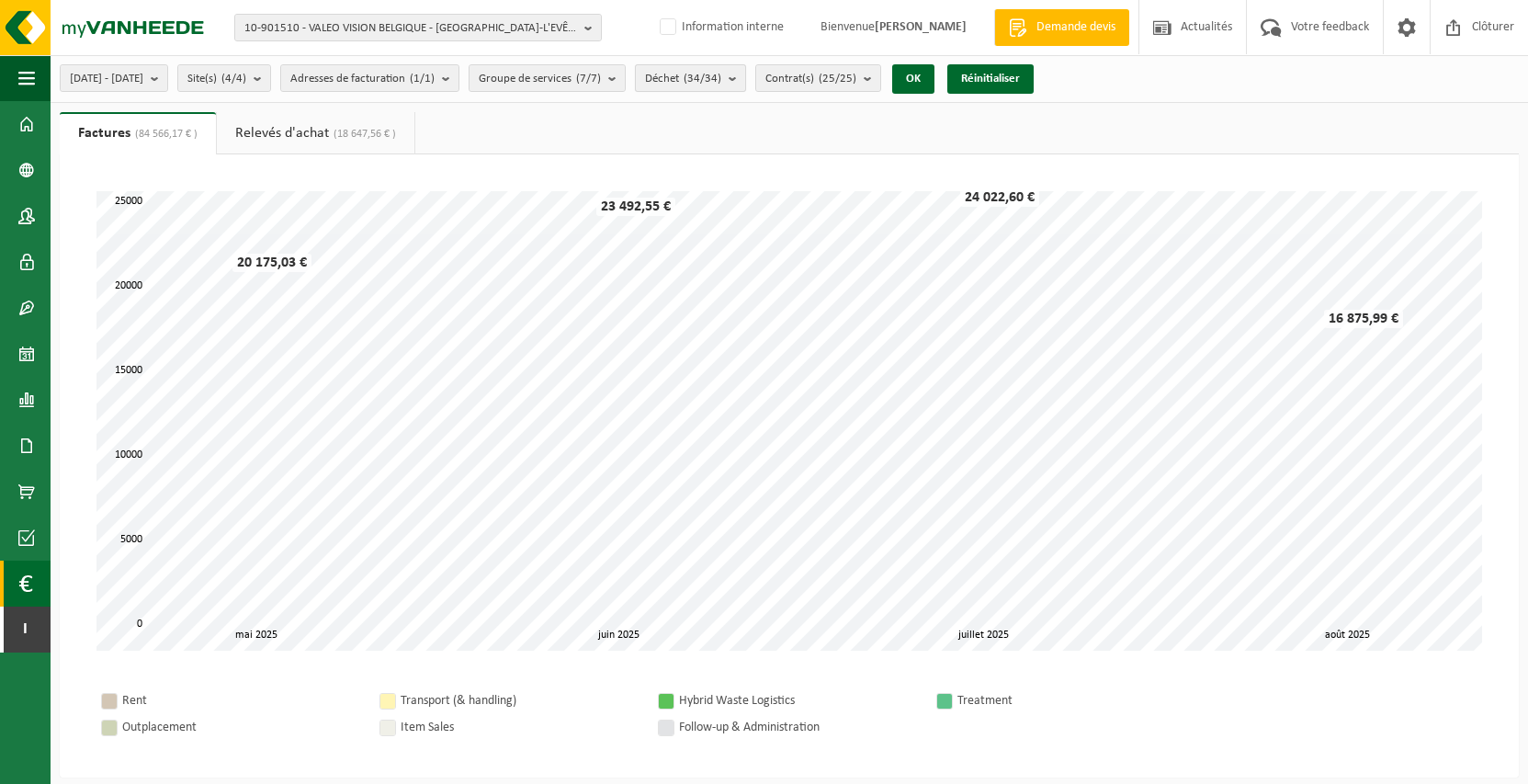
click at [721, 77] on span "Déchet (34/34)" at bounding box center [683, 78] width 76 height 28
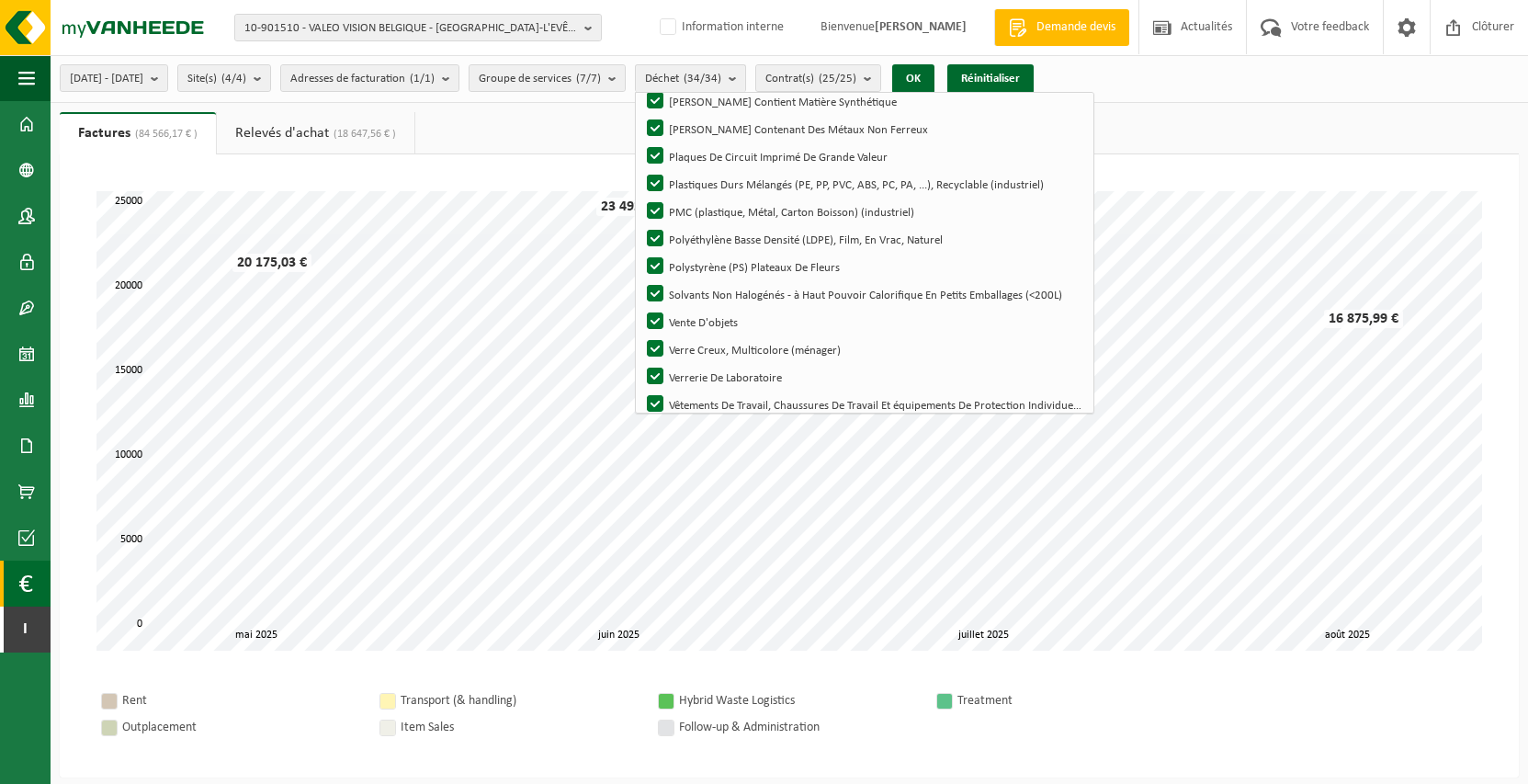
scroll to position [714, 0]
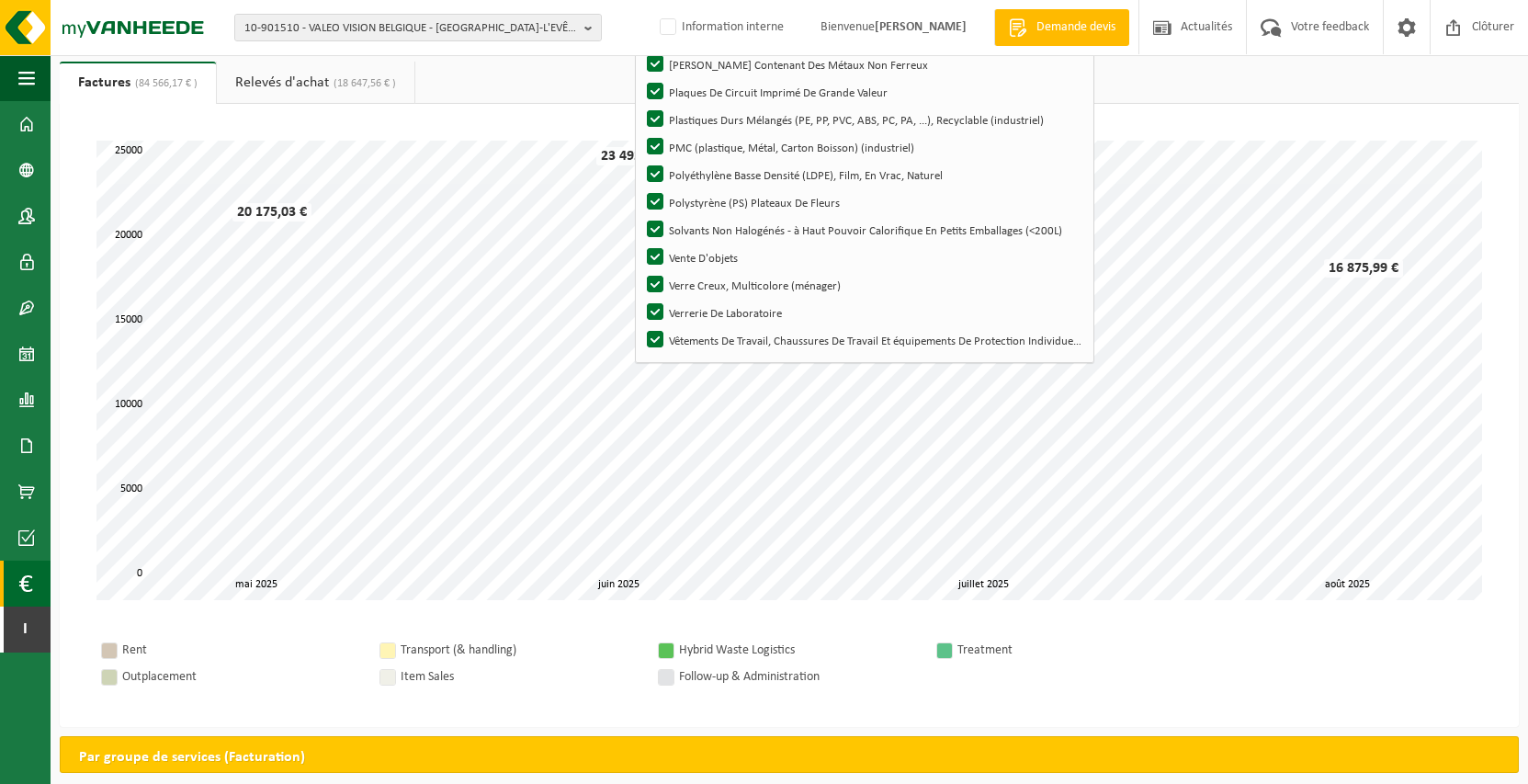
click at [1249, 99] on ul "Factures (84 566,17 € ) Relevés d'achat (18 647,56 € )" at bounding box center [790, 83] width 1459 height 42
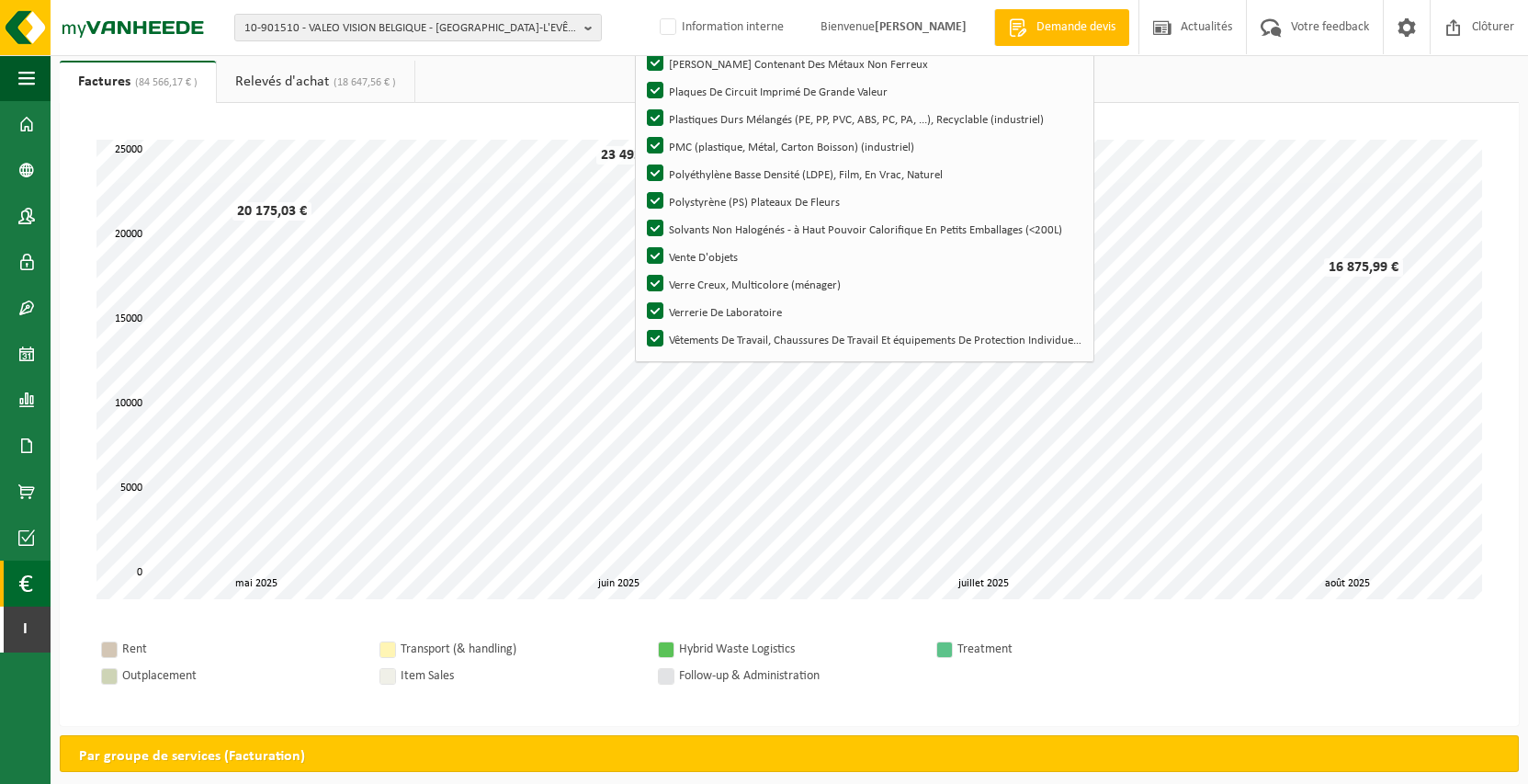
scroll to position [52, 0]
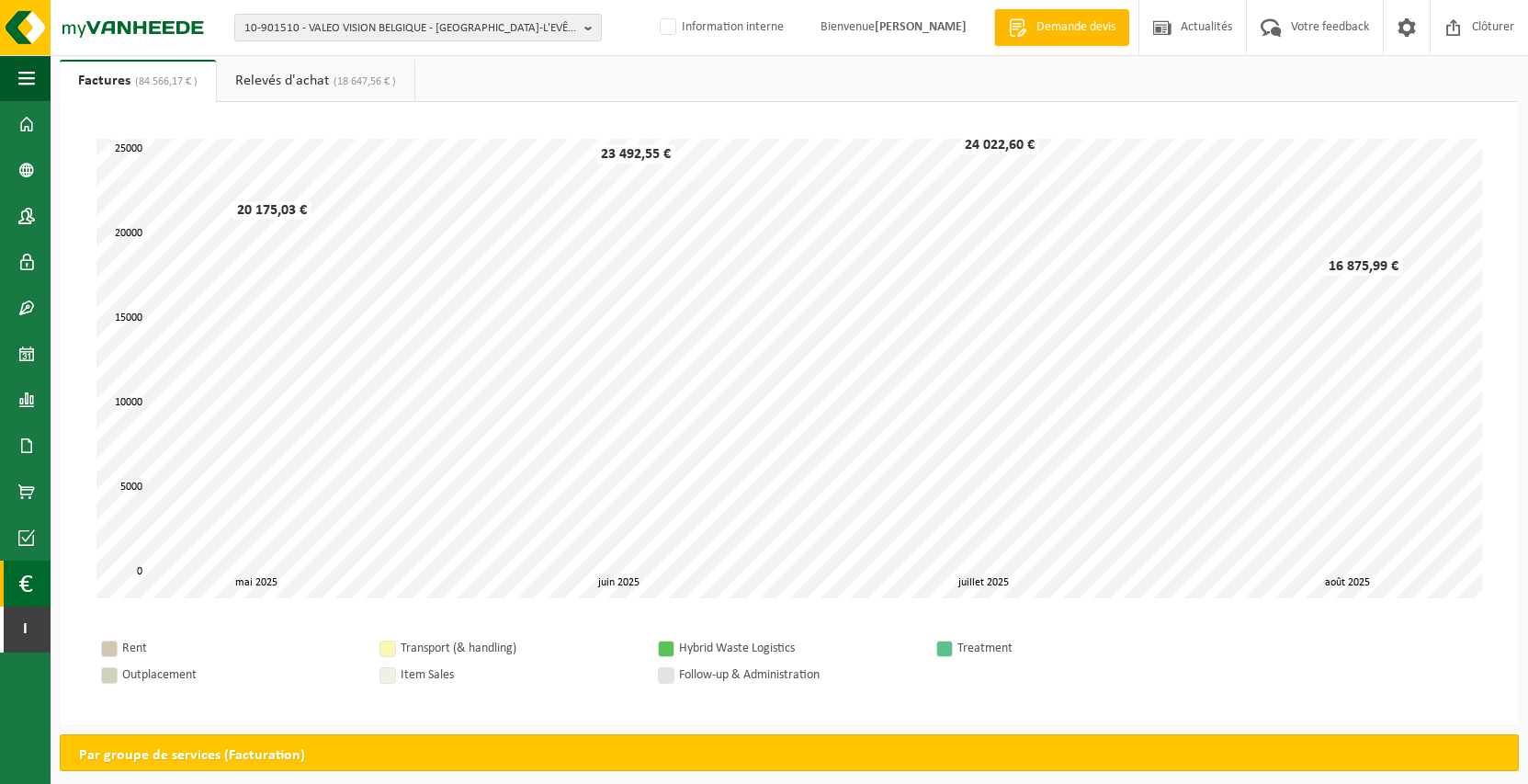
click at [360, 77] on span "(18 647,56 € )" at bounding box center [362, 82] width 67 height 11
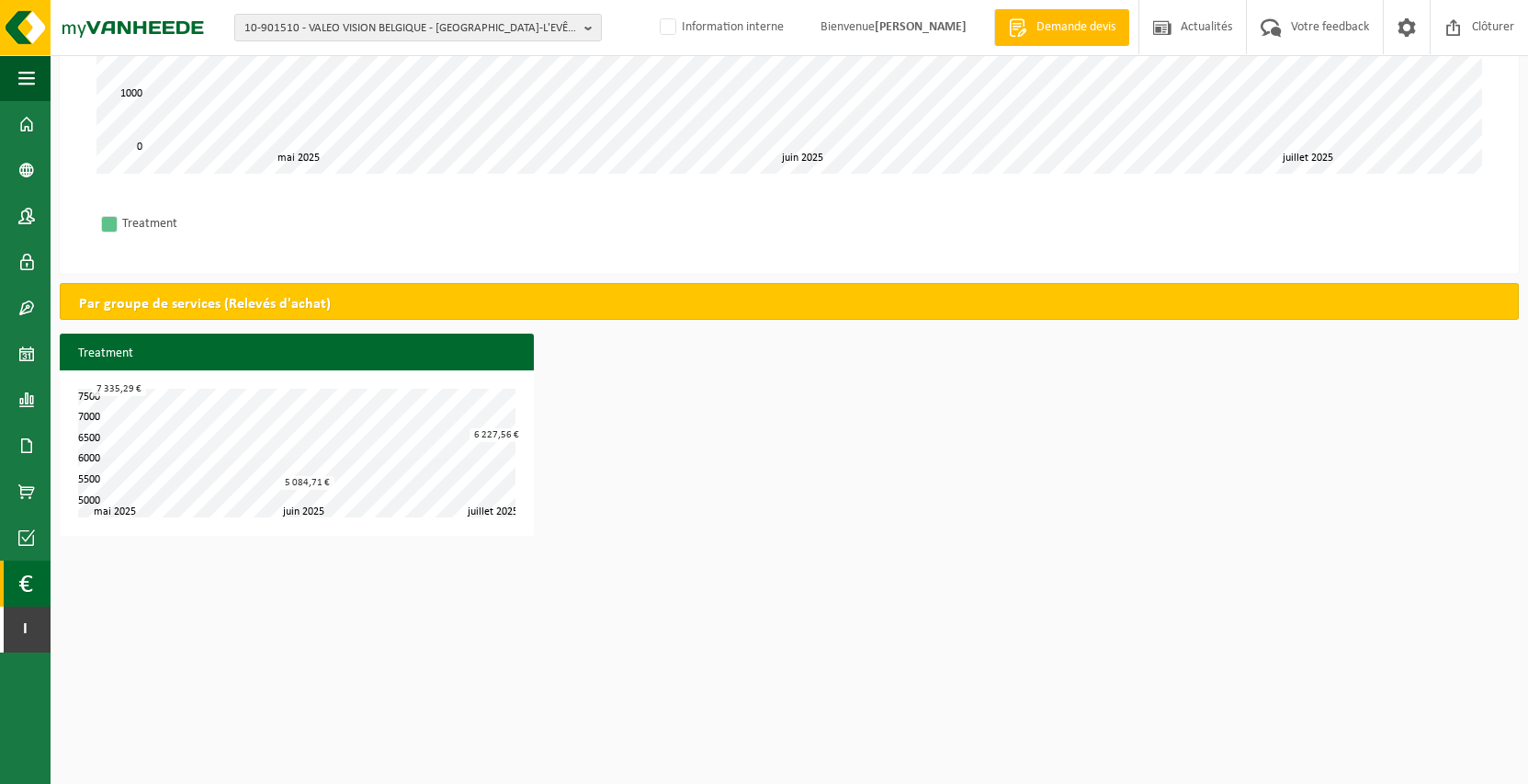
scroll to position [0, 0]
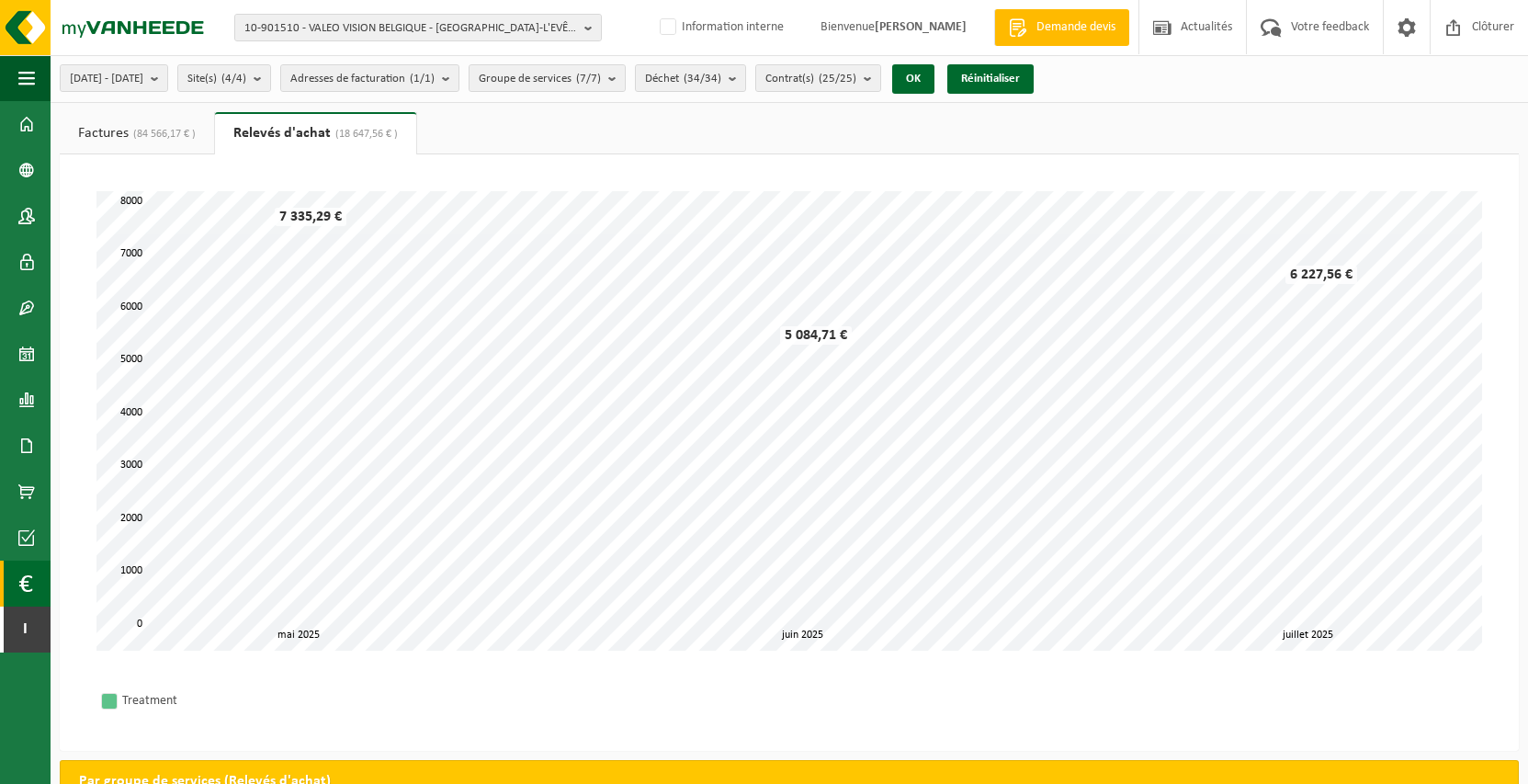
click at [1365, 70] on div "2025-05-01 - 2025-10-13 Mois actuel Mois précédent Les 6 derniers mois Année ac…" at bounding box center [789, 79] width 1478 height 48
click at [26, 583] on span at bounding box center [25, 583] width 13 height 46
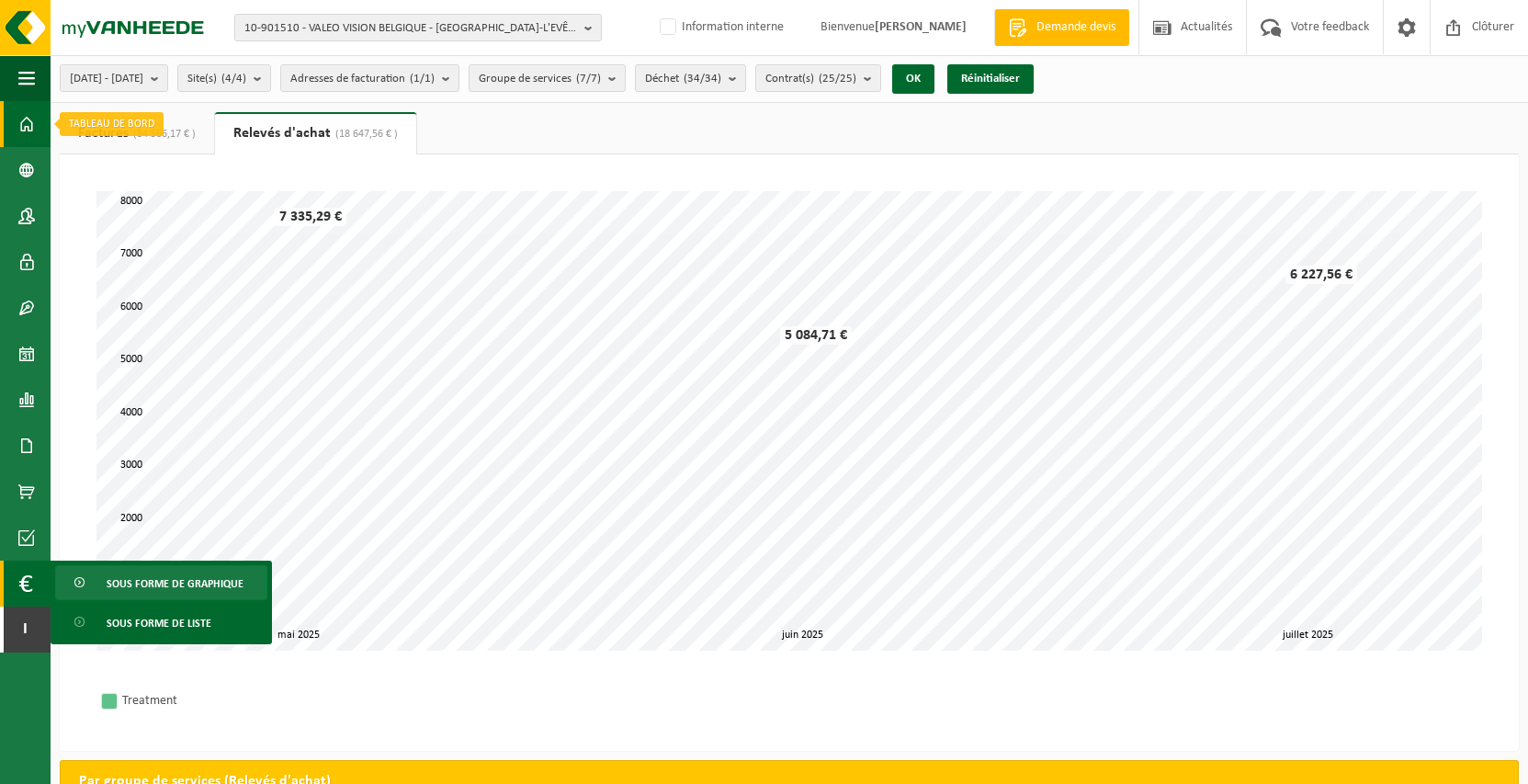
click at [39, 125] on link "Tableau de bord" at bounding box center [25, 124] width 50 height 46
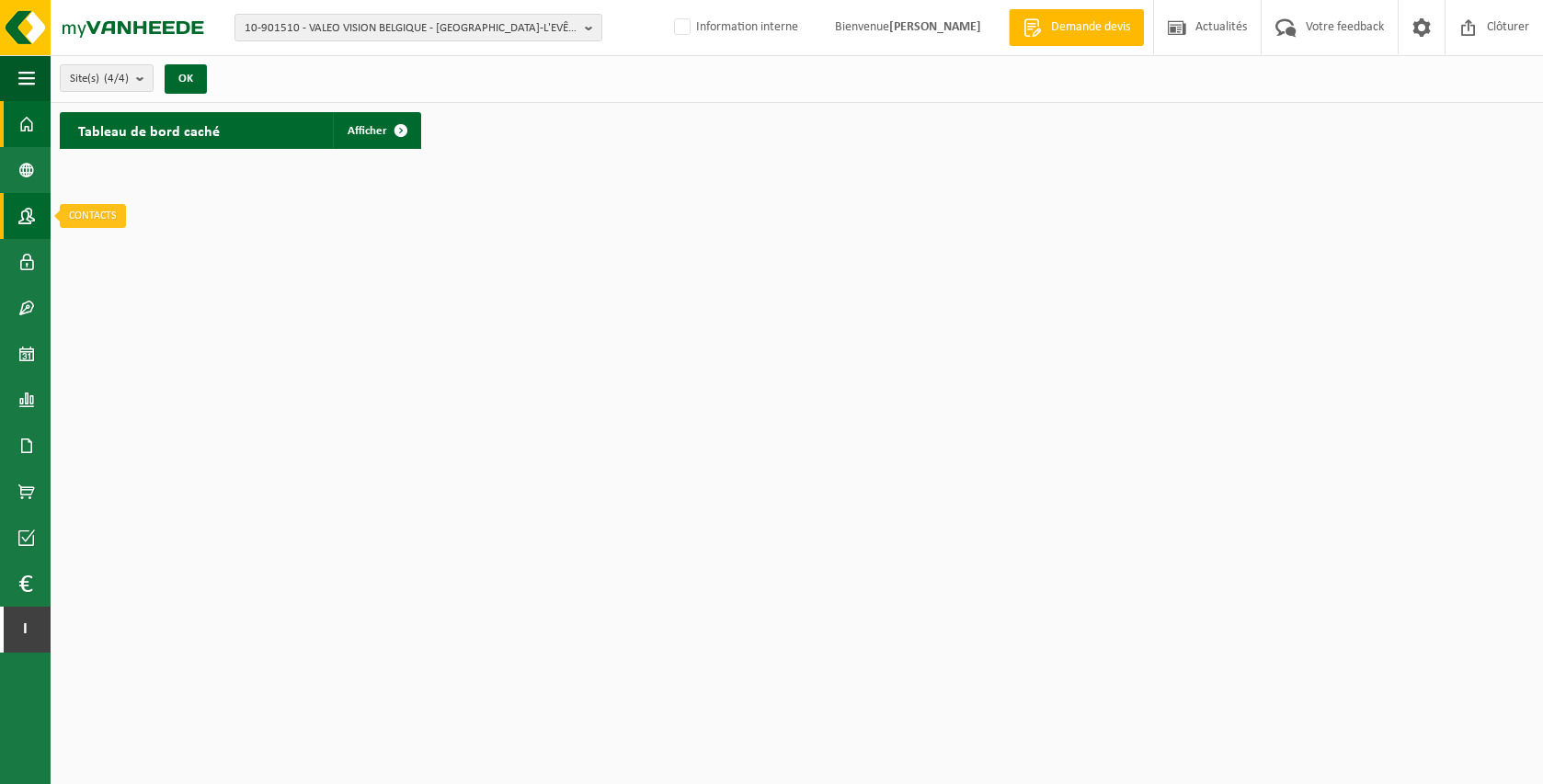
click at [27, 220] on span at bounding box center [26, 216] width 16 height 46
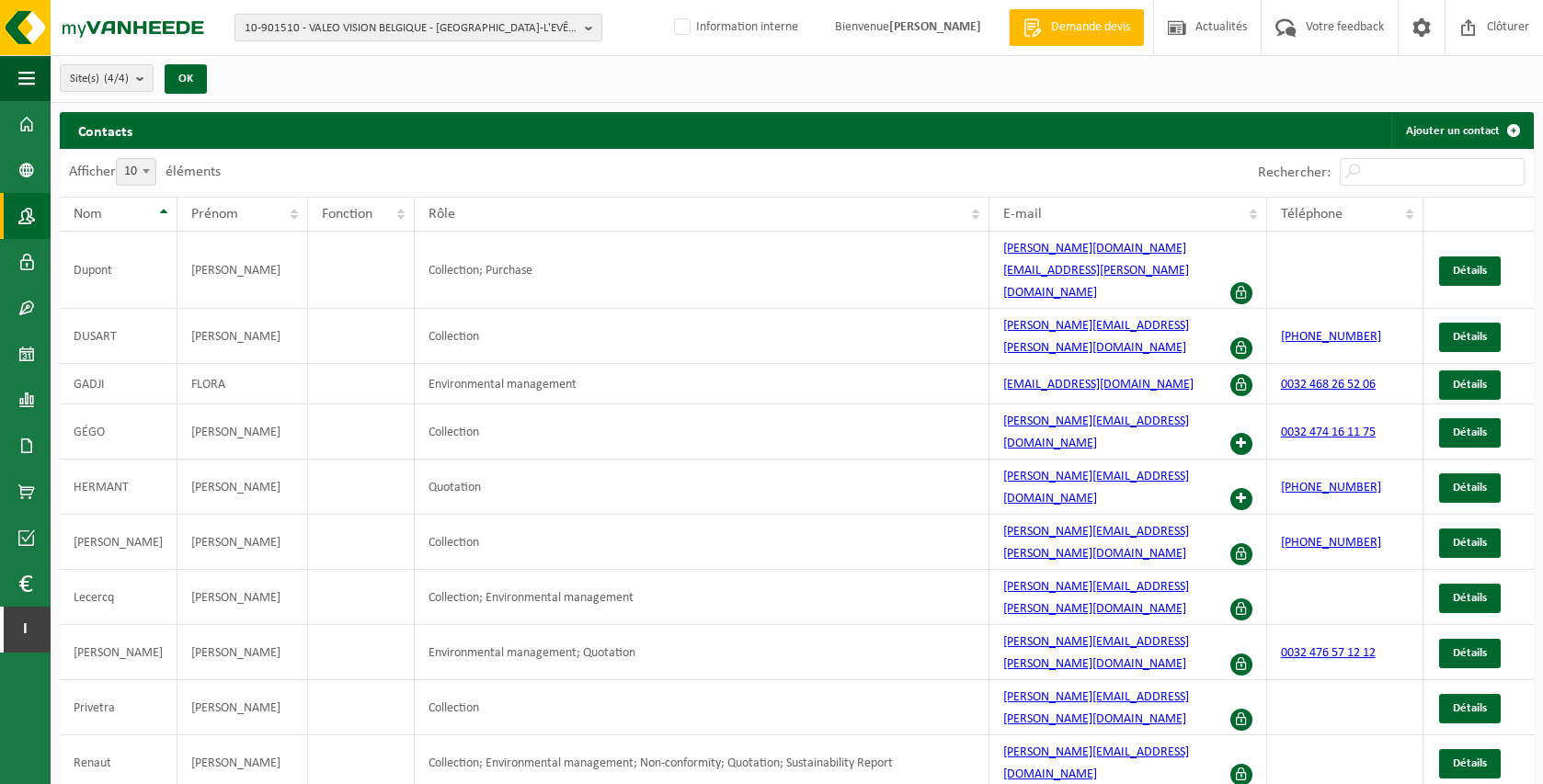
click at [381, 30] on span "10-901510 - VALEO VISION BELGIQUE - MESLIN-L'EVÊQUE" at bounding box center [411, 28] width 333 height 28
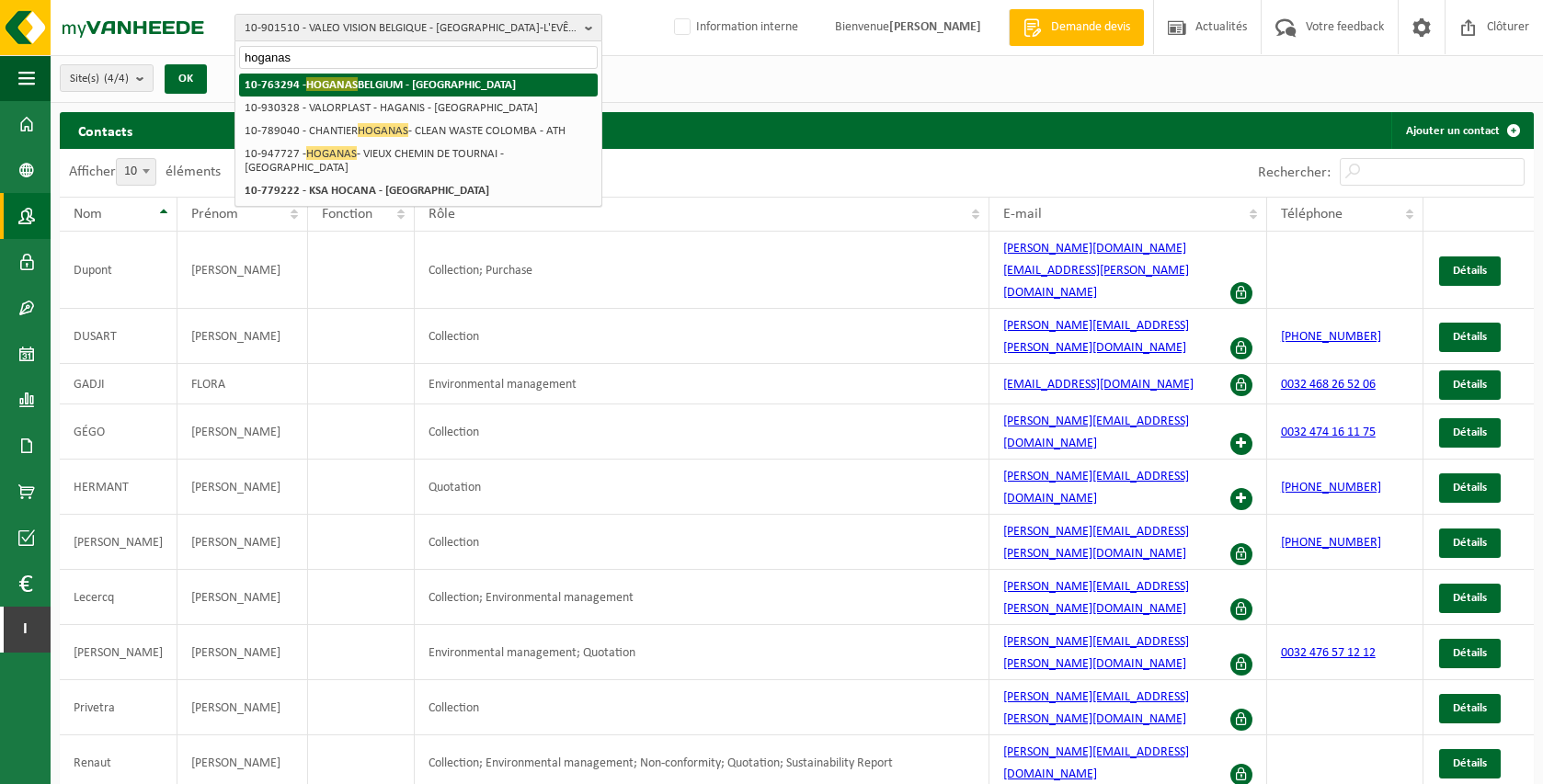
type input "hoganas"
click at [386, 81] on strong "10-763294 - HOGANAS BELGIUM - ATH" at bounding box center [380, 84] width 272 height 13
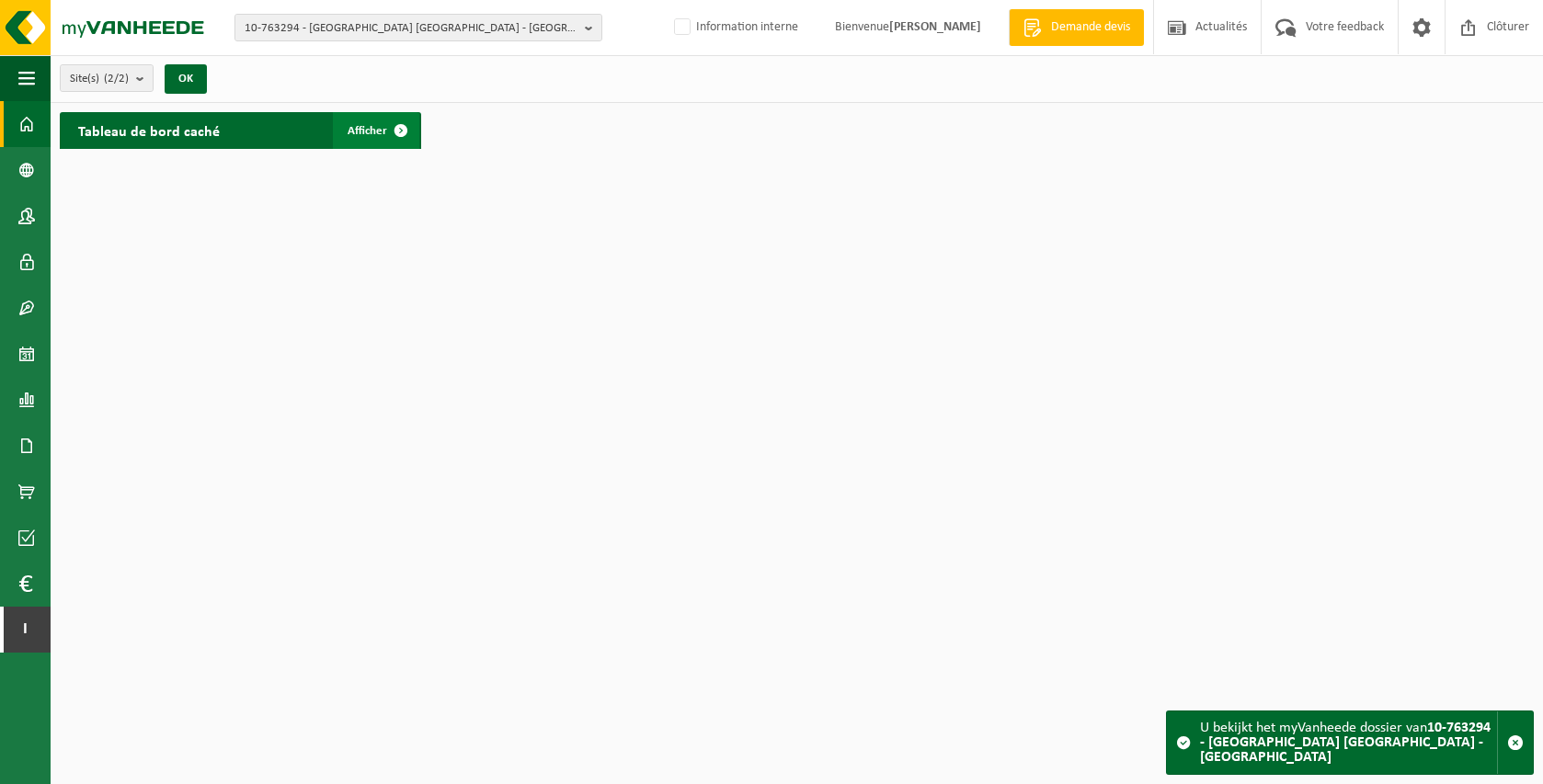
click at [363, 136] on span "Afficher" at bounding box center [367, 131] width 39 height 12
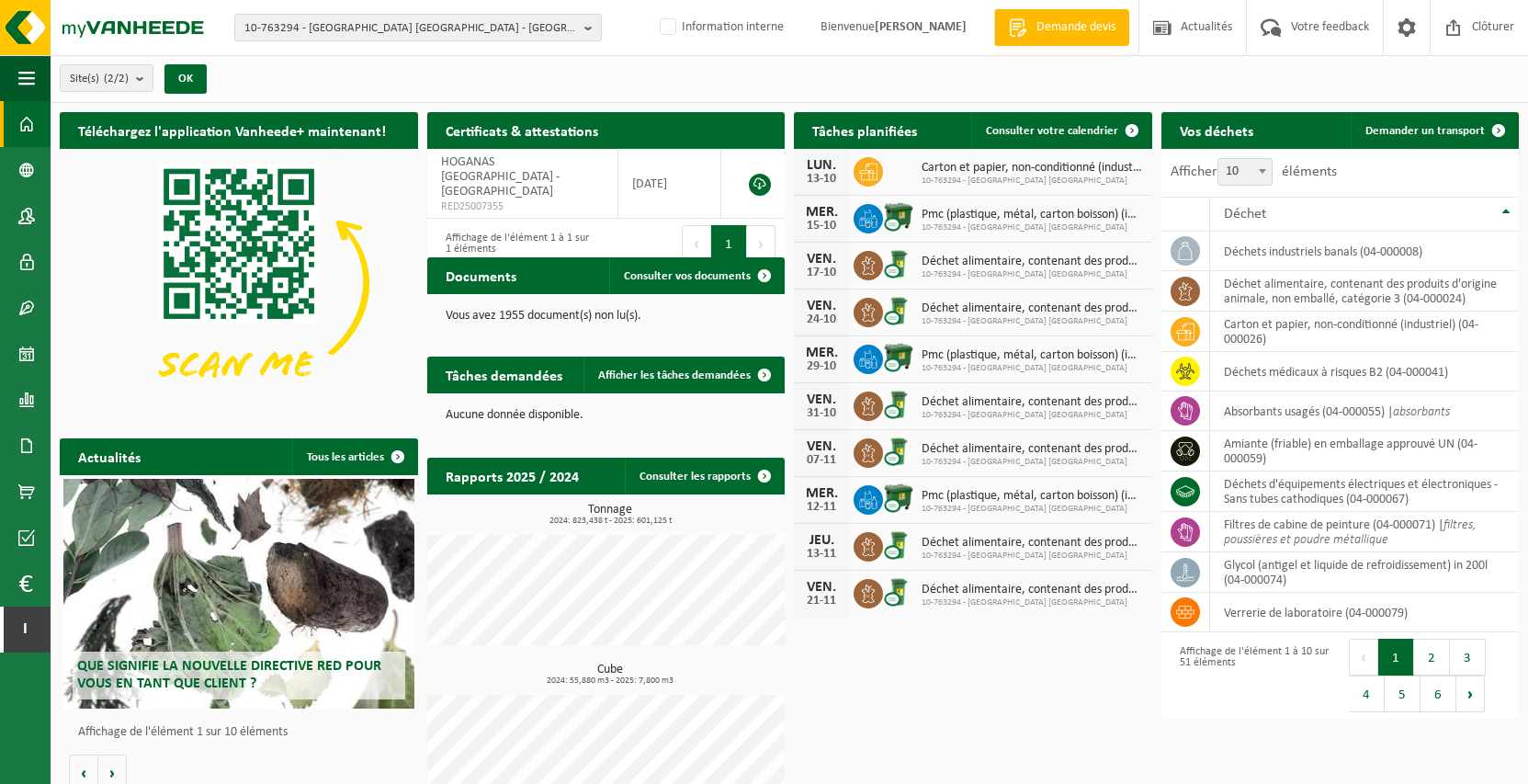
click at [759, 148] on span at bounding box center [764, 166] width 37 height 37
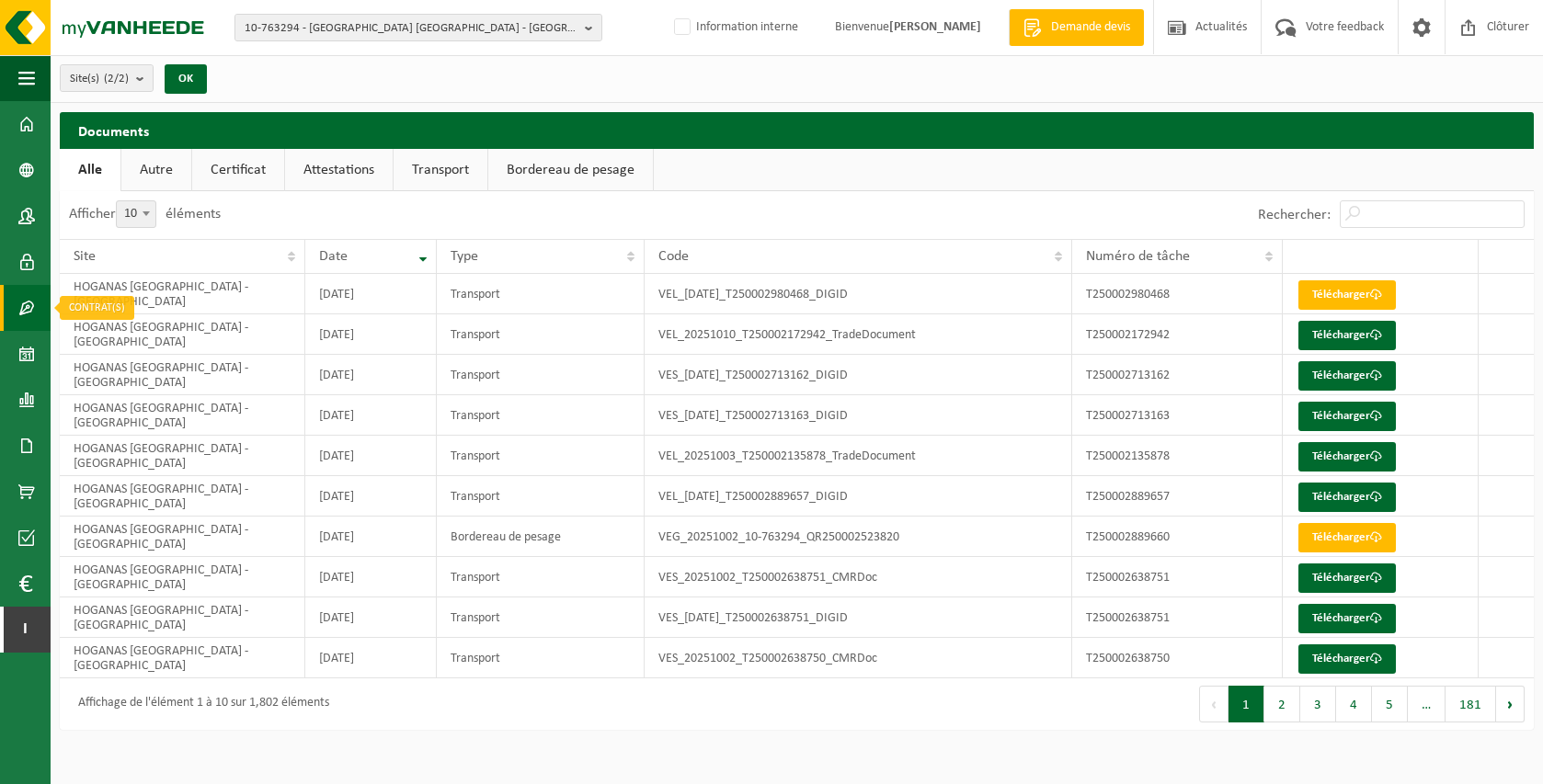
click at [17, 311] on link "Contrat(s)" at bounding box center [25, 308] width 51 height 46
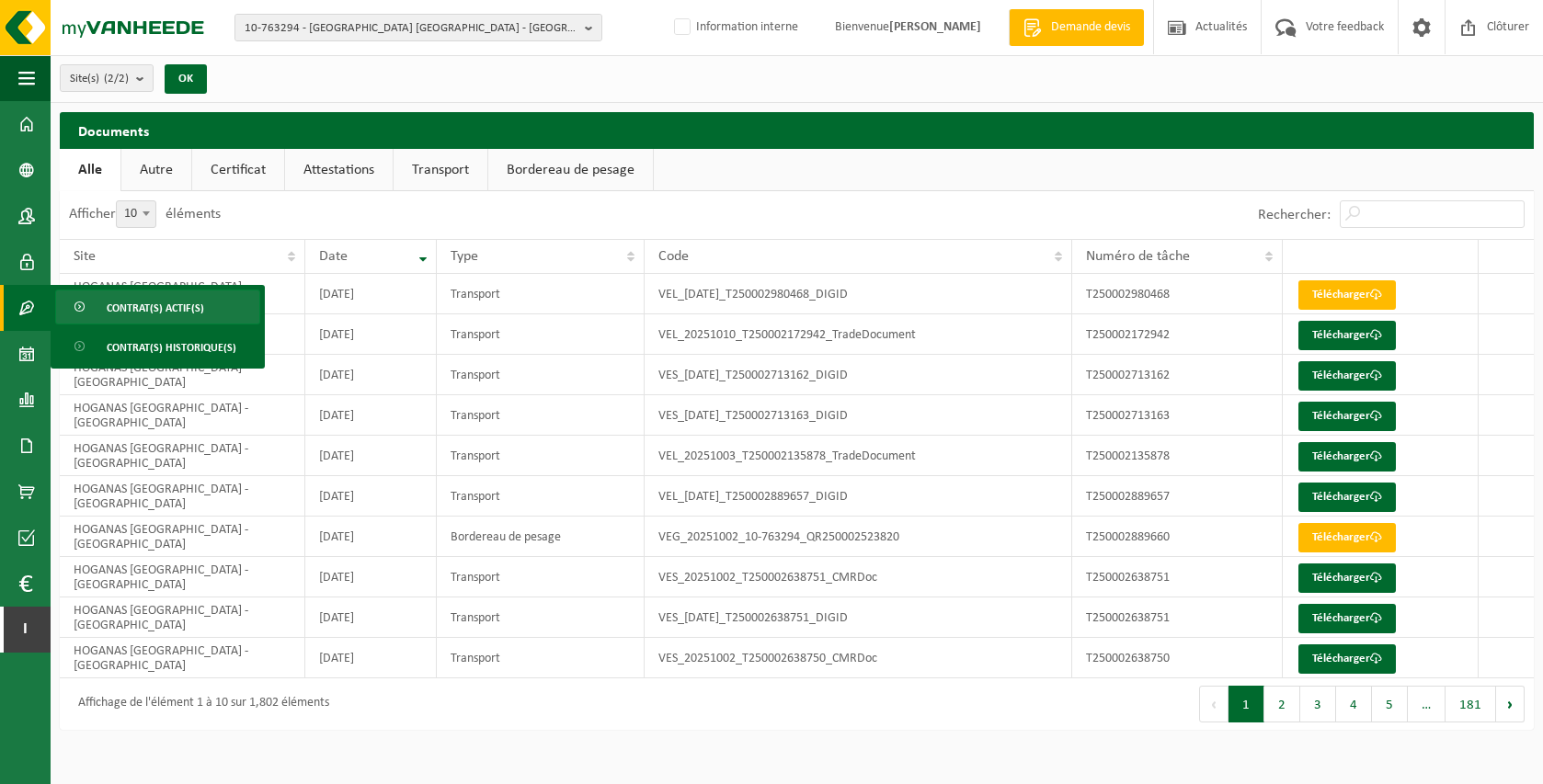
click at [147, 293] on span "Contrat(s) actif(s)" at bounding box center [155, 308] width 97 height 35
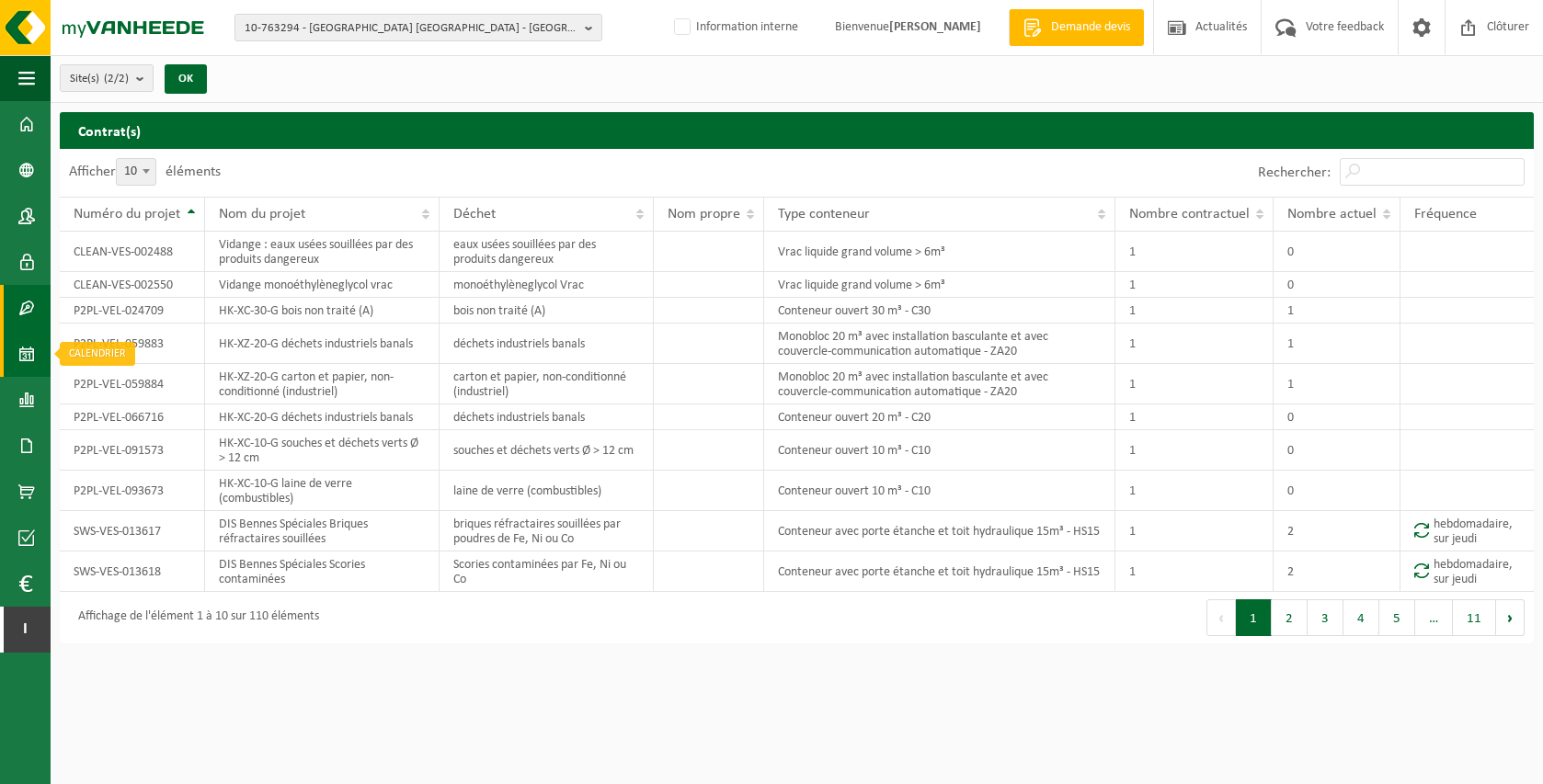
click at [29, 358] on span at bounding box center [26, 353] width 16 height 46
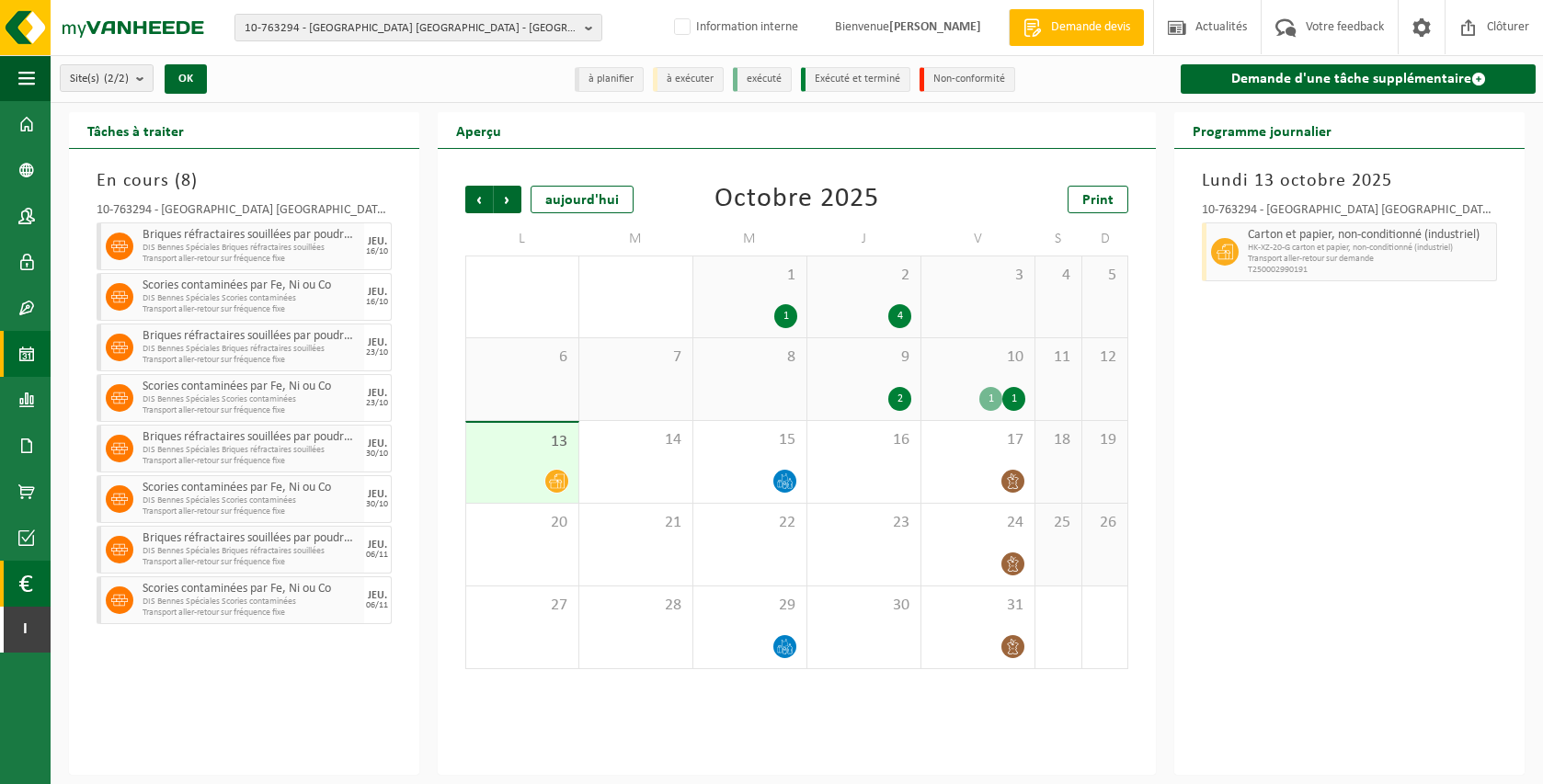
click at [32, 585] on link "Financial History" at bounding box center [25, 583] width 51 height 46
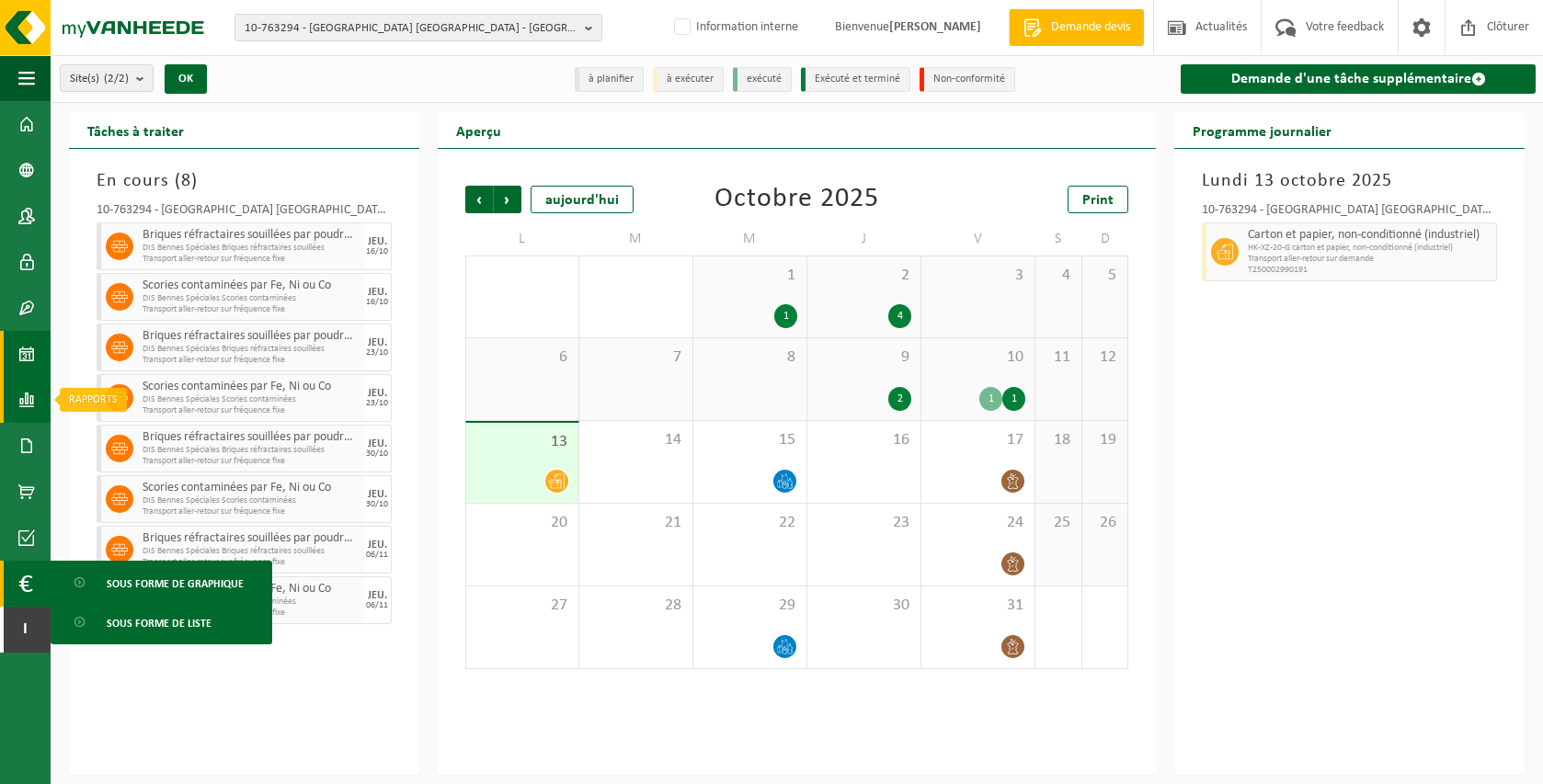
click at [26, 400] on span at bounding box center [26, 400] width 16 height 46
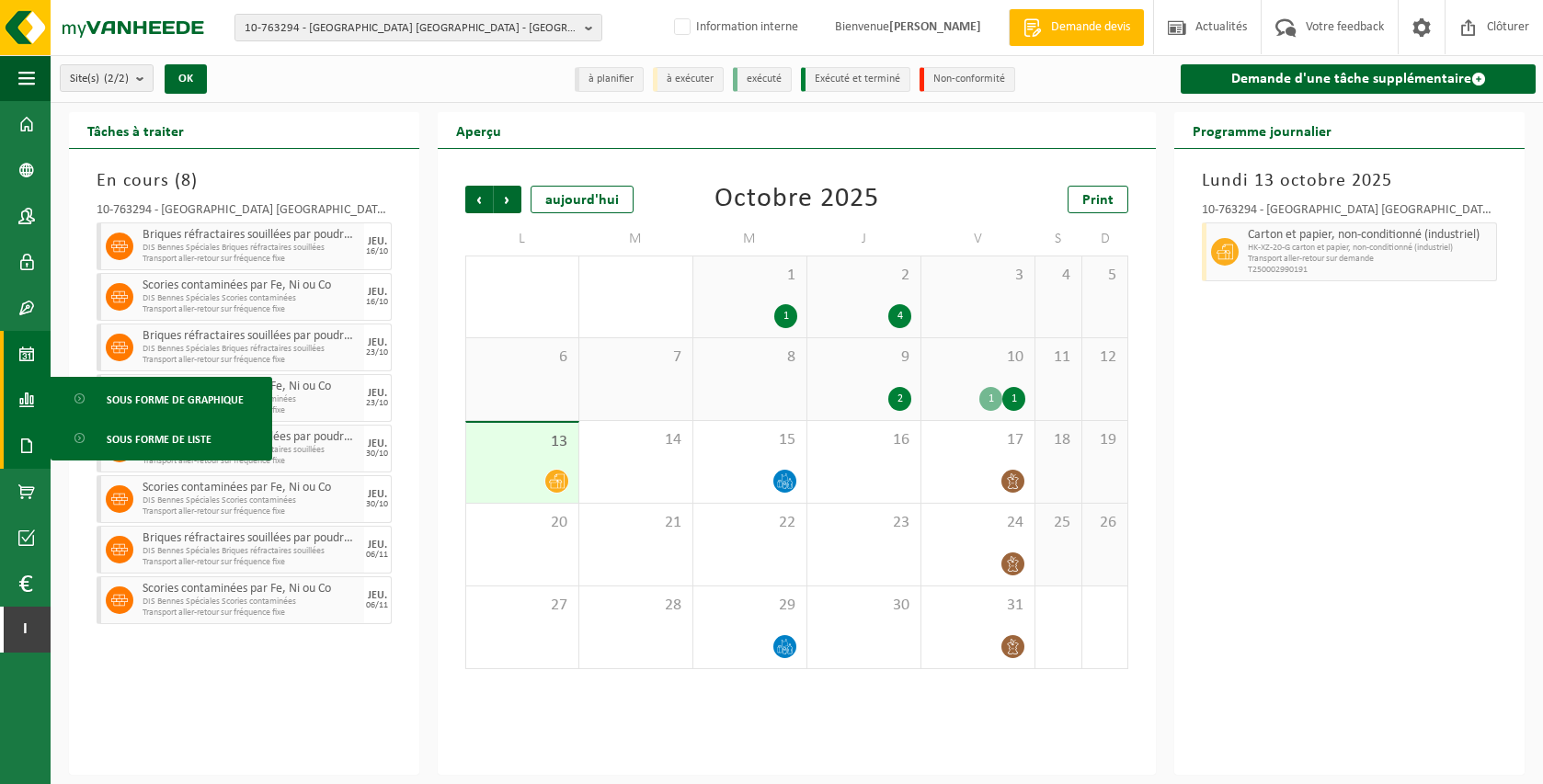
click at [23, 439] on span at bounding box center [26, 446] width 16 height 46
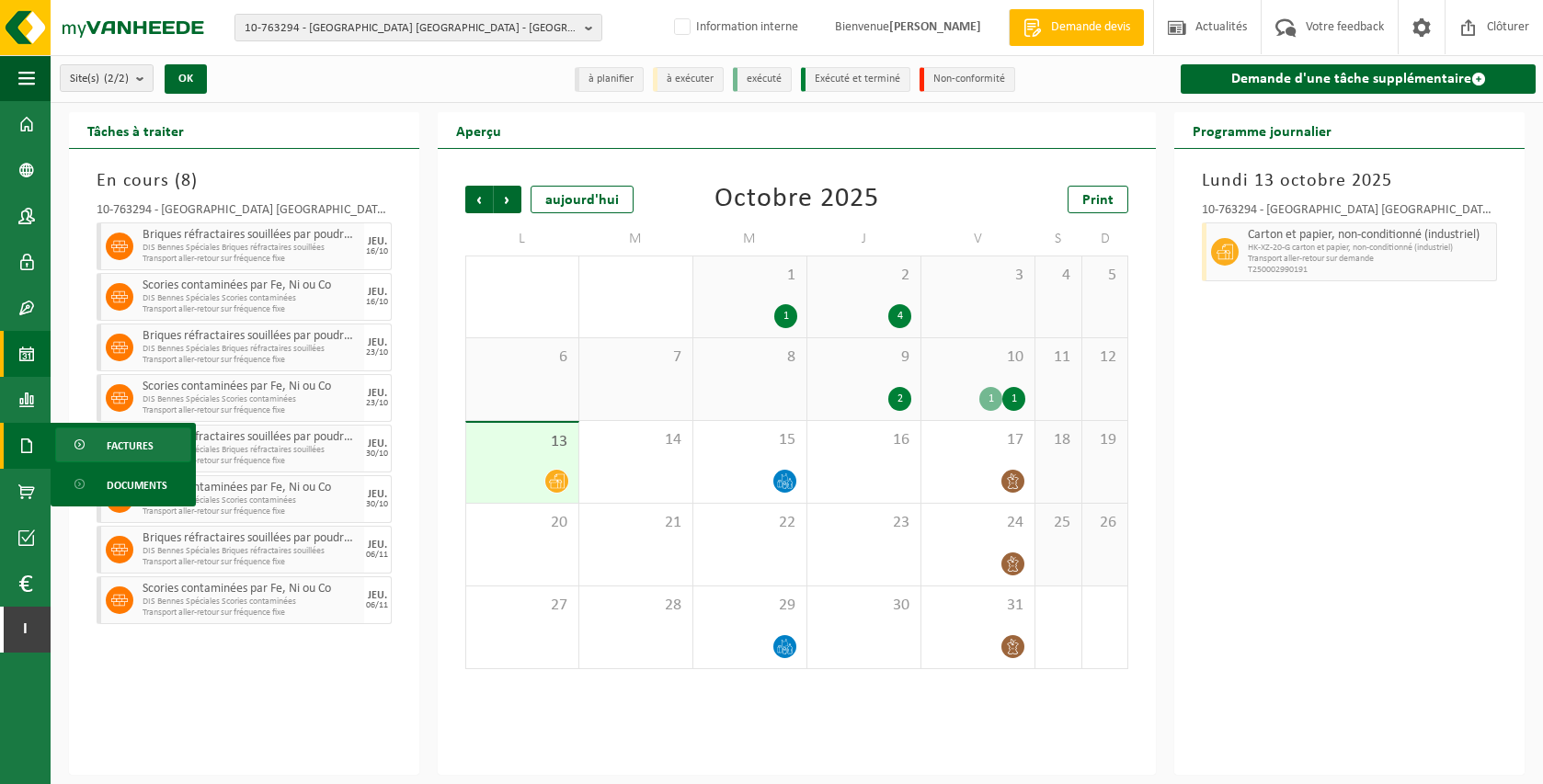
click at [131, 446] on span "Factures" at bounding box center [130, 446] width 47 height 35
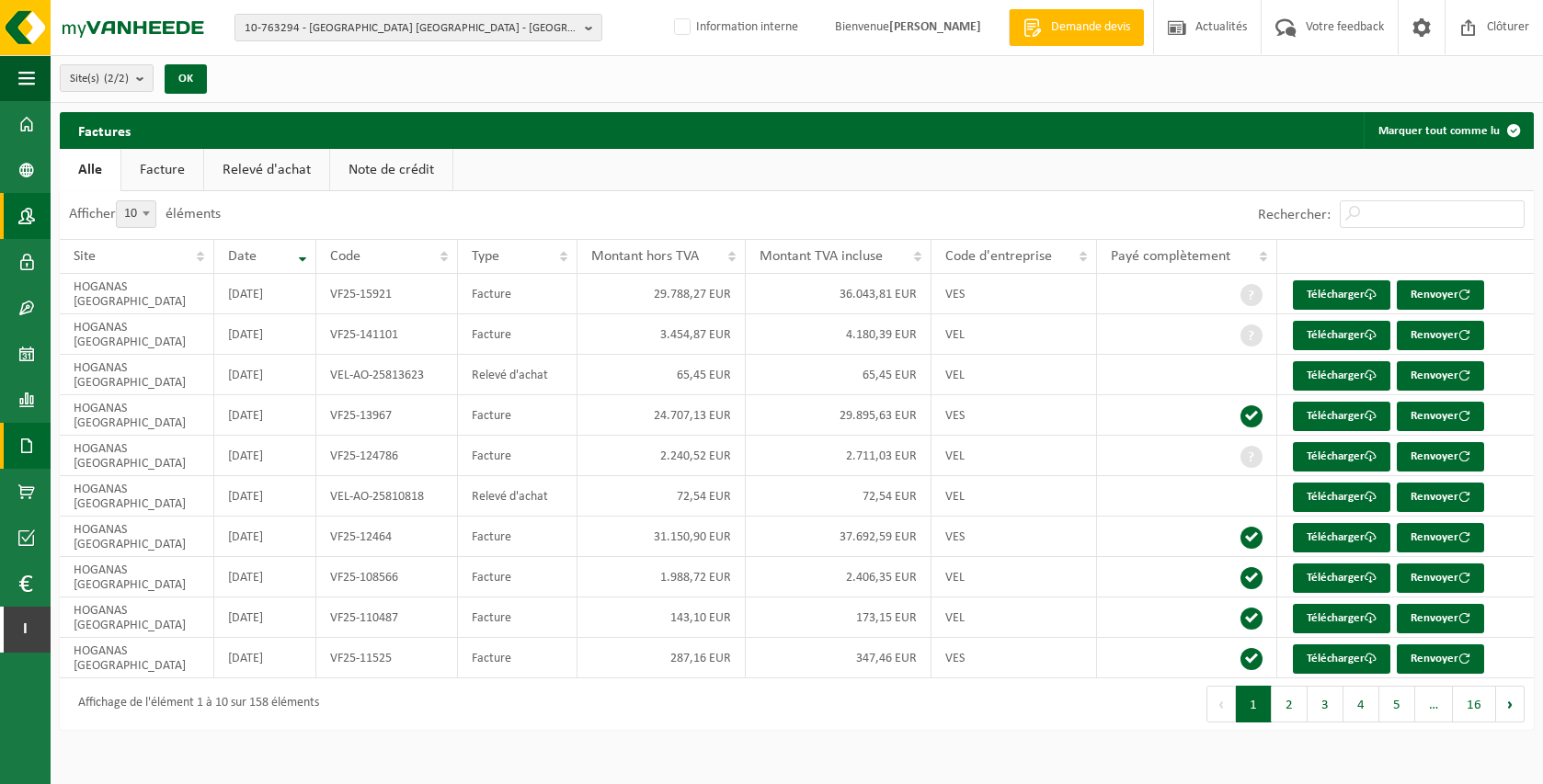
click at [20, 215] on span at bounding box center [26, 216] width 16 height 46
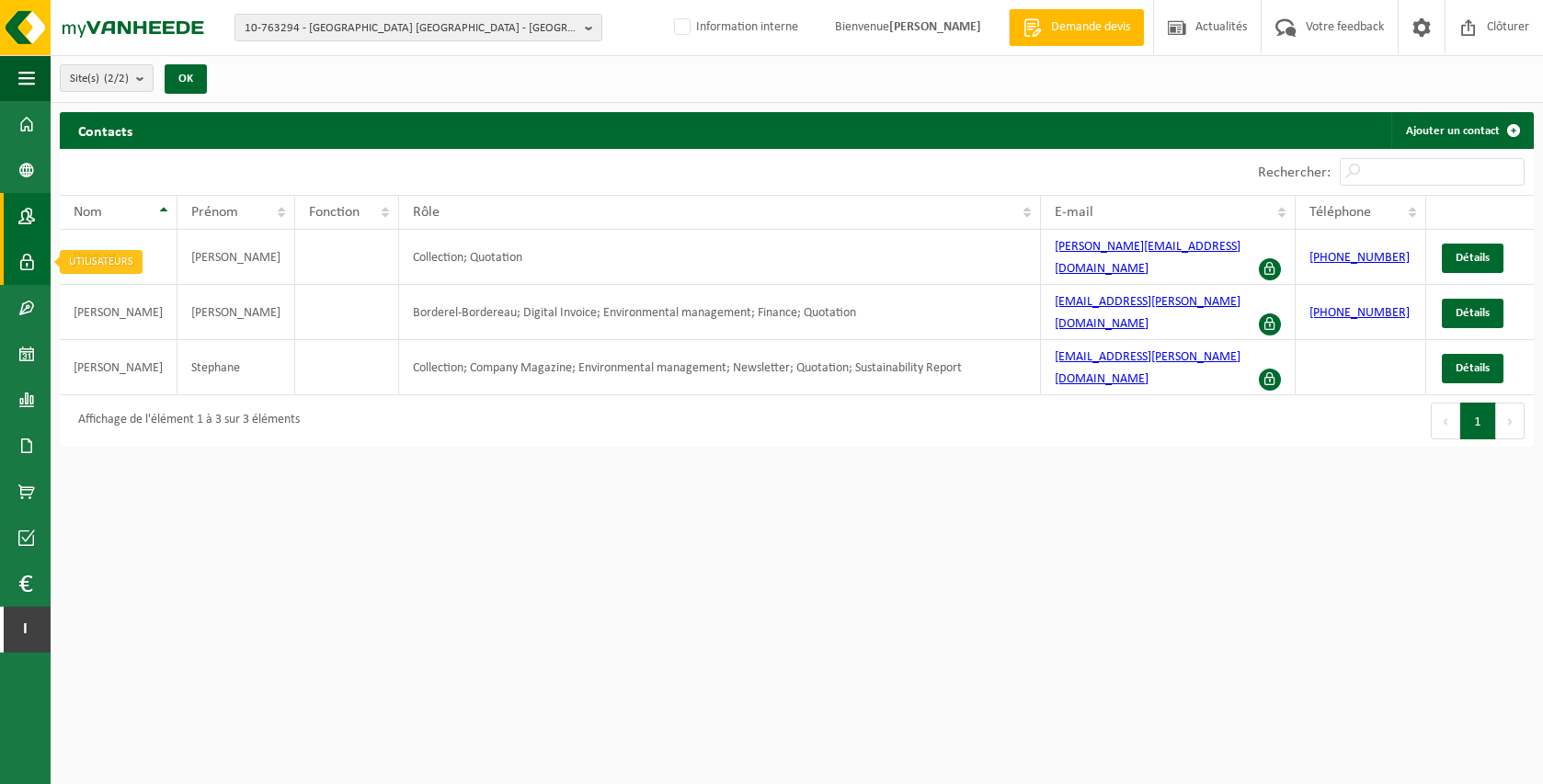
click at [39, 264] on link "Utilisateurs" at bounding box center [25, 262] width 51 height 46
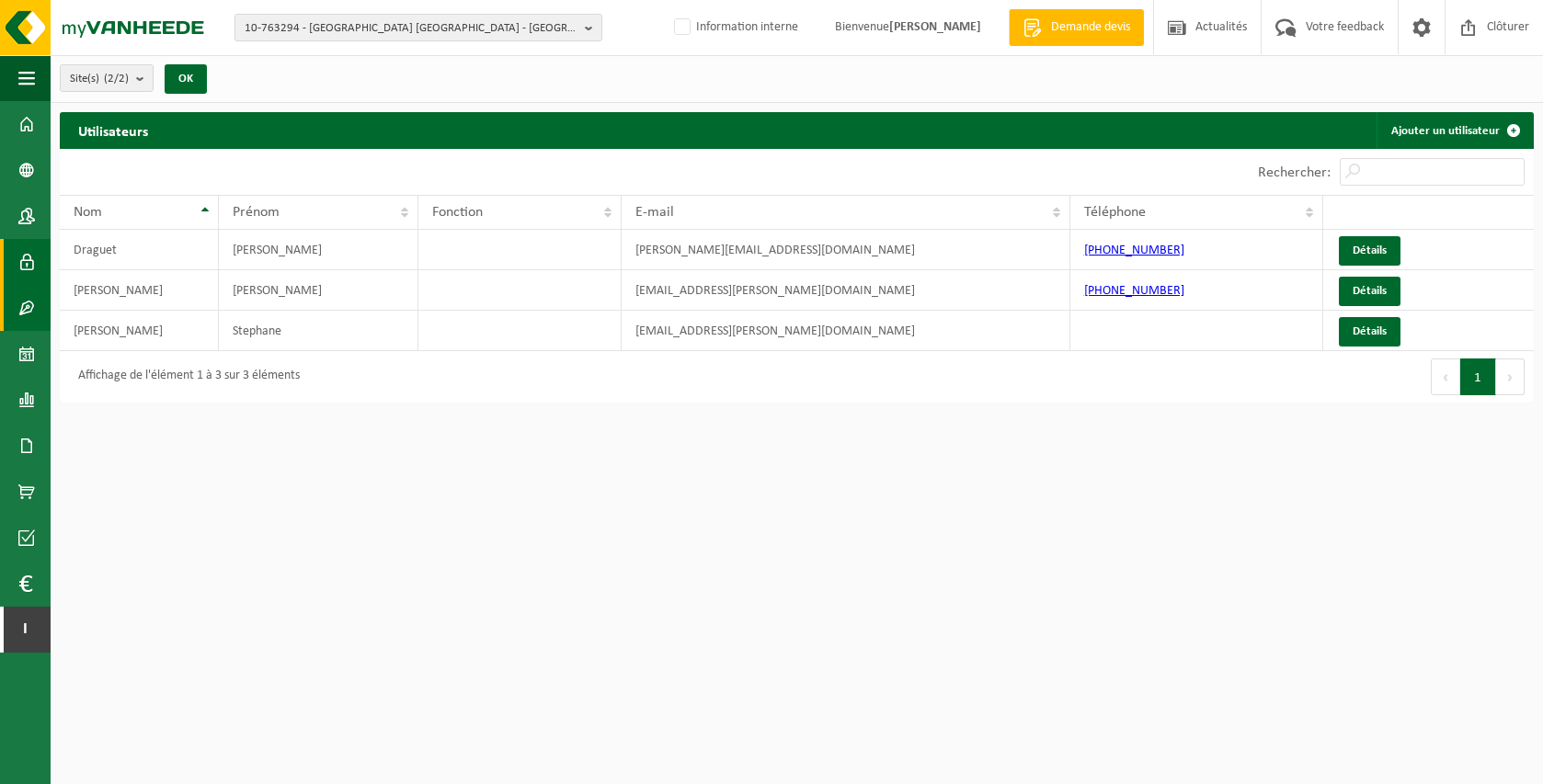
click at [37, 315] on link "Contrat(s)" at bounding box center [25, 308] width 51 height 46
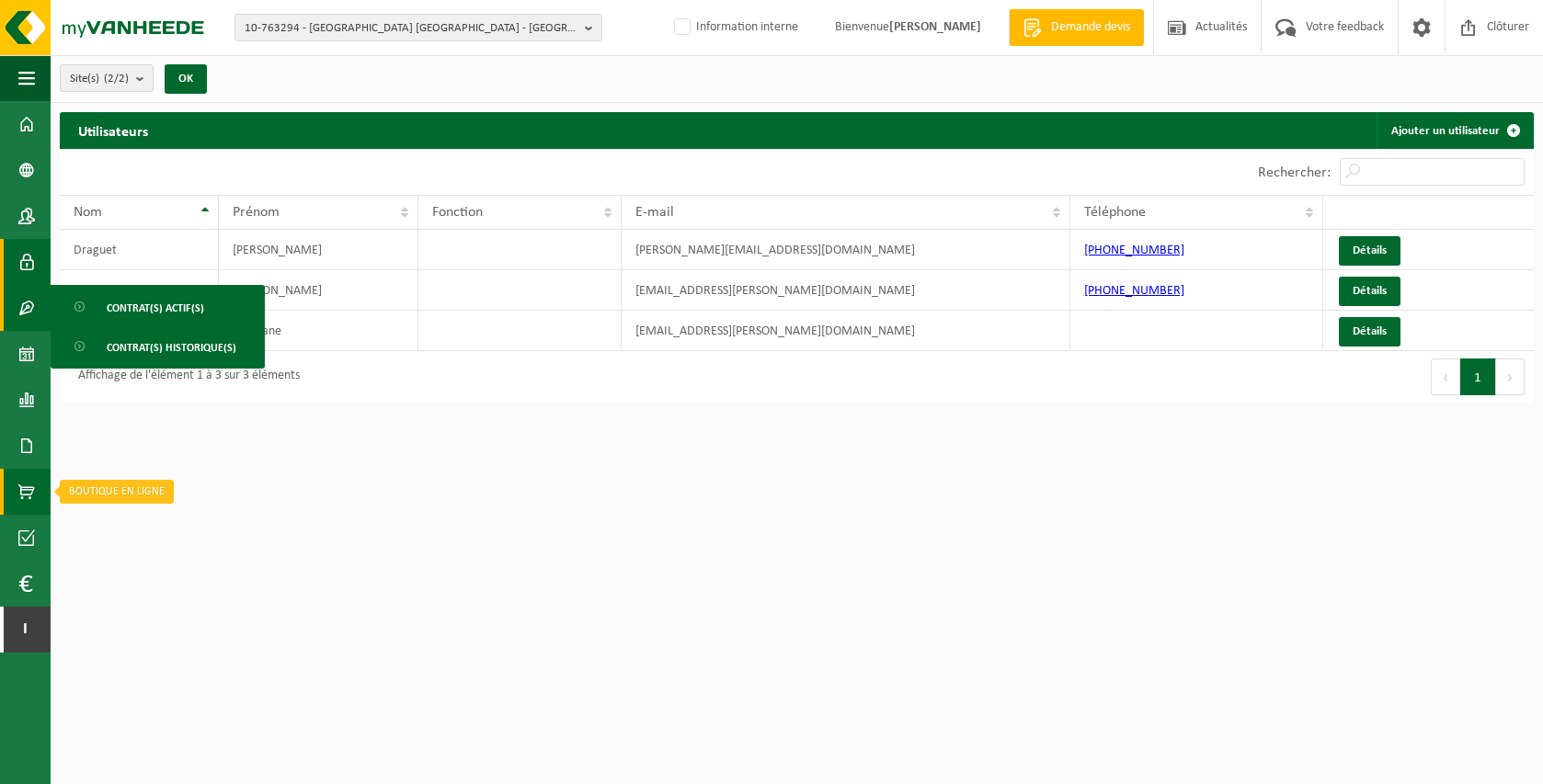
click at [26, 489] on span at bounding box center [26, 492] width 16 height 46
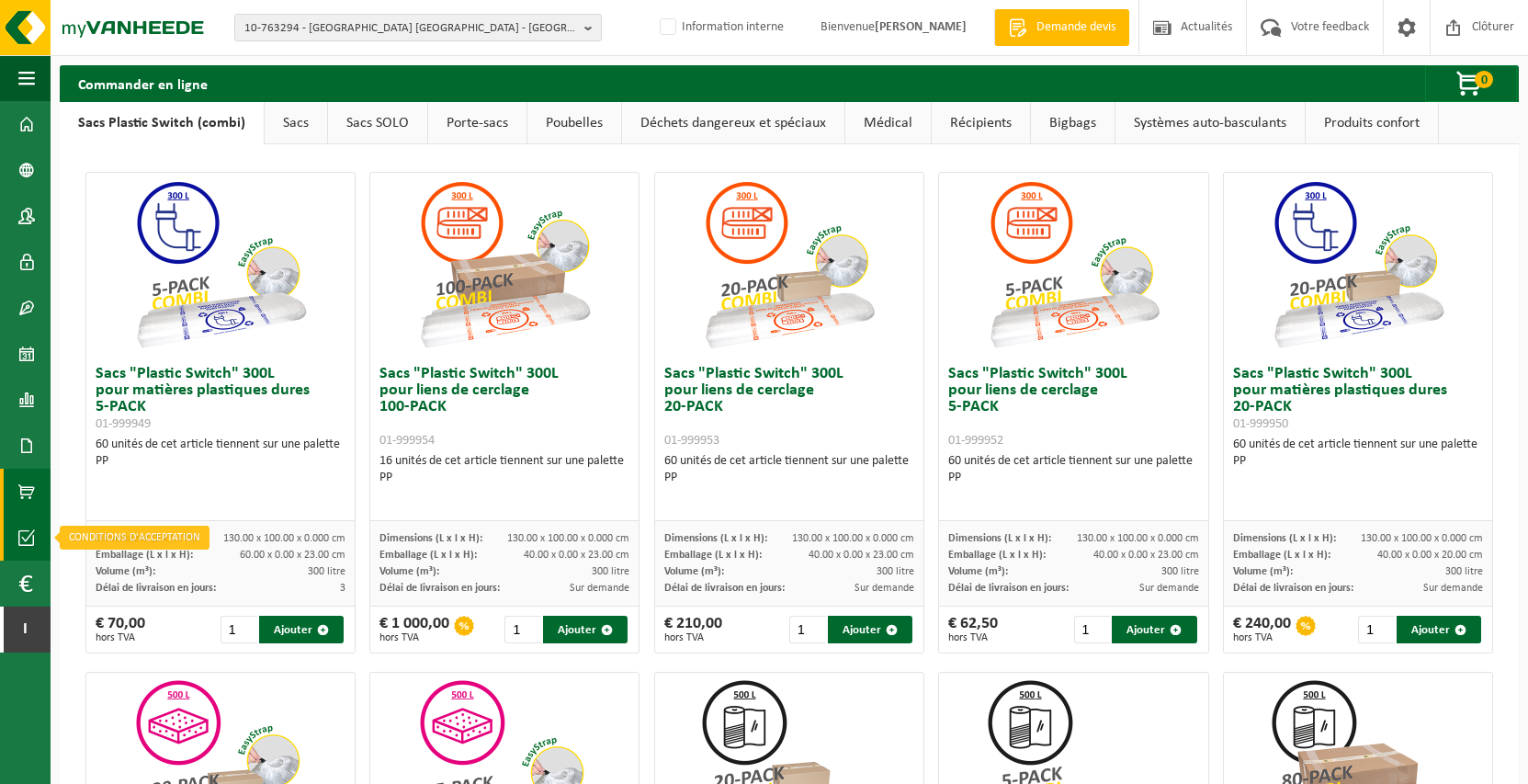
click at [28, 548] on span at bounding box center [26, 537] width 16 height 46
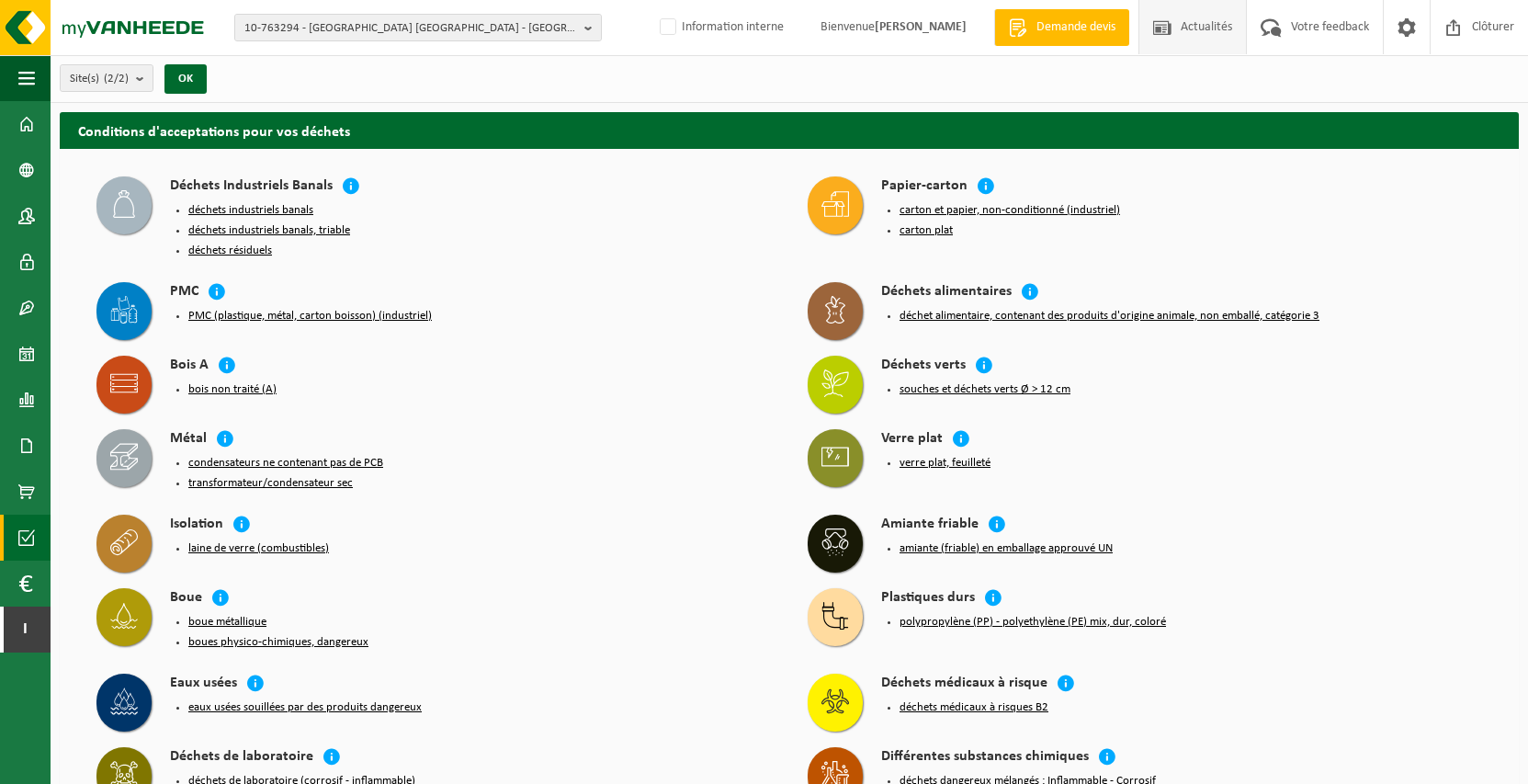
click at [1176, 28] on span "Actualités" at bounding box center [1207, 27] width 61 height 54
